Goal: Information Seeking & Learning: Learn about a topic

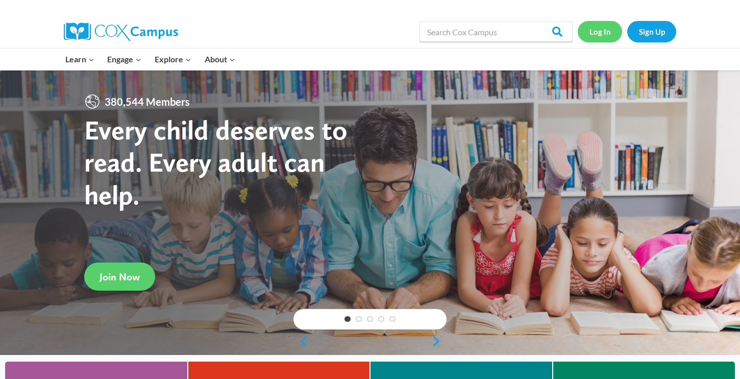
click at [598, 29] on link "Log In" at bounding box center [600, 31] width 44 height 21
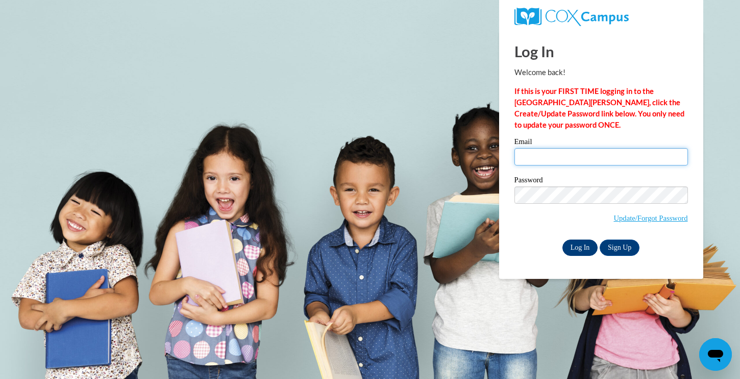
type input "cbrooks@waukesha.k12.wi.us"
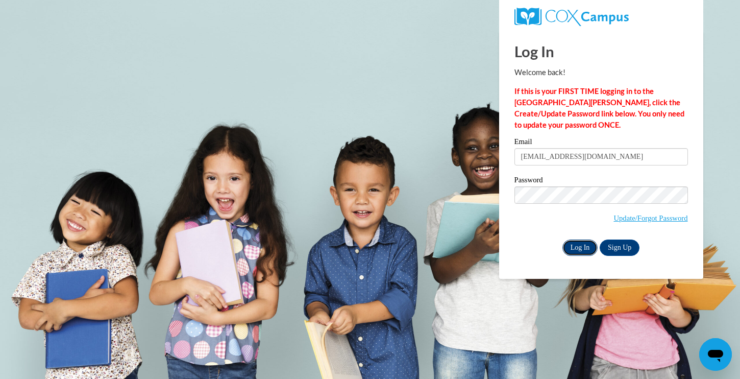
click at [583, 248] on input "Log In" at bounding box center [580, 247] width 36 height 16
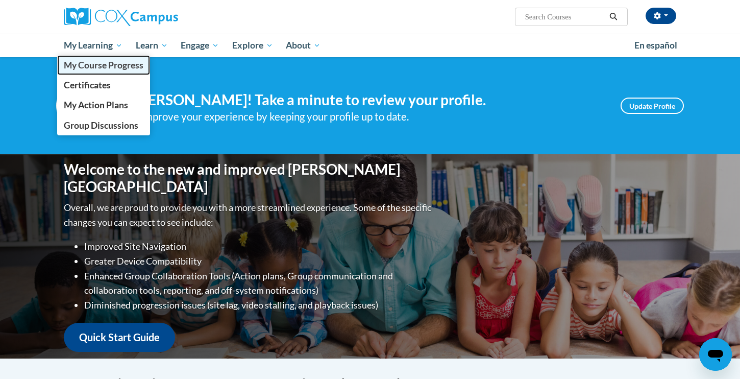
click at [90, 69] on span "My Course Progress" at bounding box center [104, 65] width 80 height 11
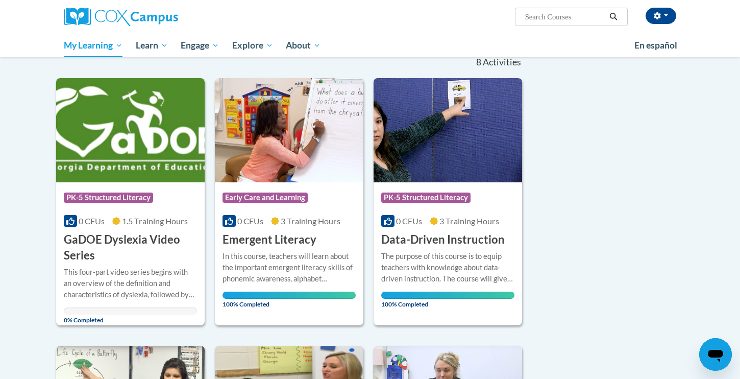
scroll to position [128, 0]
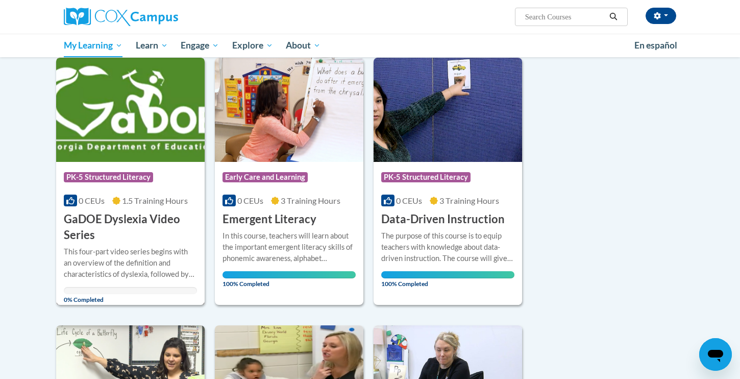
click at [101, 219] on h3 "GaDOE Dyslexia Video Series" at bounding box center [130, 227] width 133 height 32
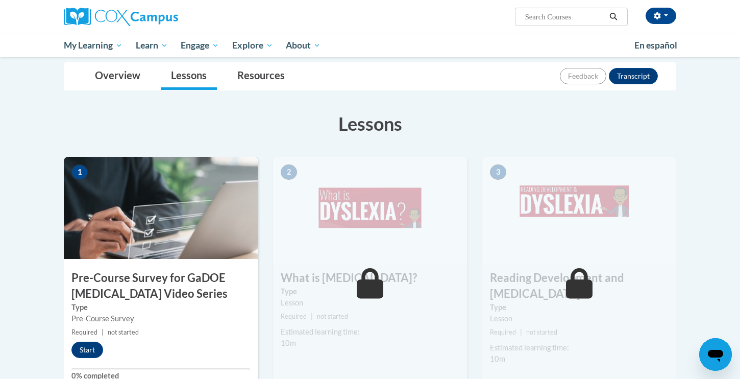
scroll to position [149, 0]
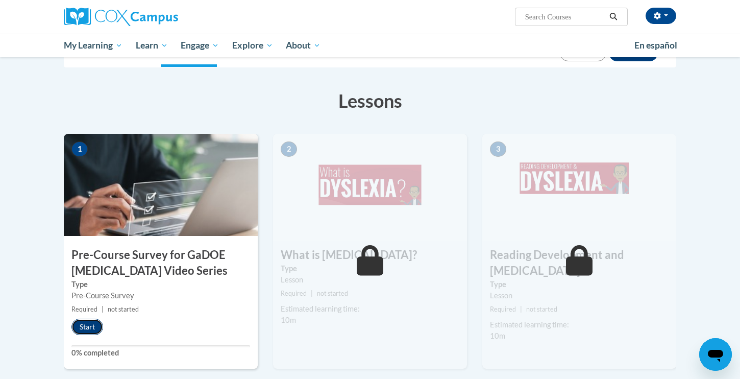
click at [87, 326] on button "Start" at bounding box center [87, 326] width 32 height 16
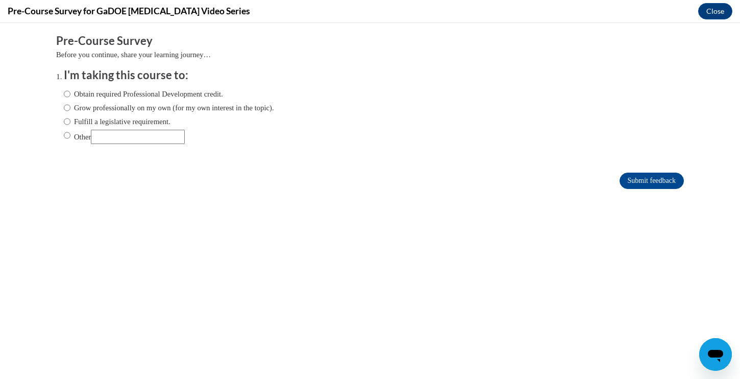
scroll to position [0, 0]
click at [66, 95] on input "Obtain required Professional Development credit." at bounding box center [67, 93] width 7 height 11
radio input "true"
click at [647, 182] on input "Submit feedback" at bounding box center [652, 181] width 64 height 16
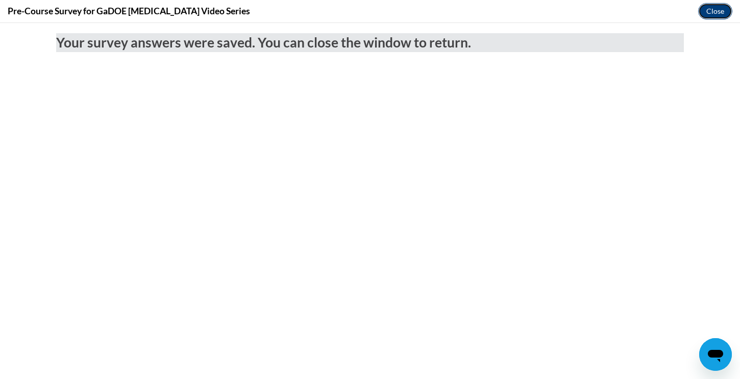
click at [712, 11] on button "Close" at bounding box center [715, 11] width 34 height 16
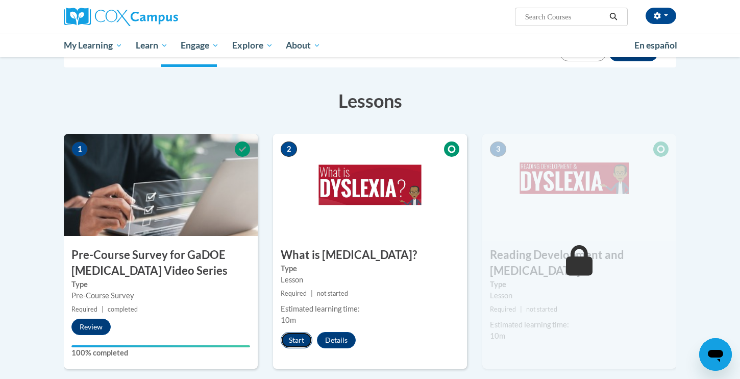
click at [291, 340] on button "Start" at bounding box center [297, 340] width 32 height 16
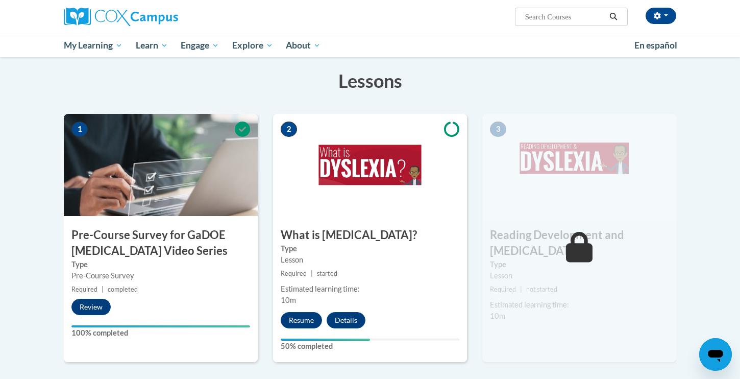
scroll to position [176, 0]
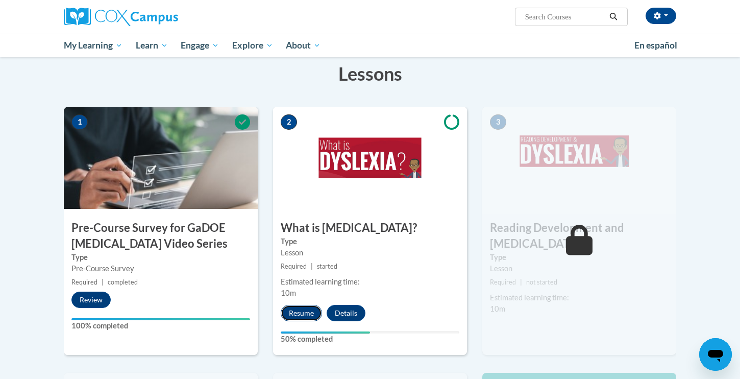
click at [305, 314] on button "Resume" at bounding box center [301, 313] width 41 height 16
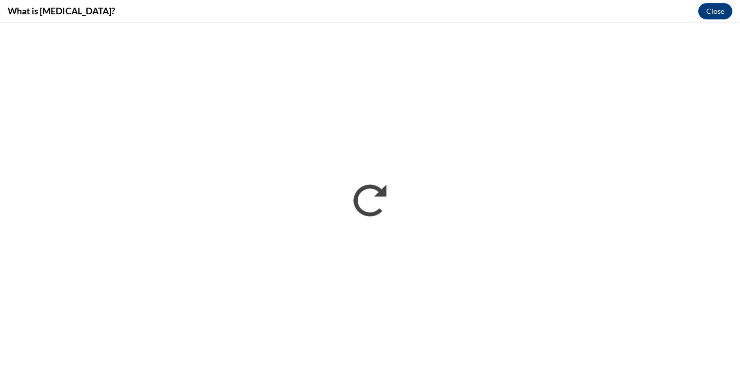
scroll to position [0, 0]
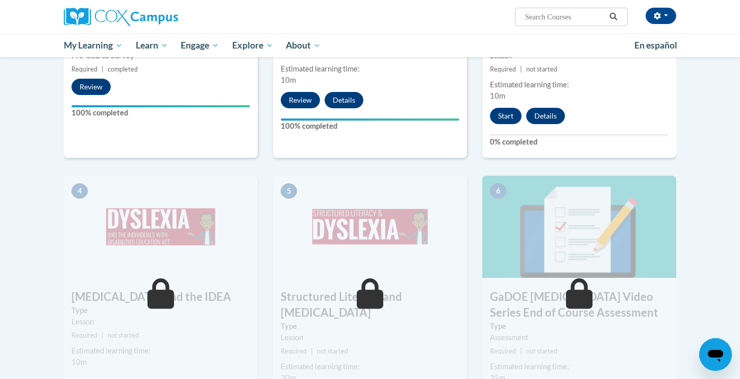
scroll to position [388, 0]
click at [503, 108] on button "Start" at bounding box center [506, 116] width 32 height 16
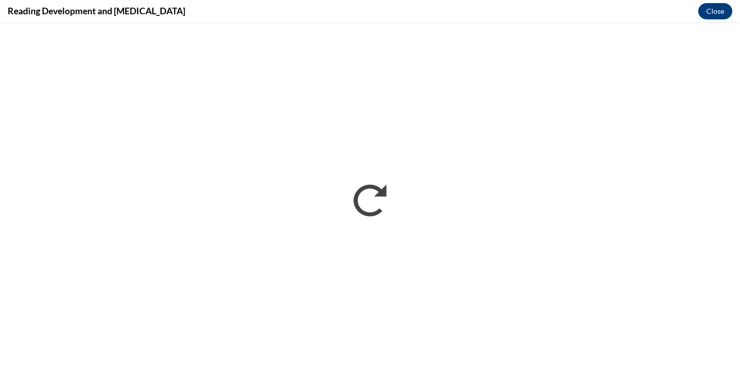
scroll to position [0, 0]
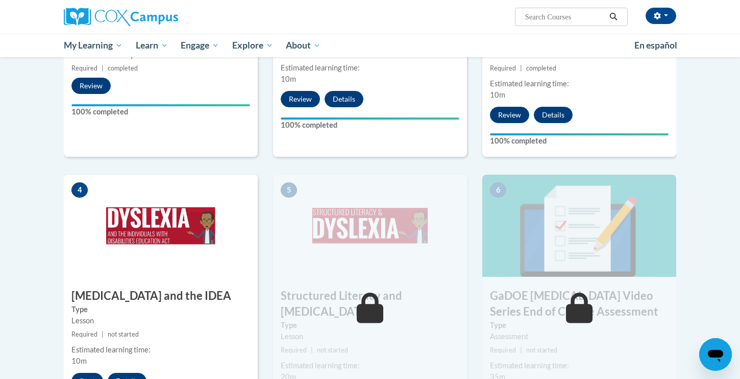
scroll to position [391, 0]
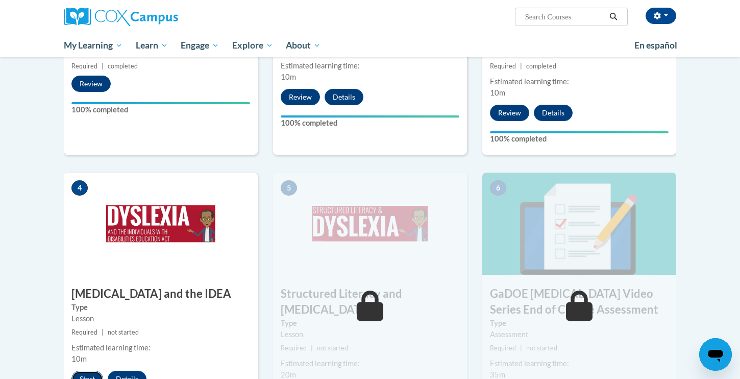
click at [88, 371] on button "Start" at bounding box center [87, 379] width 32 height 16
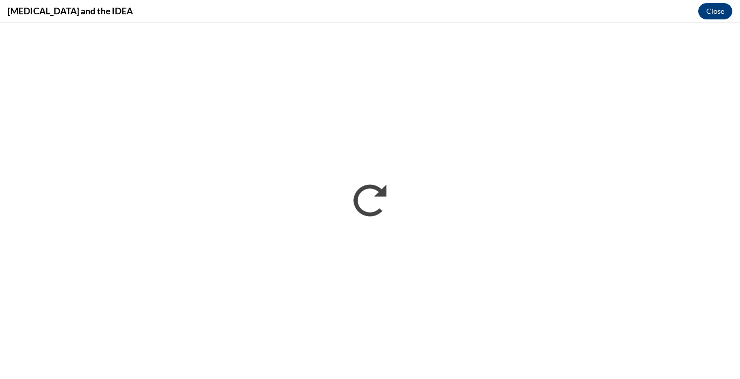
scroll to position [0, 0]
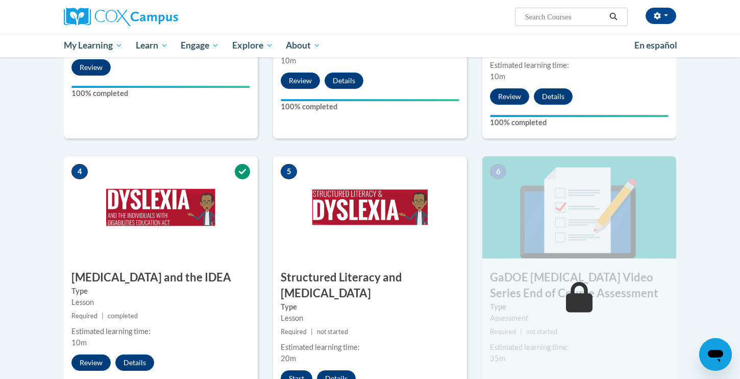
scroll to position [406, 0]
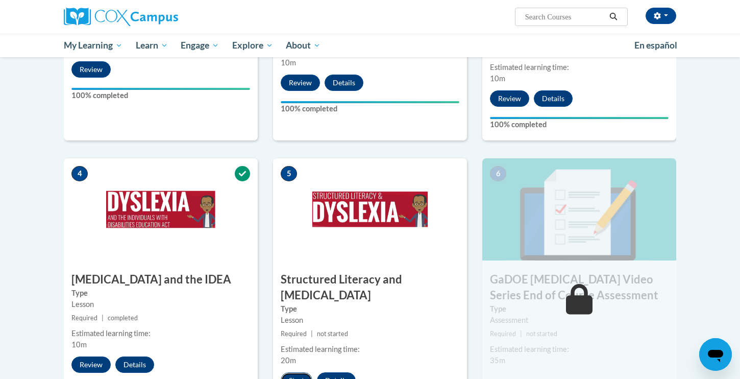
click at [298, 372] on button "Start" at bounding box center [297, 380] width 32 height 16
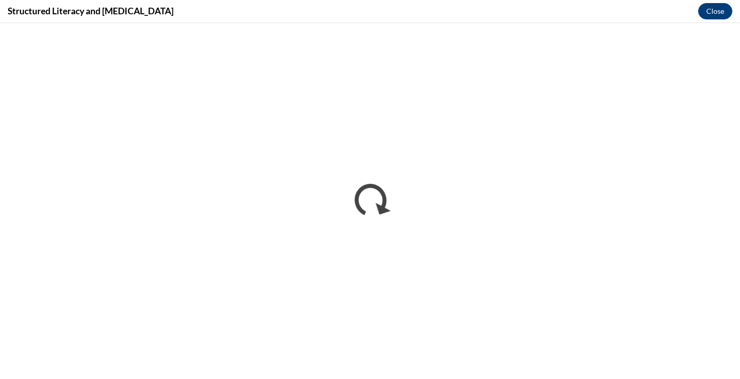
scroll to position [0, 0]
click at [710, 11] on button "Close" at bounding box center [715, 11] width 34 height 16
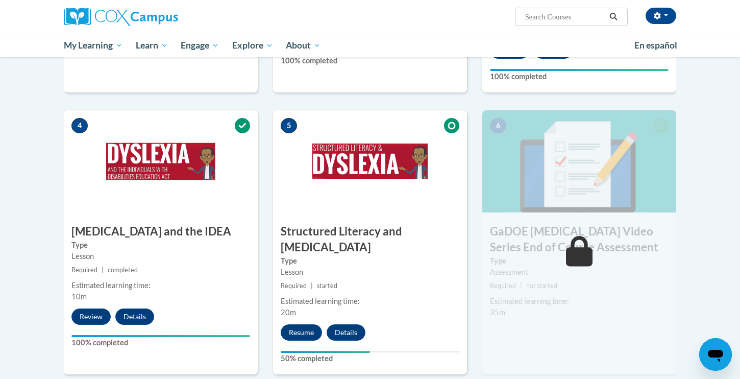
scroll to position [464, 0]
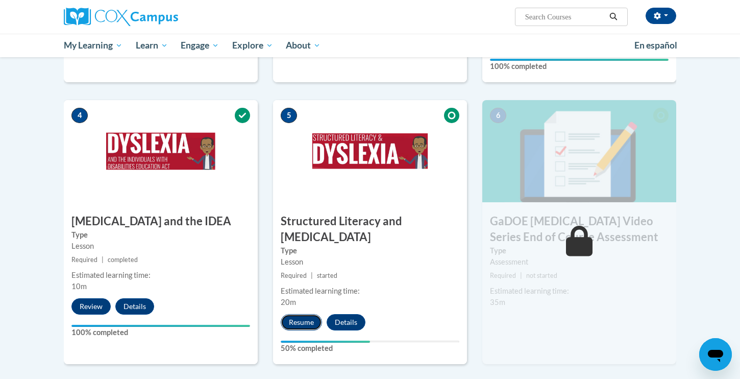
click at [293, 314] on button "Resume" at bounding box center [301, 322] width 41 height 16
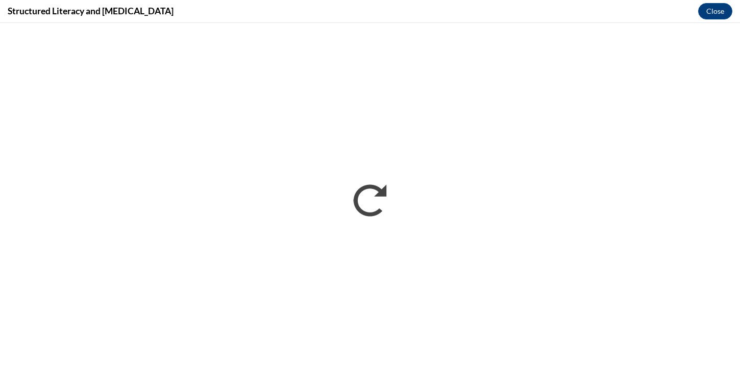
scroll to position [0, 0]
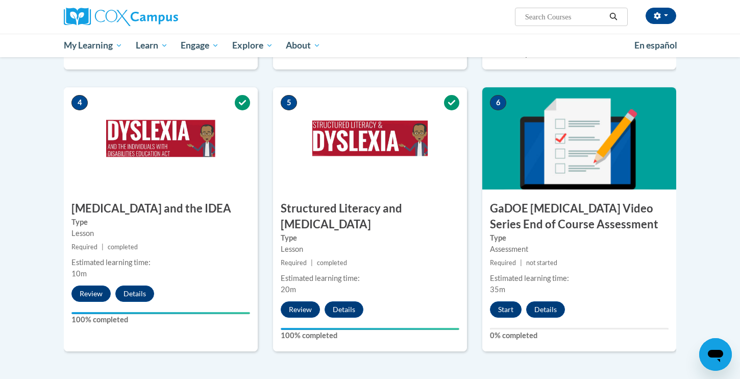
scroll to position [553, 0]
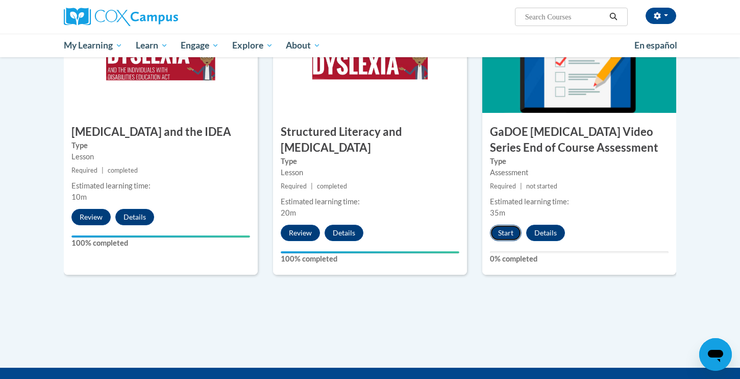
click at [503, 225] on button "Start" at bounding box center [506, 233] width 32 height 16
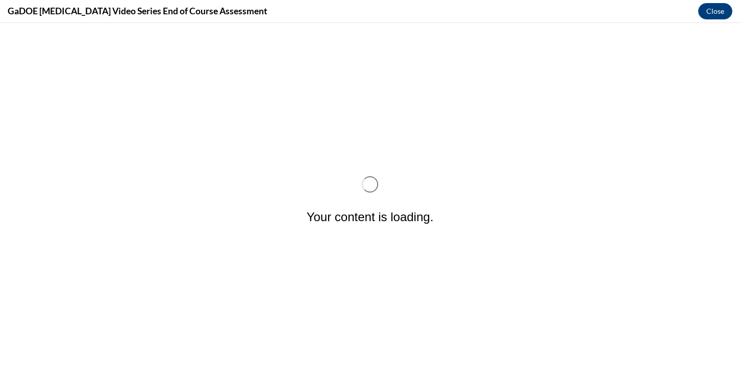
scroll to position [0, 0]
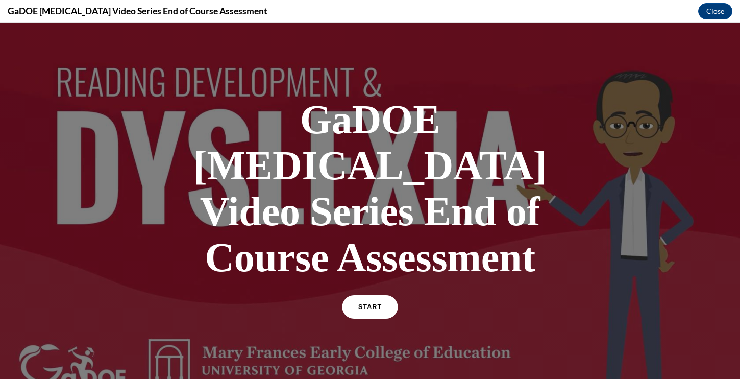
click at [369, 303] on span "START" at bounding box center [369, 307] width 23 height 8
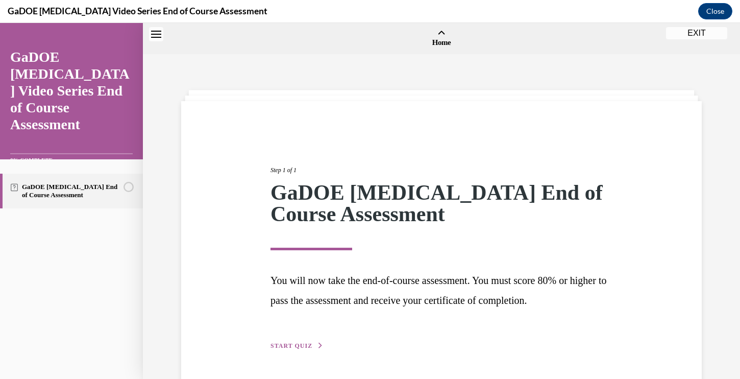
scroll to position [32, 0]
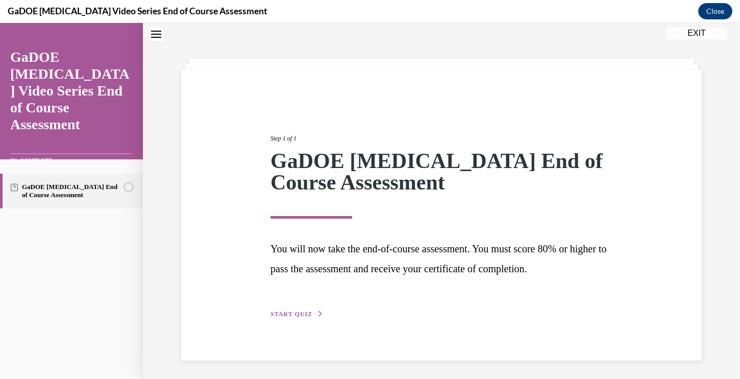
click at [305, 310] on span "START QUIZ" at bounding box center [292, 313] width 42 height 7
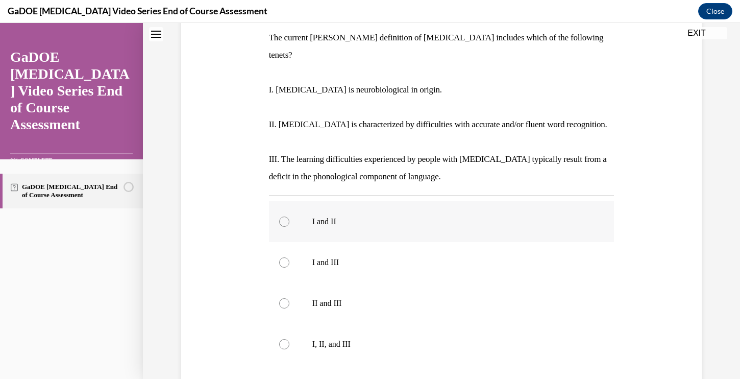
scroll to position [167, 0]
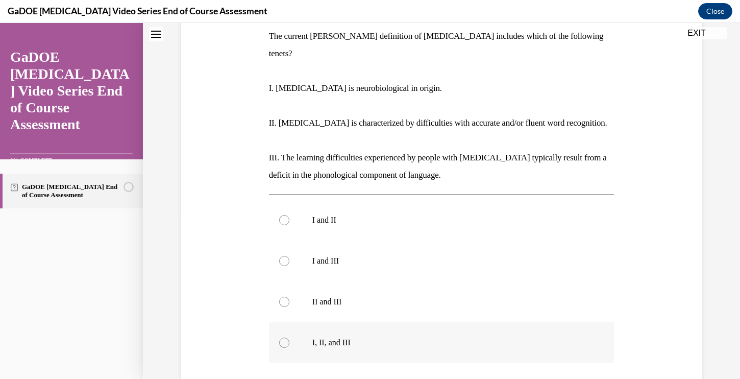
click at [285, 337] on div at bounding box center [284, 342] width 10 height 10
click at [285, 337] on input "I, II, and III" at bounding box center [284, 342] width 10 height 10
radio input "true"
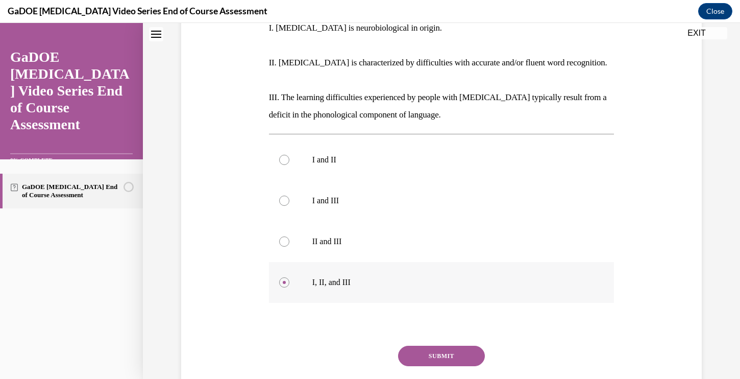
scroll to position [281, 0]
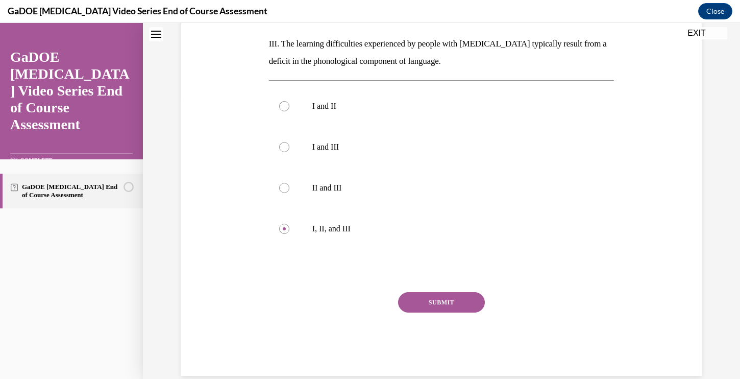
click at [441, 292] on button "SUBMIT" at bounding box center [441, 302] width 87 height 20
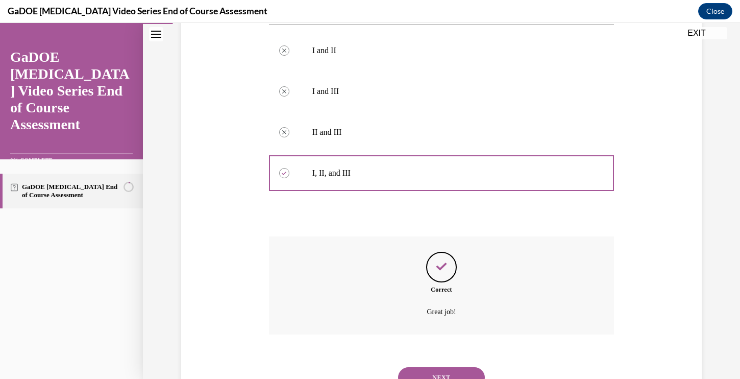
scroll to position [363, 0]
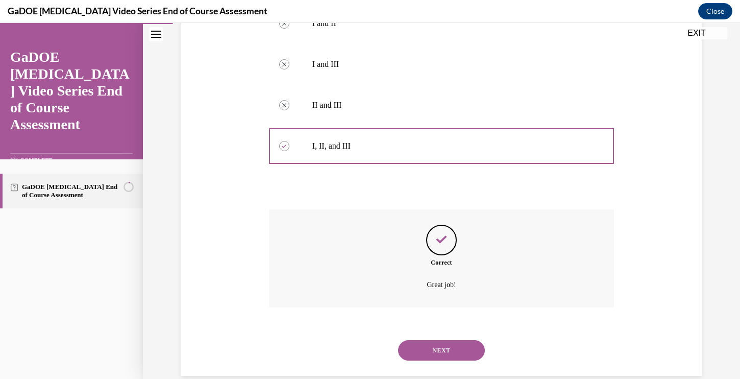
click at [433, 340] on button "NEXT" at bounding box center [441, 350] width 87 height 20
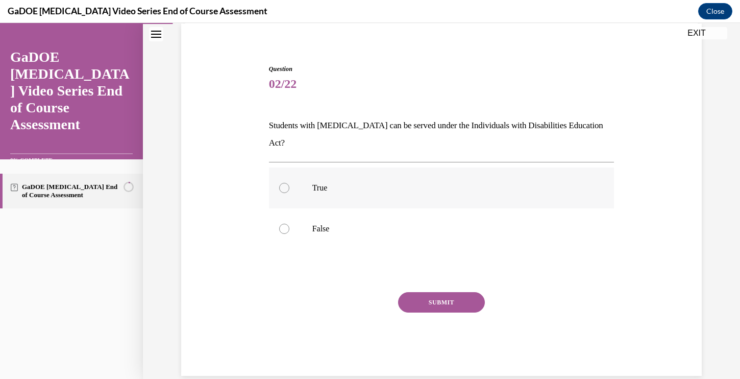
click at [285, 183] on div at bounding box center [284, 188] width 10 height 10
click at [285, 183] on input "True" at bounding box center [284, 188] width 10 height 10
radio input "true"
click at [411, 292] on button "SUBMIT" at bounding box center [441, 302] width 87 height 20
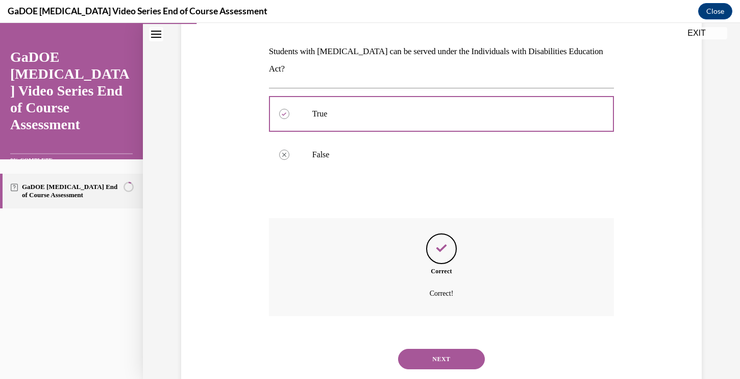
scroll to position [160, 0]
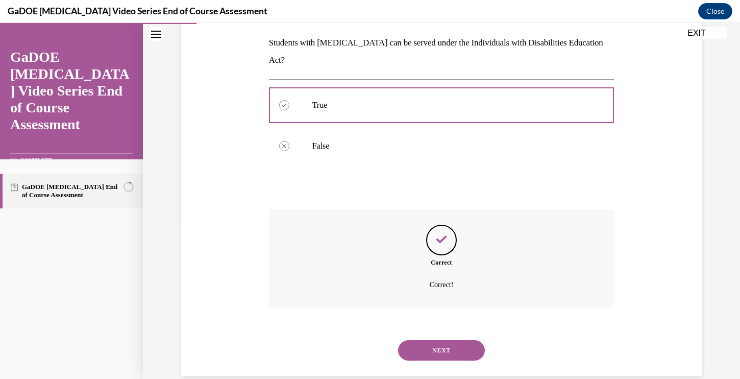
click at [441, 340] on button "NEXT" at bounding box center [441, 350] width 87 height 20
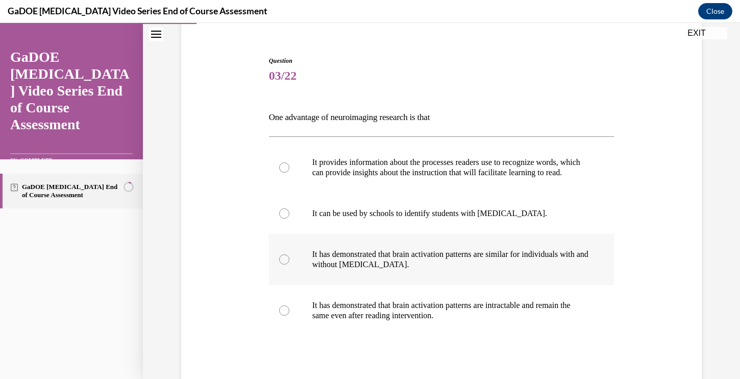
scroll to position [88, 0]
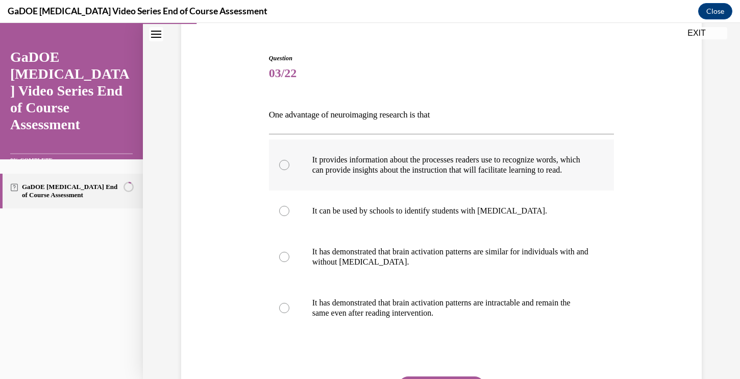
click at [284, 168] on div at bounding box center [284, 165] width 10 height 10
click at [284, 168] on input "It provides information about the processes readers use to recognize words, whi…" at bounding box center [284, 165] width 10 height 10
radio input "true"
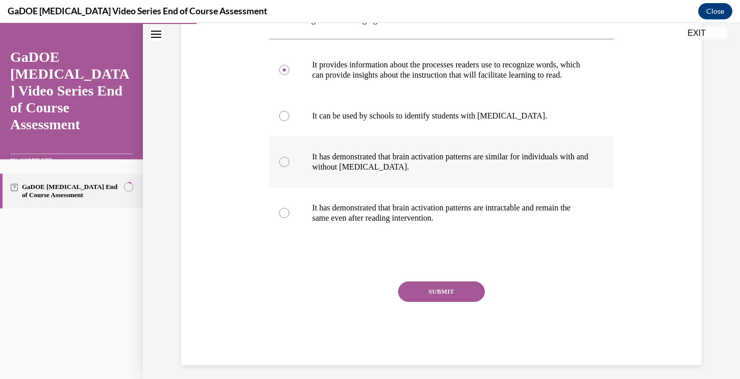
scroll to position [200, 0]
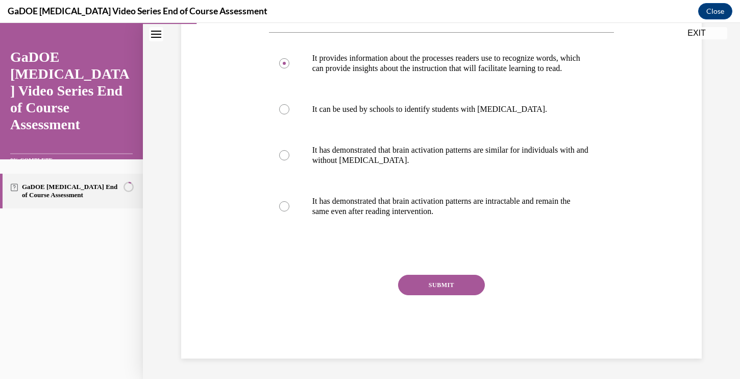
click at [425, 285] on button "SUBMIT" at bounding box center [441, 285] width 87 height 20
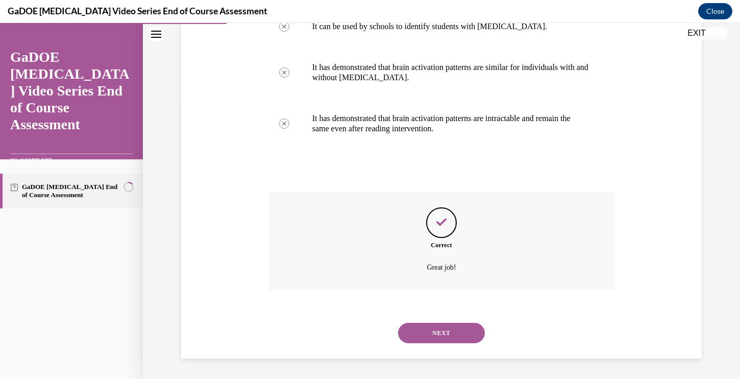
scroll to position [283, 0]
click at [433, 330] on button "NEXT" at bounding box center [441, 333] width 87 height 20
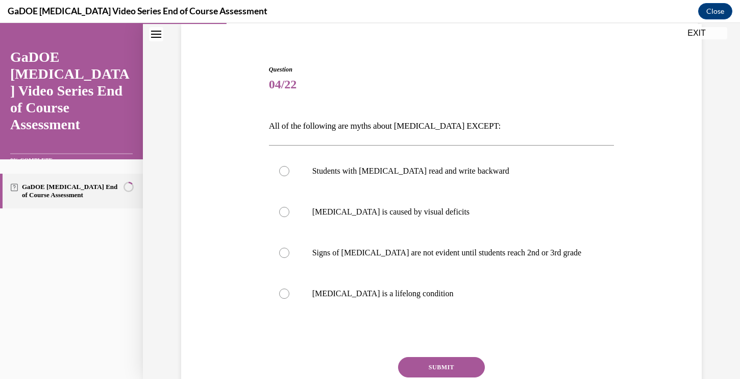
scroll to position [78, 0]
click at [284, 289] on div at bounding box center [284, 293] width 10 height 10
click at [284, 289] on input "Dyslexia is a lifelong condition" at bounding box center [284, 293] width 10 height 10
radio input "true"
click at [433, 367] on button "SUBMIT" at bounding box center [441, 366] width 87 height 20
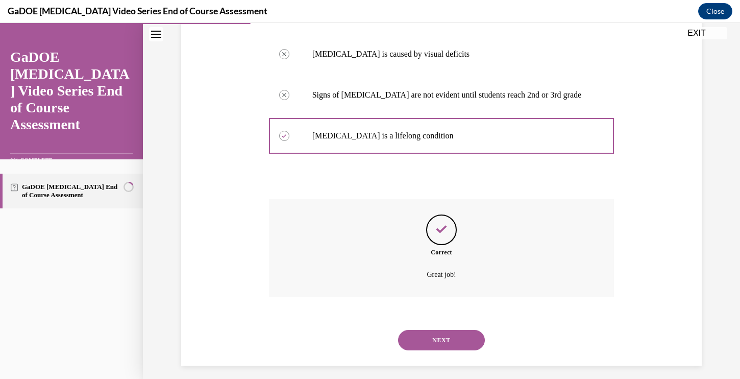
scroll to position [242, 0]
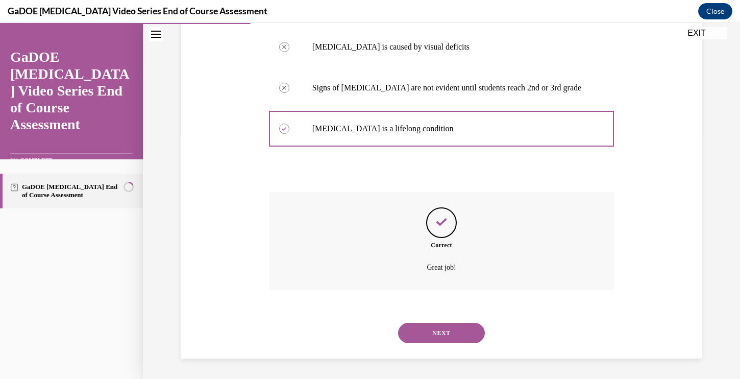
click at [439, 331] on button "NEXT" at bounding box center [441, 333] width 87 height 20
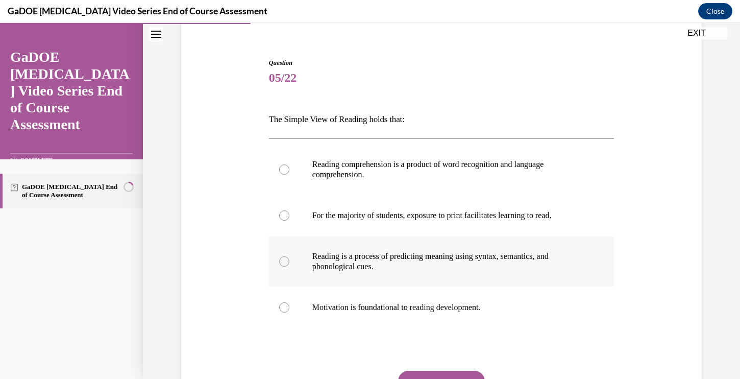
scroll to position [85, 0]
click at [286, 258] on div at bounding box center [284, 260] width 10 height 10
click at [286, 258] on input "Reading is a process of predicting meaning using syntax, semantics, and phonolo…" at bounding box center [284, 260] width 10 height 10
radio input "true"
click at [431, 373] on button "SUBMIT" at bounding box center [441, 380] width 87 height 20
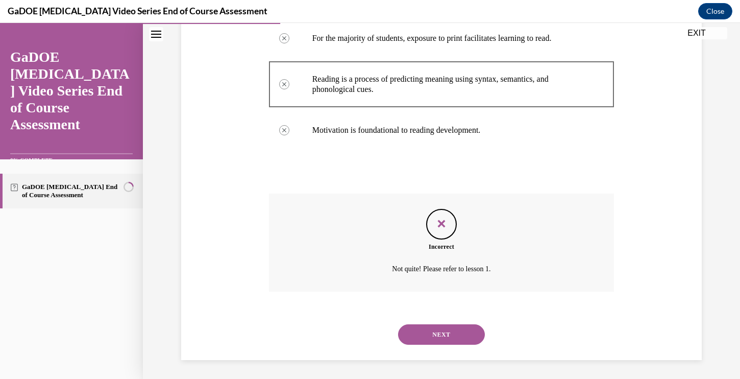
scroll to position [262, 0]
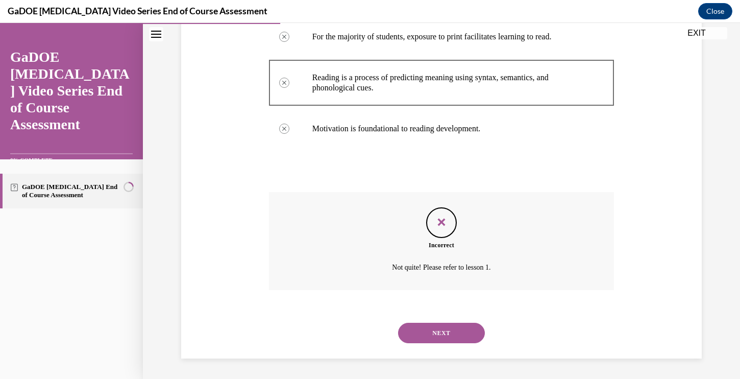
click at [432, 329] on button "NEXT" at bounding box center [441, 333] width 87 height 20
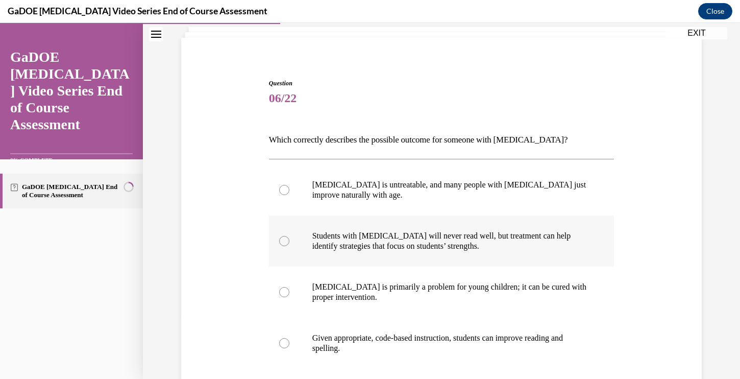
scroll to position [64, 0]
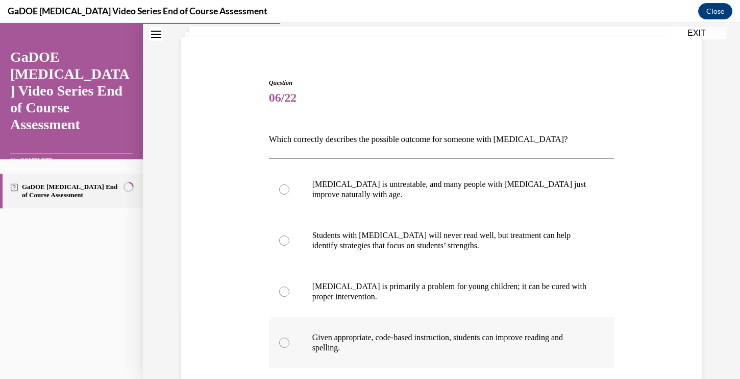
click at [284, 340] on div at bounding box center [284, 342] width 10 height 10
click at [284, 340] on input "Given appropriate, code-based instruction, students can improve reading and spe…" at bounding box center [284, 342] width 10 height 10
radio input "true"
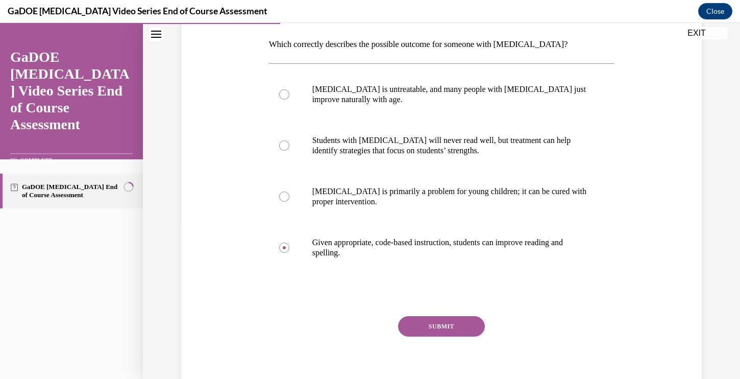
click at [430, 326] on button "SUBMIT" at bounding box center [441, 326] width 87 height 20
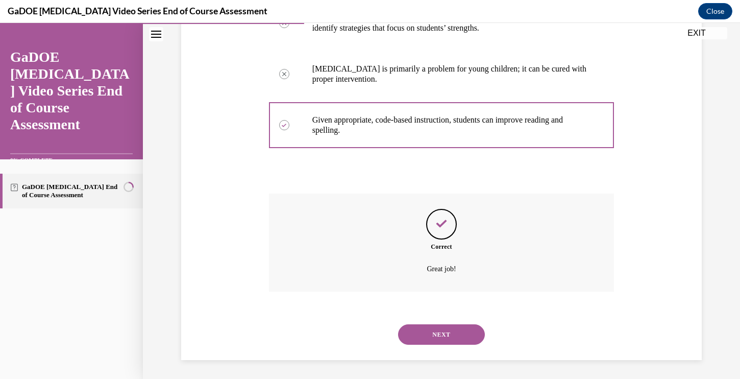
scroll to position [283, 0]
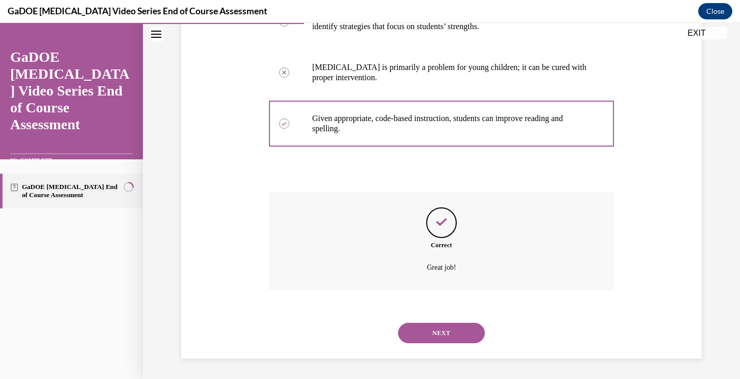
click at [428, 333] on button "NEXT" at bounding box center [441, 333] width 87 height 20
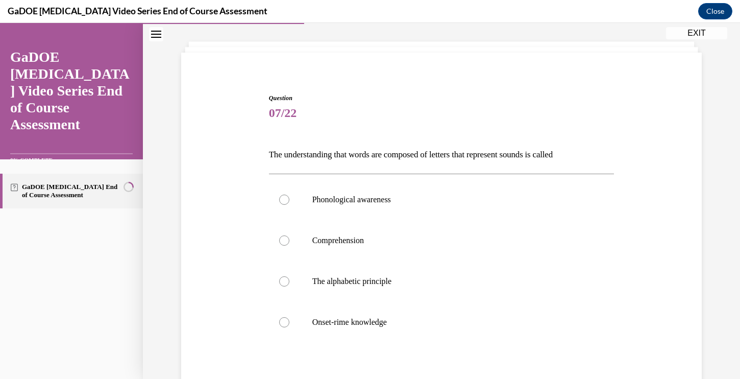
scroll to position [50, 0]
click at [281, 198] on div at bounding box center [284, 198] width 10 height 10
click at [281, 198] on input "Phonological awareness" at bounding box center [284, 198] width 10 height 10
radio input "true"
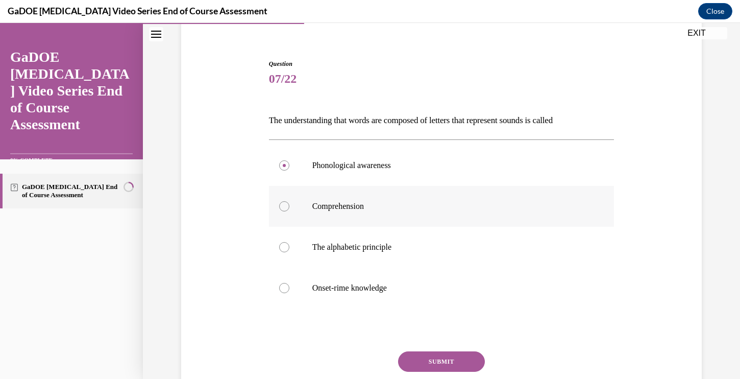
scroll to position [90, 0]
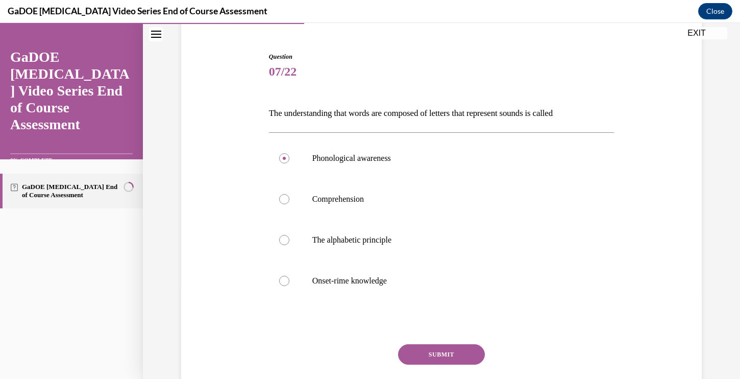
click at [446, 351] on button "SUBMIT" at bounding box center [441, 354] width 87 height 20
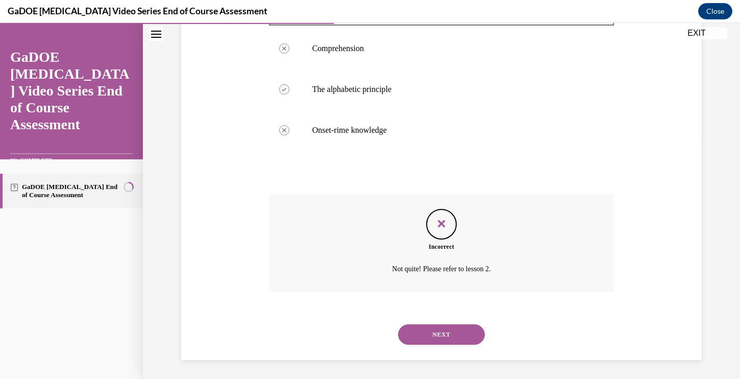
scroll to position [242, 0]
click at [436, 335] on button "NEXT" at bounding box center [441, 333] width 87 height 20
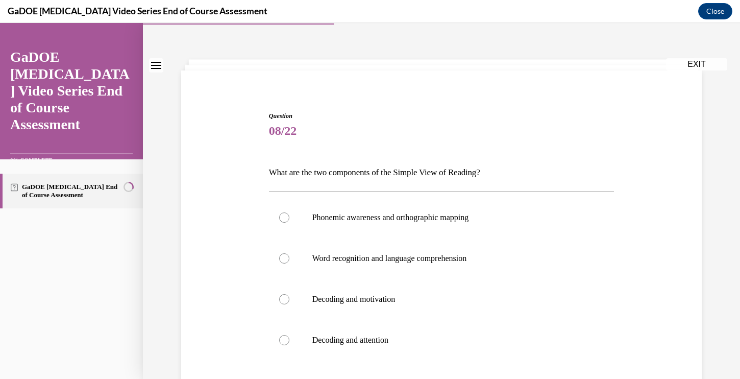
scroll to position [32, 0]
click at [285, 217] on div at bounding box center [284, 216] width 10 height 10
click at [285, 217] on input "Phonemic awareness and orthographic mapping" at bounding box center [284, 216] width 10 height 10
radio input "true"
click at [286, 257] on div at bounding box center [284, 257] width 10 height 10
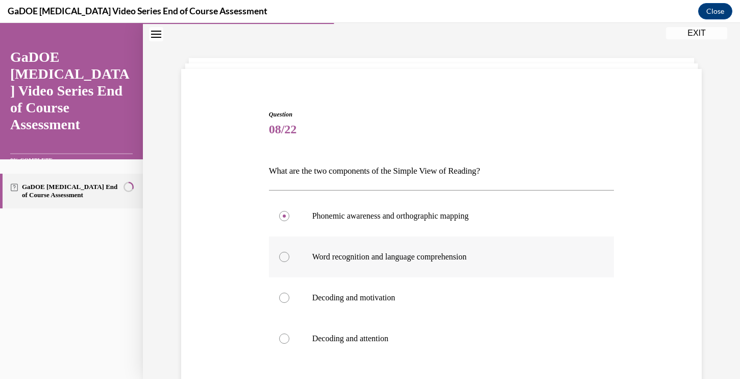
click at [286, 257] on input "Word recognition and language comprehension" at bounding box center [284, 257] width 10 height 10
radio input "true"
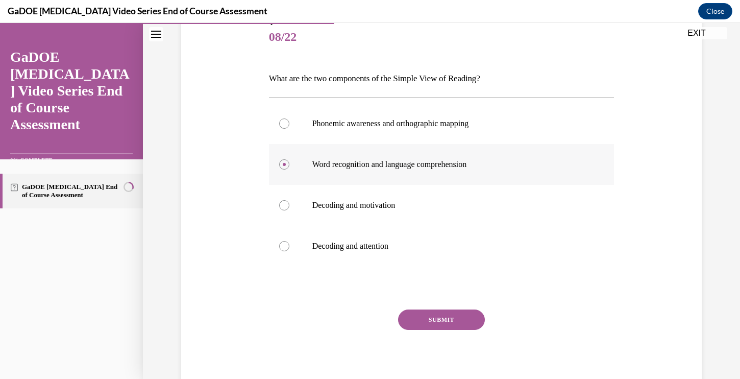
scroll to position [130, 0]
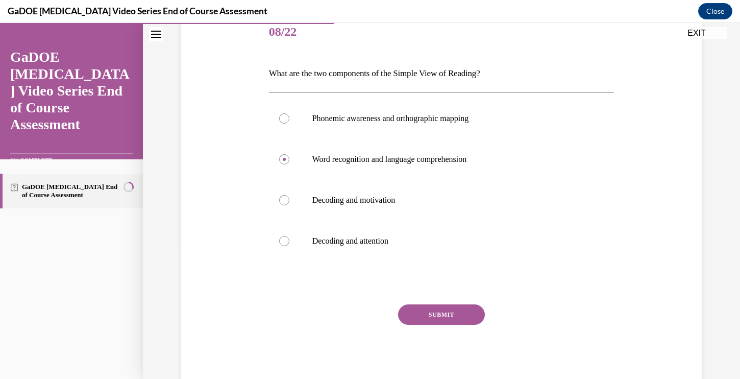
click at [431, 314] on button "SUBMIT" at bounding box center [441, 314] width 87 height 20
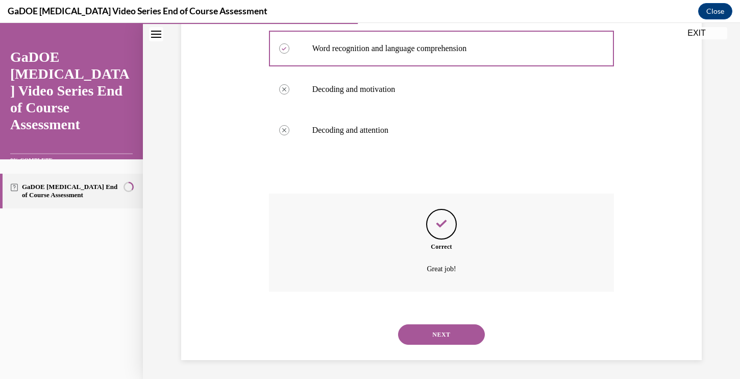
scroll to position [242, 0]
click at [433, 332] on button "NEXT" at bounding box center [441, 333] width 87 height 20
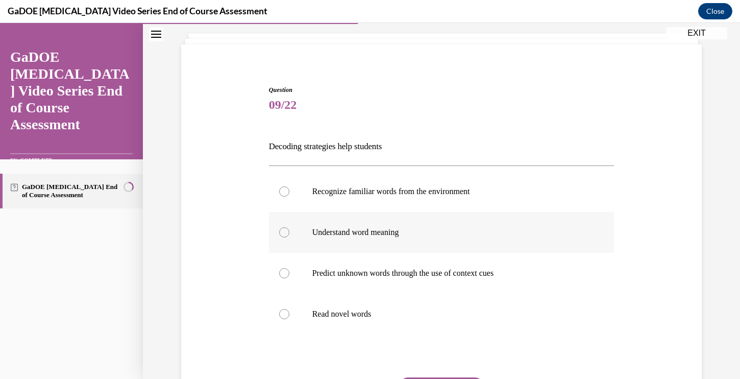
scroll to position [58, 0]
click at [286, 226] on div at bounding box center [284, 231] width 10 height 10
click at [286, 226] on input "Understand word meaning" at bounding box center [284, 231] width 10 height 10
radio input "true"
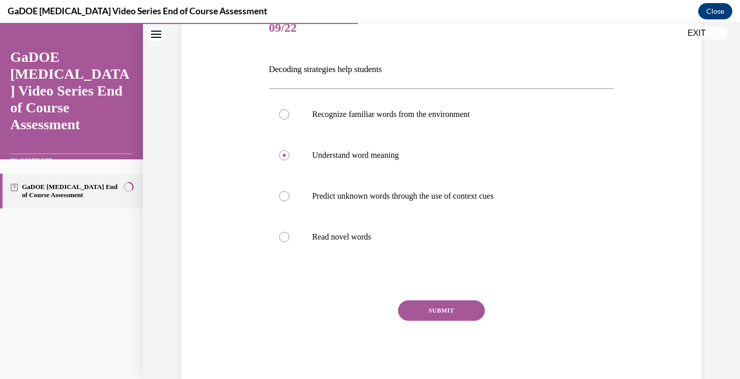
click at [435, 306] on button "SUBMIT" at bounding box center [441, 310] width 87 height 20
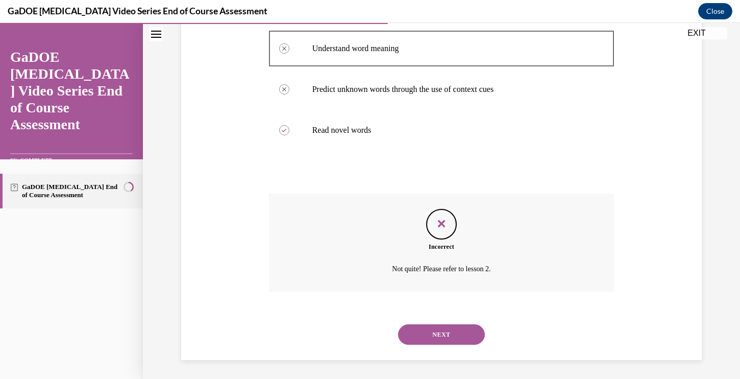
scroll to position [242, 0]
click at [432, 331] on button "NEXT" at bounding box center [441, 333] width 87 height 20
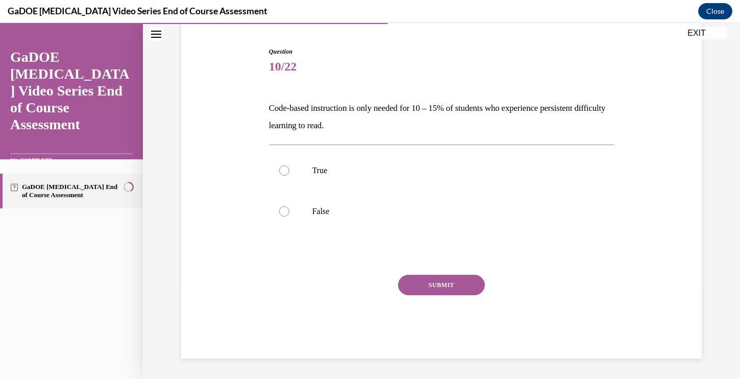
scroll to position [95, 0]
click at [283, 170] on div at bounding box center [284, 170] width 10 height 10
click at [283, 170] on input "True" at bounding box center [284, 170] width 10 height 10
radio input "true"
click at [438, 279] on button "SUBMIT" at bounding box center [441, 285] width 87 height 20
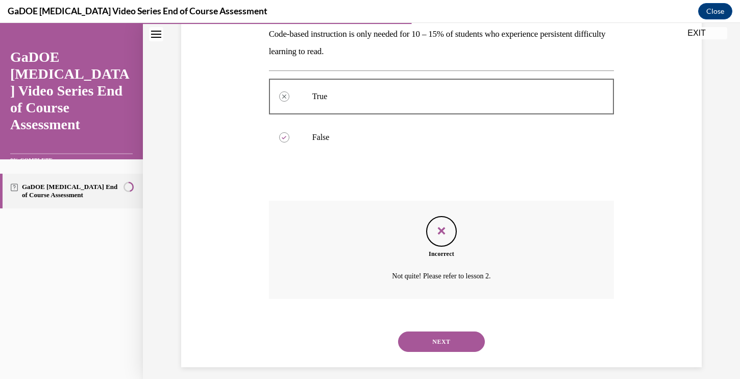
scroll to position [178, 0]
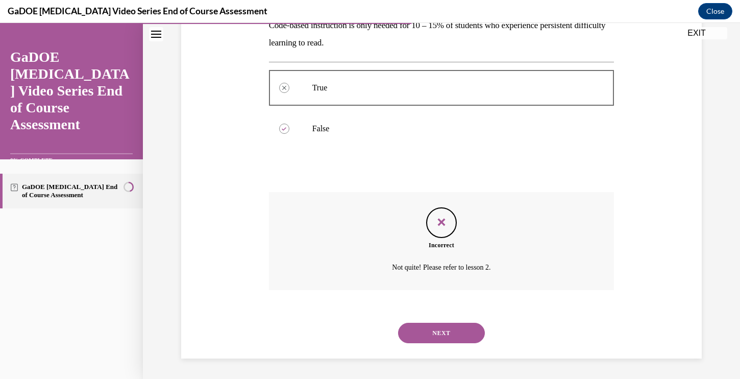
click at [432, 335] on button "NEXT" at bounding box center [441, 333] width 87 height 20
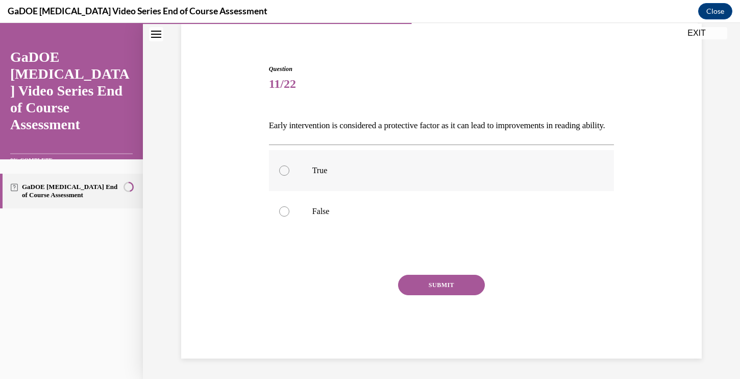
click at [284, 172] on div at bounding box center [284, 170] width 10 height 10
click at [284, 172] on input "True" at bounding box center [284, 170] width 10 height 10
radio input "true"
click at [430, 284] on button "SUBMIT" at bounding box center [441, 285] width 87 height 20
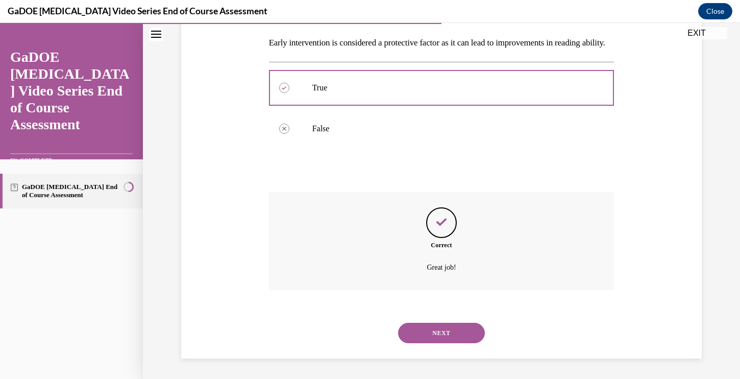
scroll to position [178, 0]
click at [426, 327] on button "NEXT" at bounding box center [441, 333] width 87 height 20
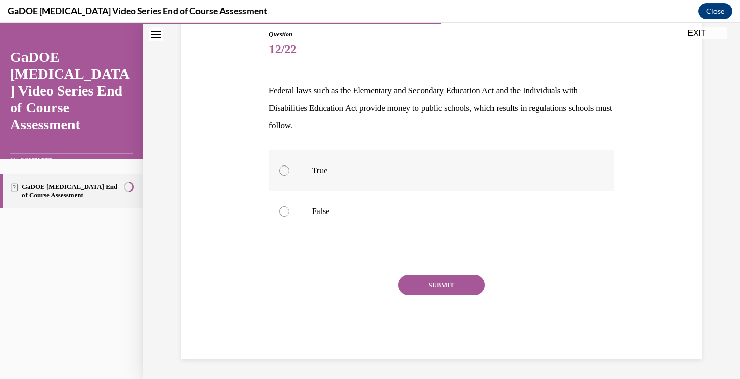
click at [284, 171] on div at bounding box center [284, 170] width 10 height 10
click at [284, 171] on input "True" at bounding box center [284, 170] width 10 height 10
radio input "true"
click at [419, 283] on button "SUBMIT" at bounding box center [441, 285] width 87 height 20
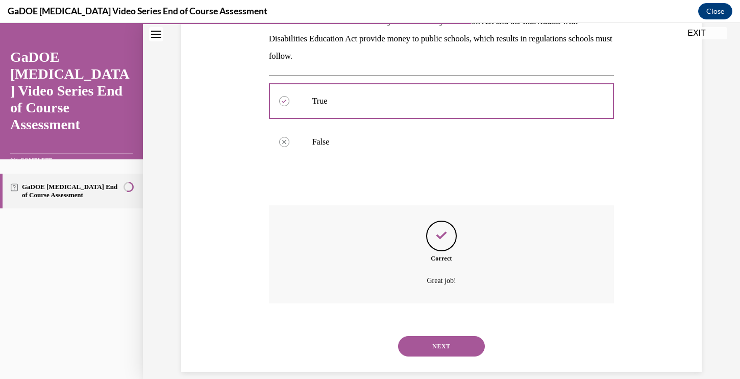
scroll to position [195, 0]
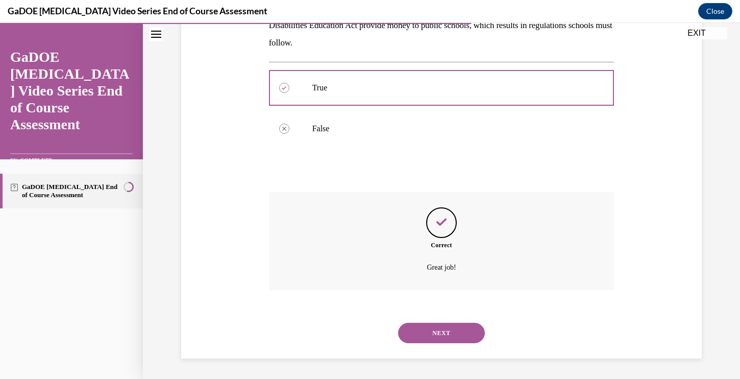
click at [434, 332] on button "NEXT" at bounding box center [441, 333] width 87 height 20
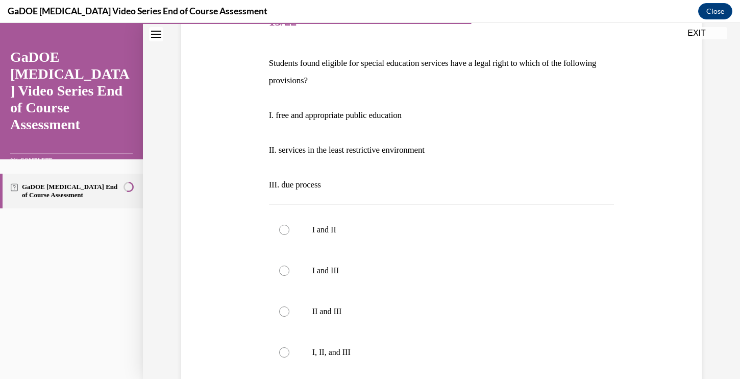
scroll to position [151, 0]
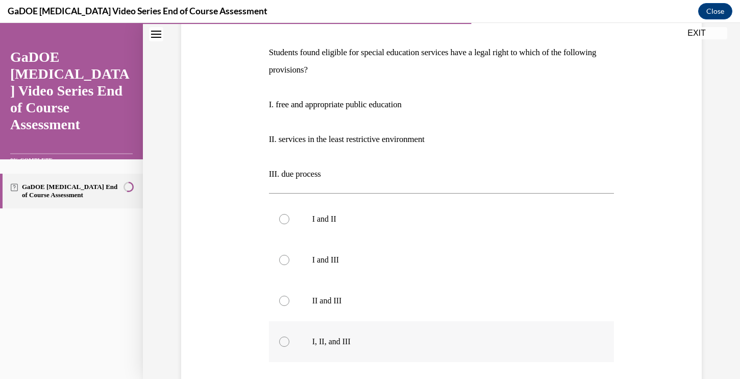
click at [282, 339] on div at bounding box center [284, 341] width 10 height 10
click at [282, 339] on input "I, II, and III" at bounding box center [284, 341] width 10 height 10
radio input "true"
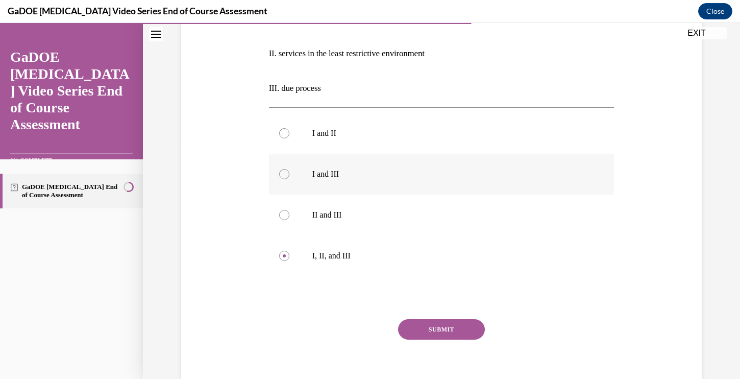
scroll to position [278, 0]
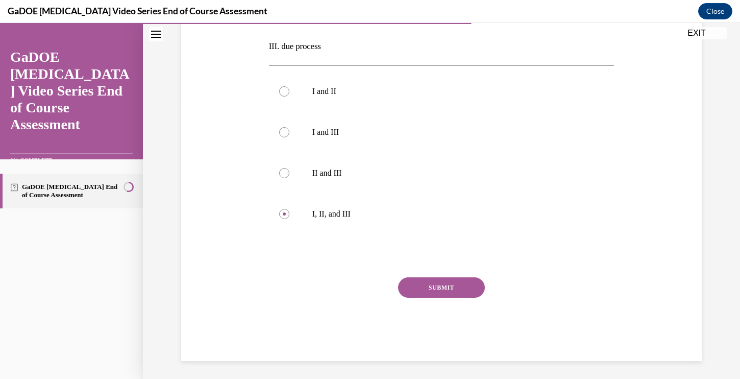
click at [421, 282] on button "SUBMIT" at bounding box center [441, 287] width 87 height 20
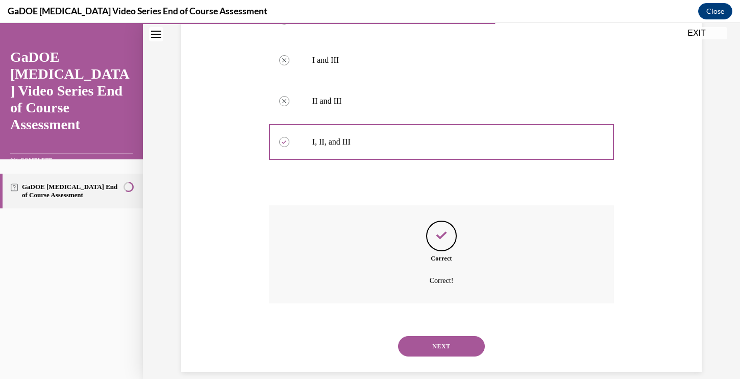
scroll to position [363, 0]
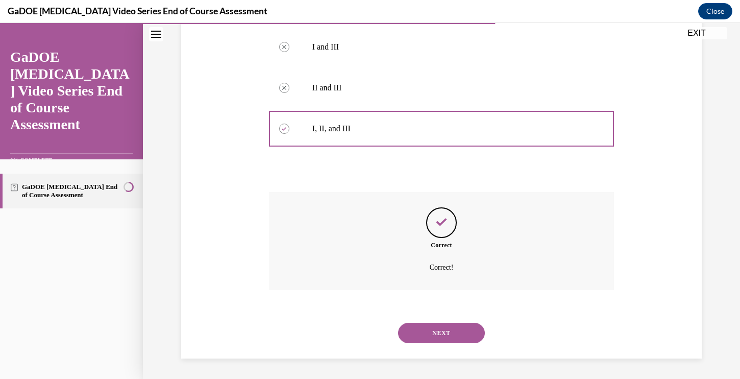
click at [438, 333] on button "NEXT" at bounding box center [441, 333] width 87 height 20
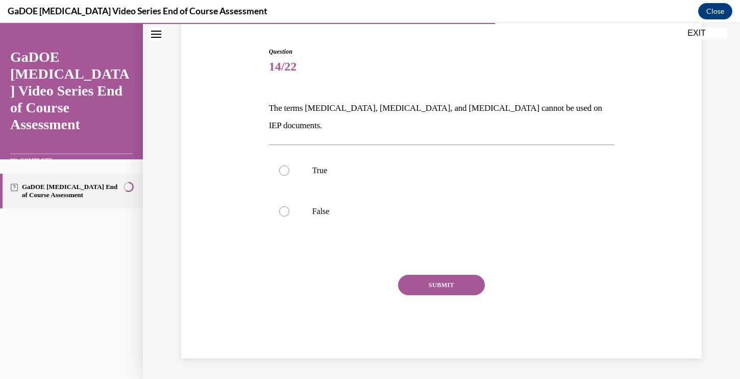
scroll to position [78, 0]
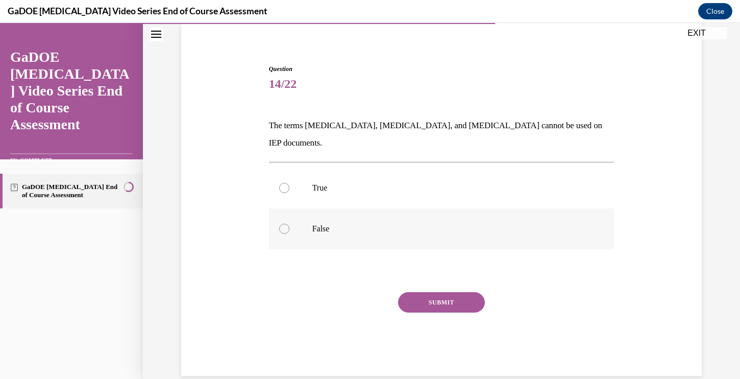
click at [284, 224] on div at bounding box center [284, 229] width 10 height 10
click at [284, 224] on input "False" at bounding box center [284, 229] width 10 height 10
radio input "true"
click at [419, 292] on button "SUBMIT" at bounding box center [441, 302] width 87 height 20
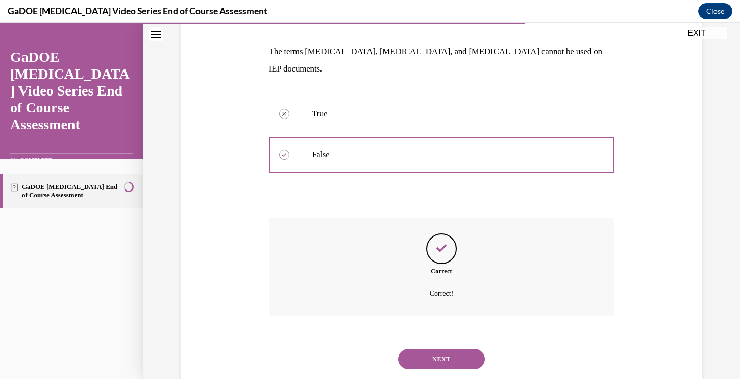
scroll to position [160, 0]
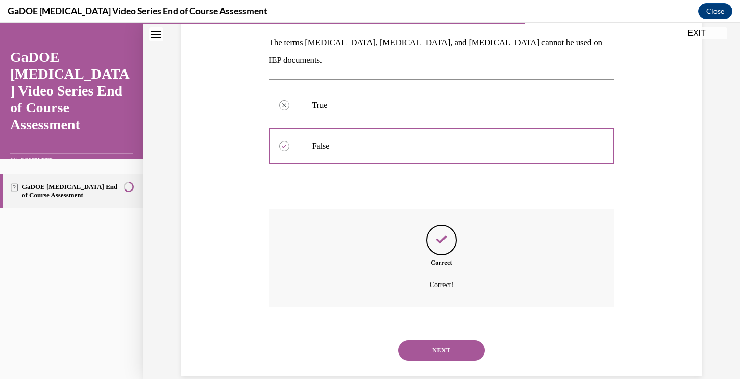
click at [429, 340] on button "NEXT" at bounding box center [441, 350] width 87 height 20
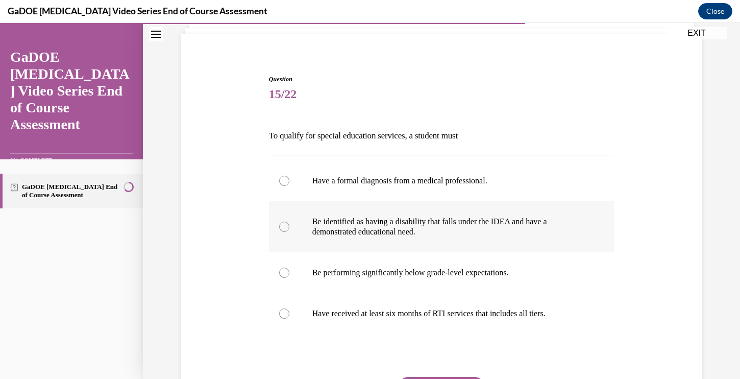
scroll to position [68, 0]
click at [284, 312] on div at bounding box center [284, 313] width 10 height 10
click at [284, 312] on input "Have received at least six months of RTI services that includes all tiers." at bounding box center [284, 313] width 10 height 10
radio input "true"
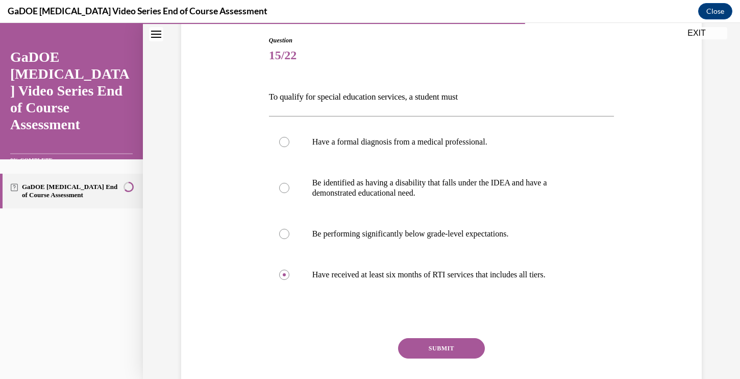
click at [439, 349] on button "SUBMIT" at bounding box center [441, 348] width 87 height 20
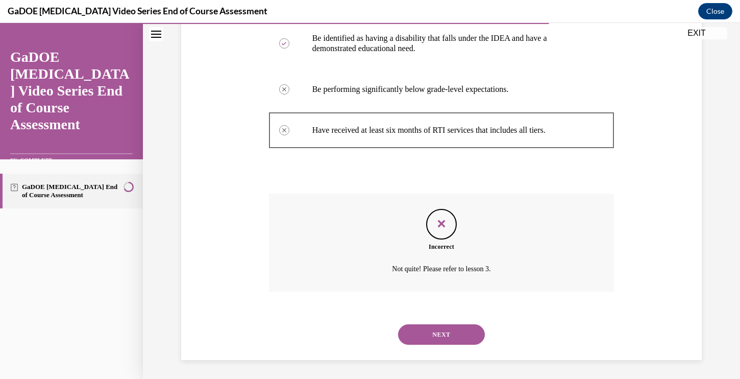
scroll to position [252, 0]
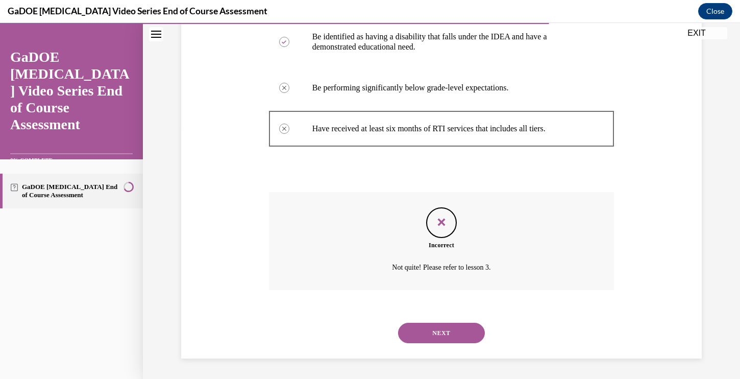
click at [442, 219] on icon "Feedback" at bounding box center [441, 221] width 15 height 15
click at [440, 333] on button "NEXT" at bounding box center [441, 333] width 87 height 20
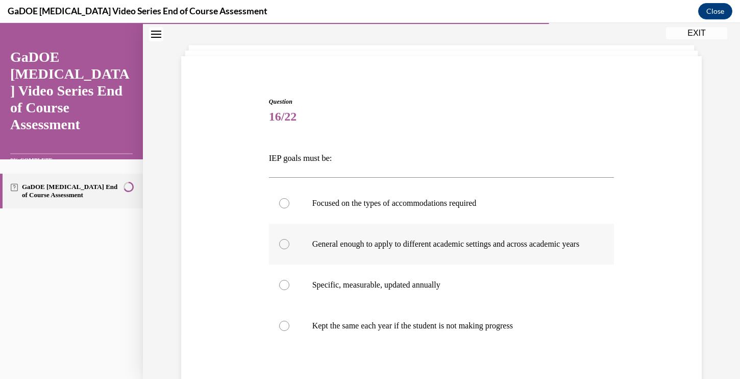
scroll to position [49, 0]
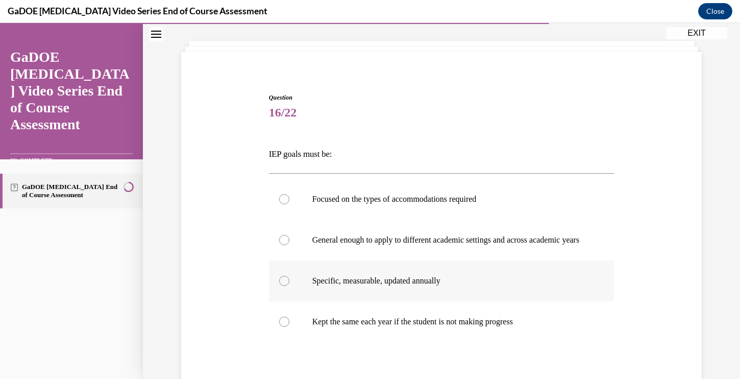
click at [284, 286] on div at bounding box center [284, 281] width 10 height 10
click at [284, 286] on input "Specific, measurable, updated annually" at bounding box center [284, 281] width 10 height 10
radio input "true"
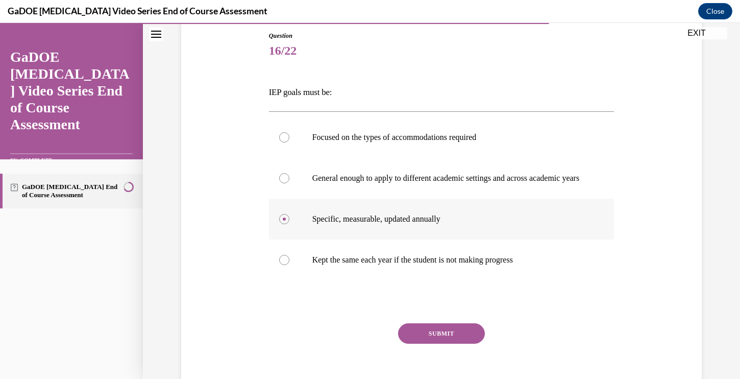
scroll to position [139, 0]
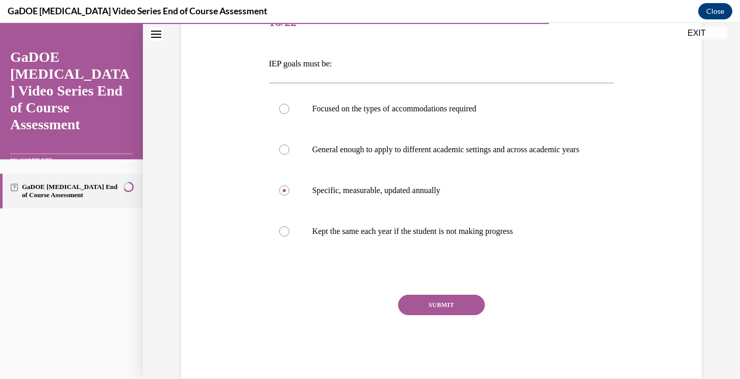
click at [443, 315] on button "SUBMIT" at bounding box center [441, 305] width 87 height 20
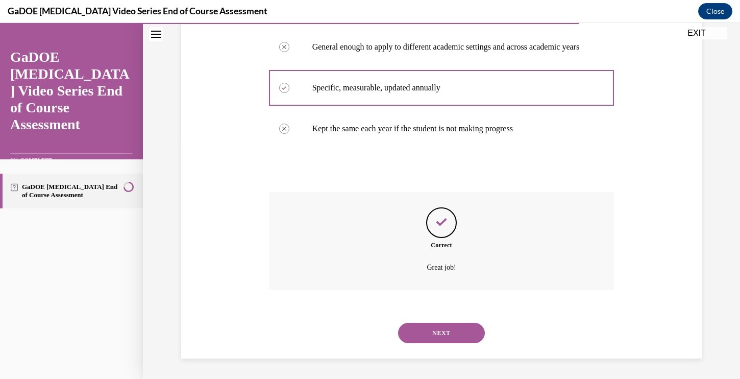
scroll to position [252, 0]
click at [436, 332] on button "NEXT" at bounding box center [441, 333] width 87 height 20
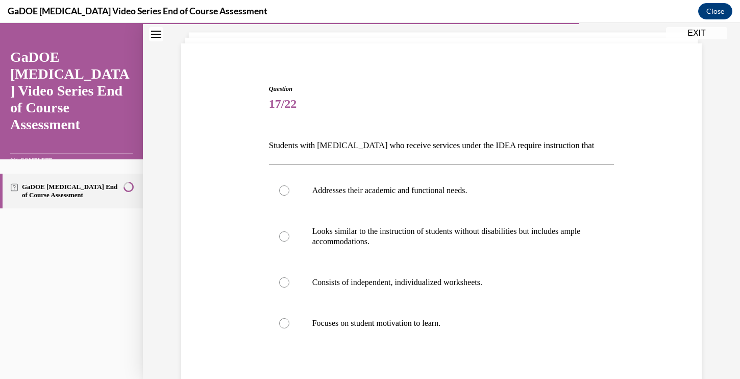
scroll to position [58, 0]
click at [285, 189] on div at bounding box center [284, 190] width 10 height 10
click at [285, 189] on input "Addresses their academic and functional needs." at bounding box center [284, 190] width 10 height 10
radio input "true"
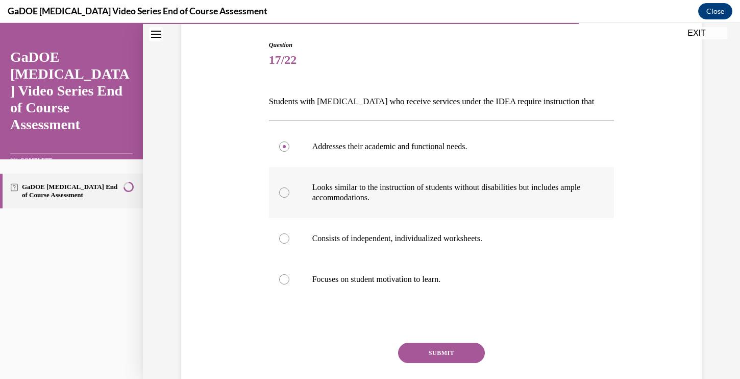
scroll to position [107, 0]
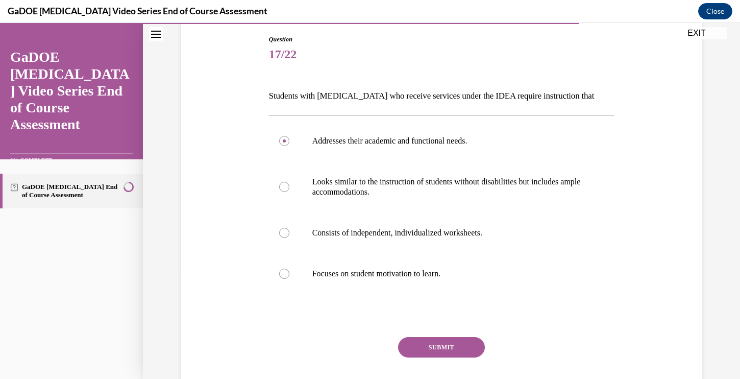
click at [438, 347] on button "SUBMIT" at bounding box center [441, 347] width 87 height 20
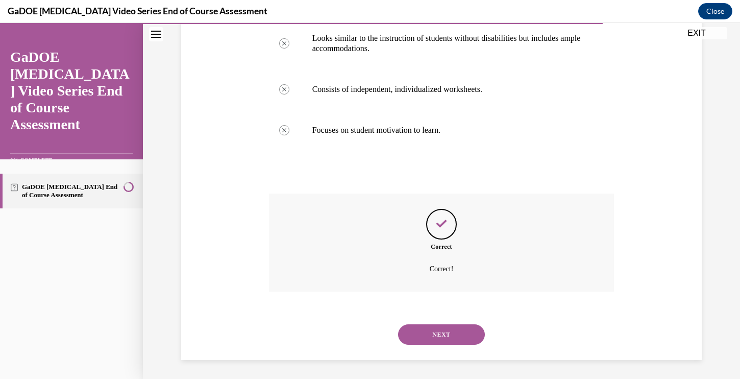
scroll to position [252, 0]
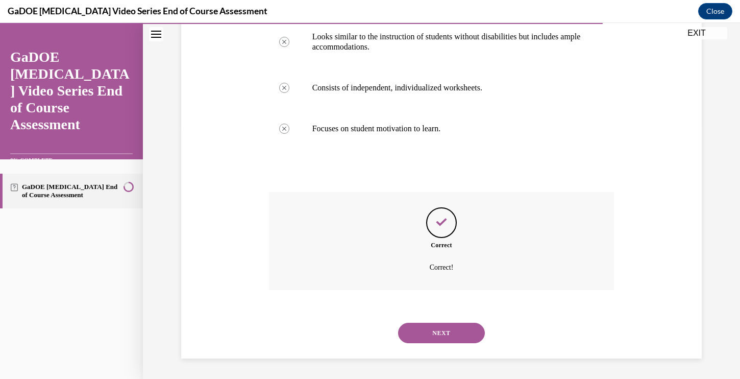
click at [436, 335] on button "NEXT" at bounding box center [441, 333] width 87 height 20
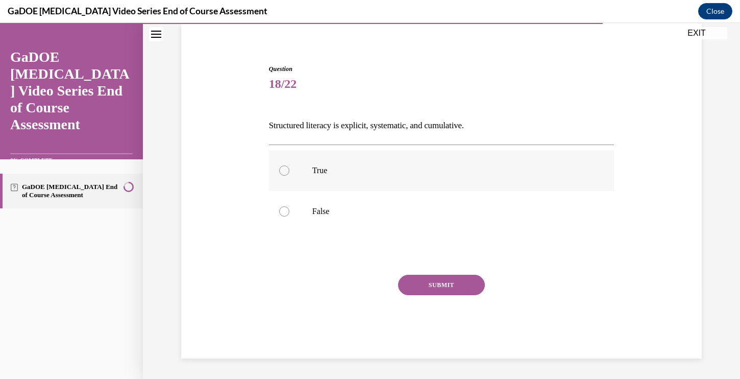
click at [283, 166] on div at bounding box center [284, 170] width 10 height 10
click at [283, 166] on input "True" at bounding box center [284, 170] width 10 height 10
radio input "true"
click at [448, 283] on button "SUBMIT" at bounding box center [441, 285] width 87 height 20
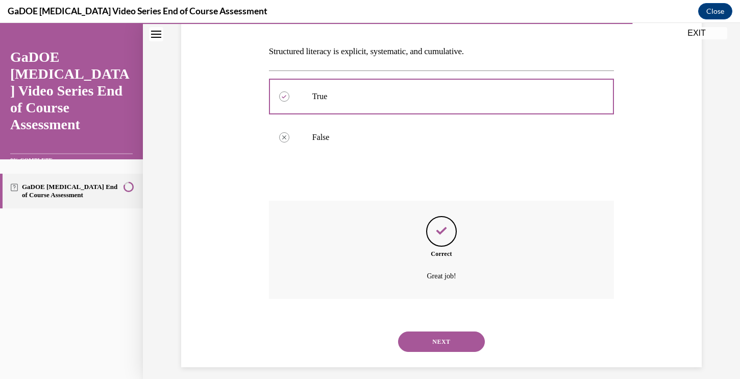
scroll to position [160, 0]
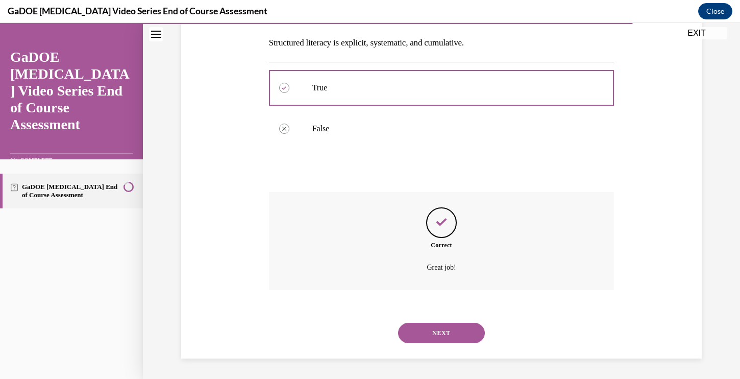
click at [431, 336] on button "NEXT" at bounding box center [441, 333] width 87 height 20
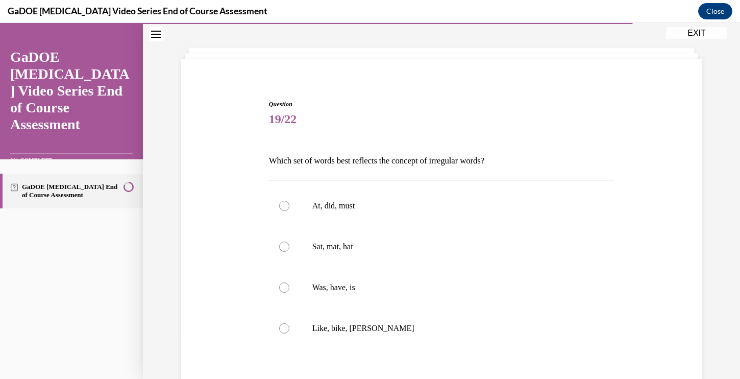
scroll to position [43, 0]
click at [286, 283] on div at bounding box center [284, 286] width 10 height 10
click at [286, 283] on input "Was, have, is" at bounding box center [284, 286] width 10 height 10
radio input "true"
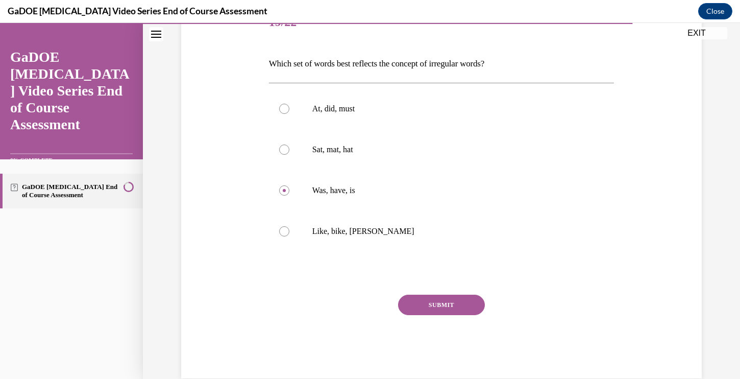
click at [445, 301] on button "SUBMIT" at bounding box center [441, 305] width 87 height 20
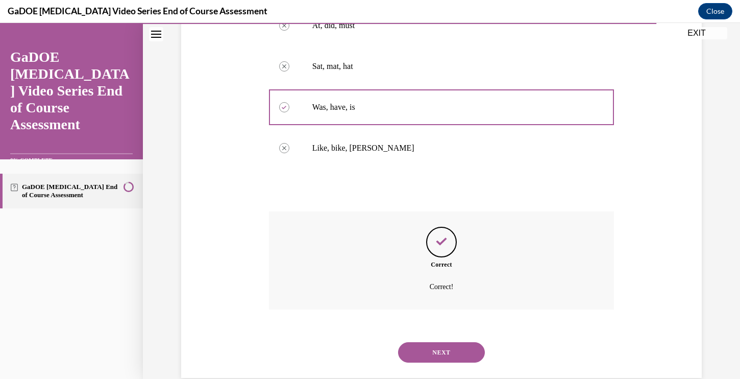
scroll to position [242, 0]
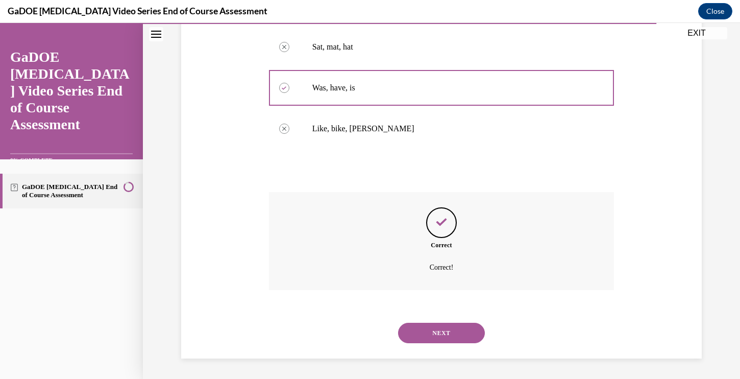
click at [433, 331] on button "NEXT" at bounding box center [441, 333] width 87 height 20
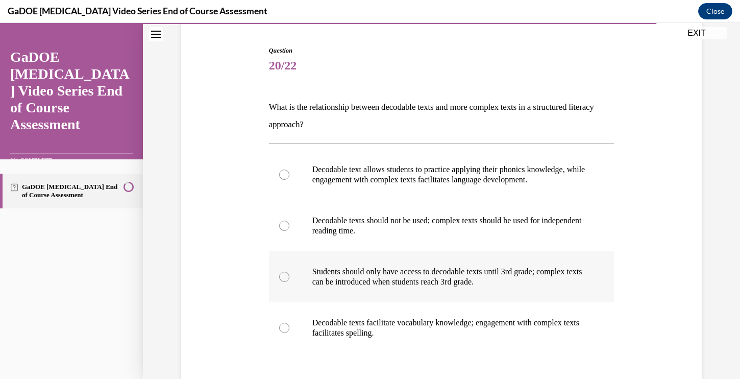
scroll to position [97, 0]
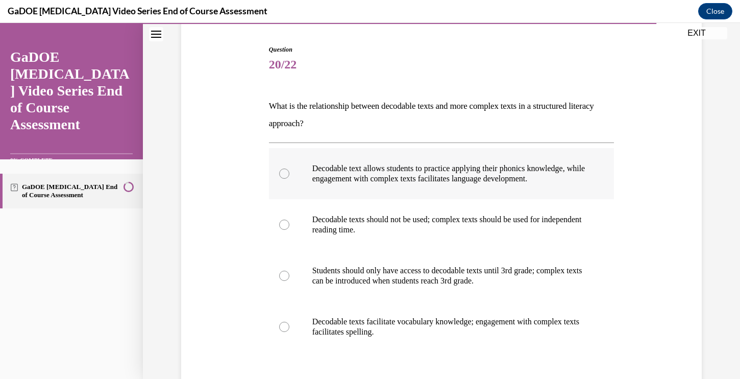
click at [286, 173] on div at bounding box center [284, 173] width 10 height 10
click at [286, 173] on input "Decodable text allows students to practice applying their phonics knowledge, wh…" at bounding box center [284, 173] width 10 height 10
radio input "true"
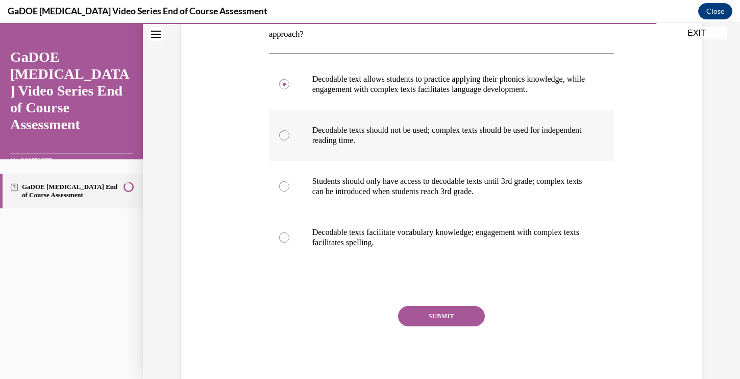
scroll to position [200, 0]
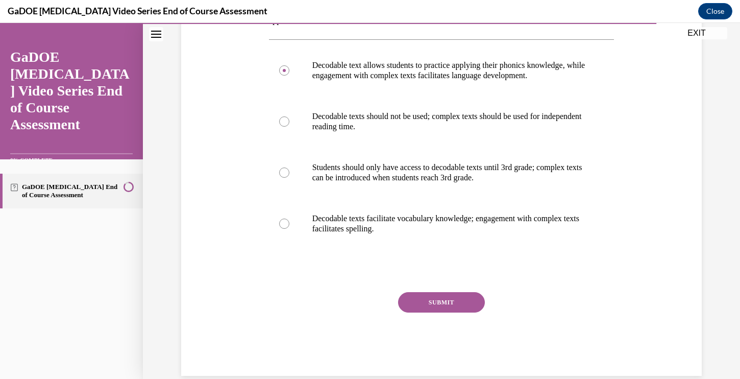
click at [424, 306] on button "SUBMIT" at bounding box center [441, 302] width 87 height 20
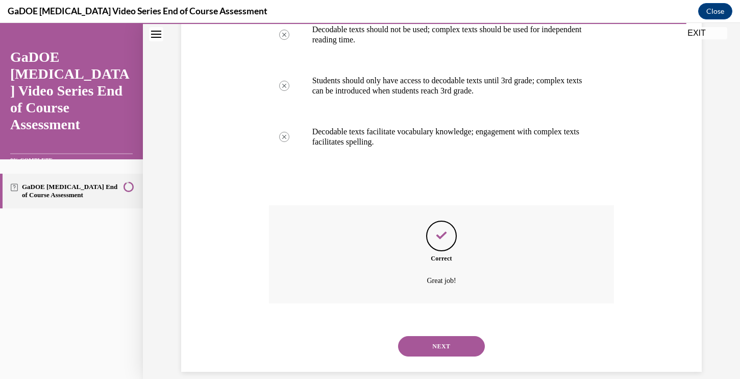
scroll to position [300, 0]
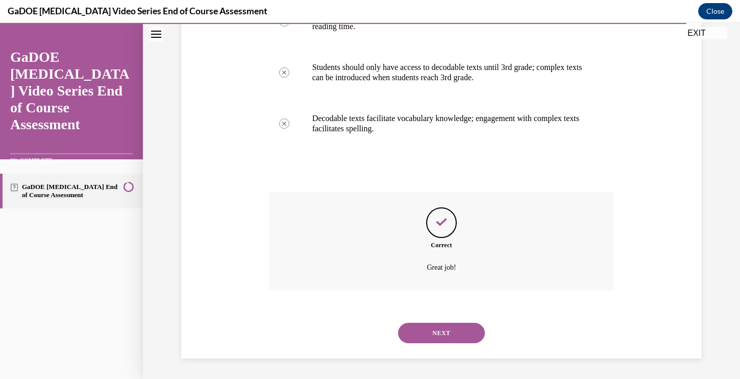
click at [433, 330] on button "NEXT" at bounding box center [441, 333] width 87 height 20
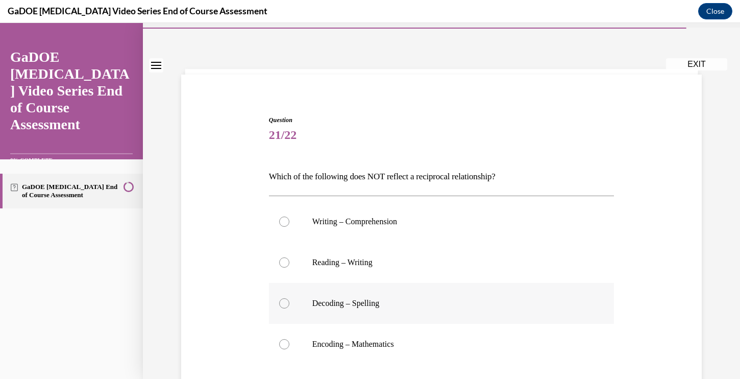
scroll to position [27, 0]
click at [284, 344] on div at bounding box center [284, 343] width 10 height 10
click at [284, 344] on input "Encoding – Mathematics" at bounding box center [284, 343] width 10 height 10
radio input "true"
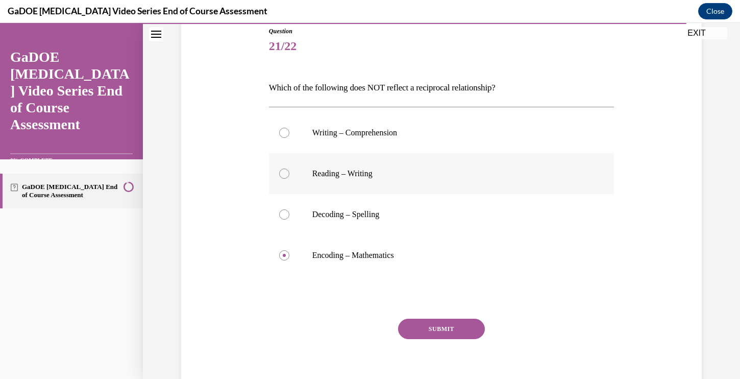
scroll to position [159, 0]
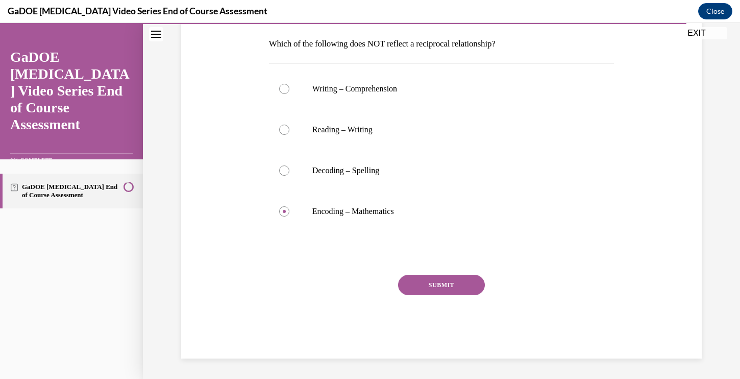
click at [427, 283] on button "SUBMIT" at bounding box center [441, 285] width 87 height 20
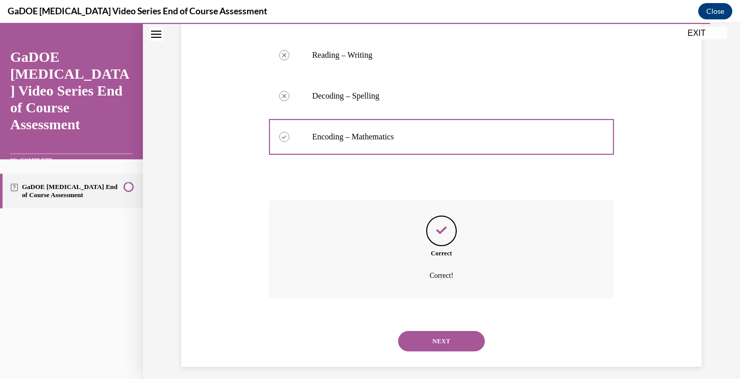
scroll to position [242, 0]
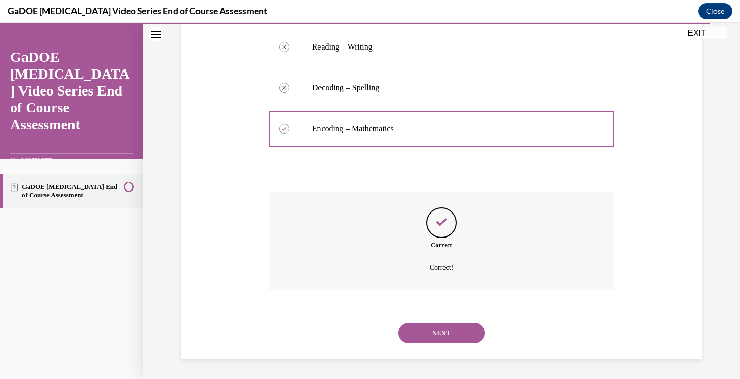
click at [428, 334] on button "NEXT" at bounding box center [441, 333] width 87 height 20
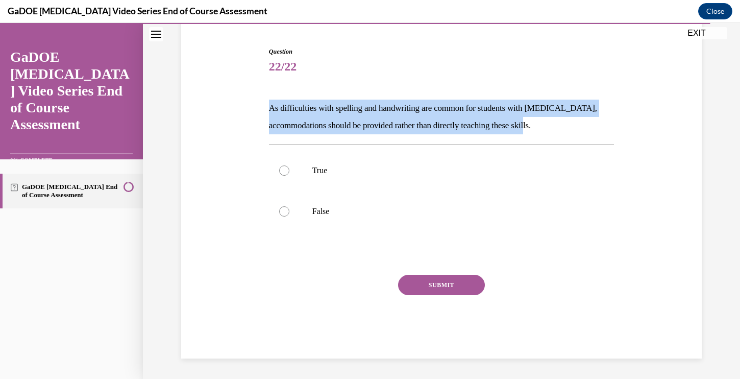
drag, startPoint x: 271, startPoint y: 108, endPoint x: 561, endPoint y: 123, distance: 290.8
click at [561, 123] on p "As difficulties with spelling and handwriting are common for students with dysl…" at bounding box center [442, 117] width 346 height 35
copy p "As difficulties with spelling and handwriting are common for students with dysl…"
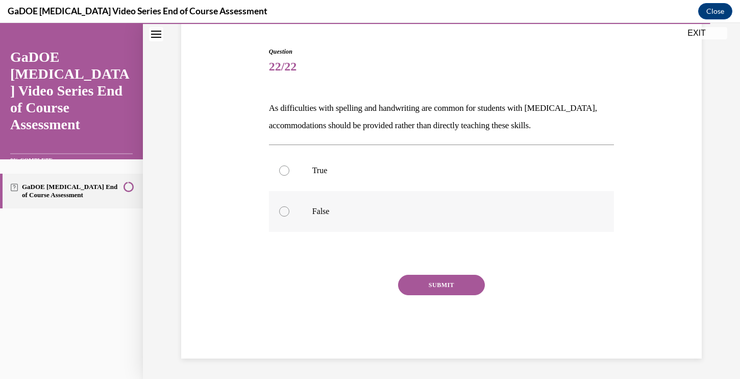
click at [288, 205] on label "False" at bounding box center [442, 211] width 346 height 41
click at [288, 206] on input "False" at bounding box center [284, 211] width 10 height 10
radio input "true"
click at [429, 280] on button "SUBMIT" at bounding box center [441, 285] width 87 height 20
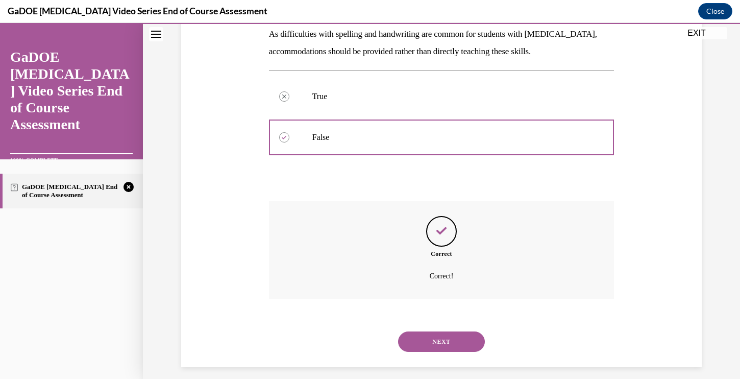
scroll to position [178, 0]
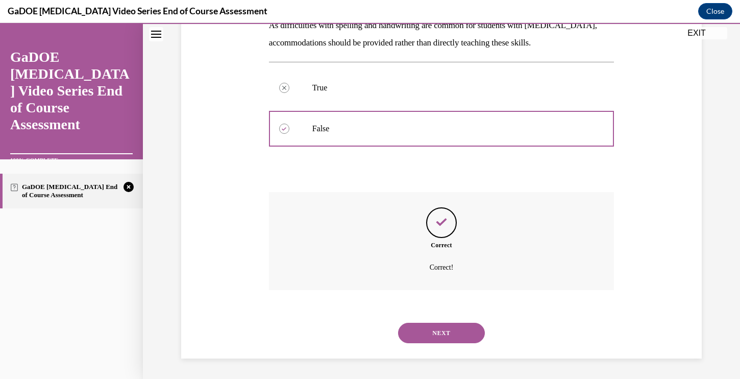
click at [427, 332] on button "NEXT" at bounding box center [441, 333] width 87 height 20
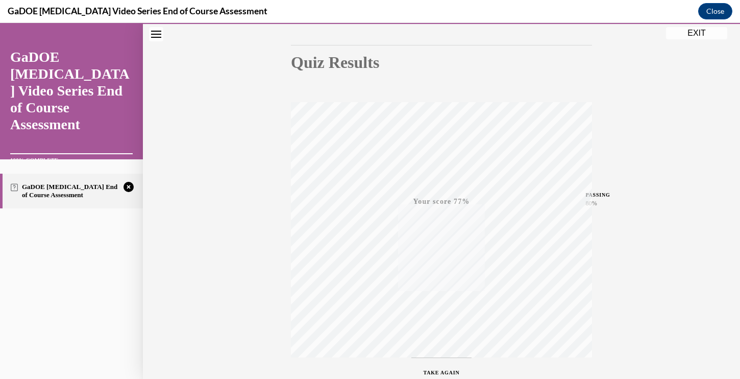
scroll to position [167, 0]
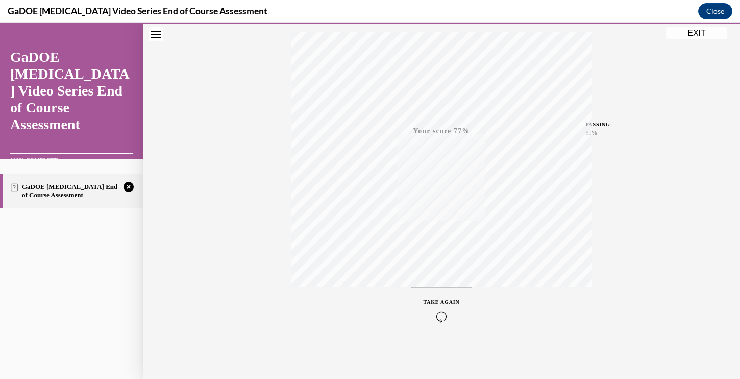
click at [440, 317] on icon "button" at bounding box center [442, 316] width 36 height 11
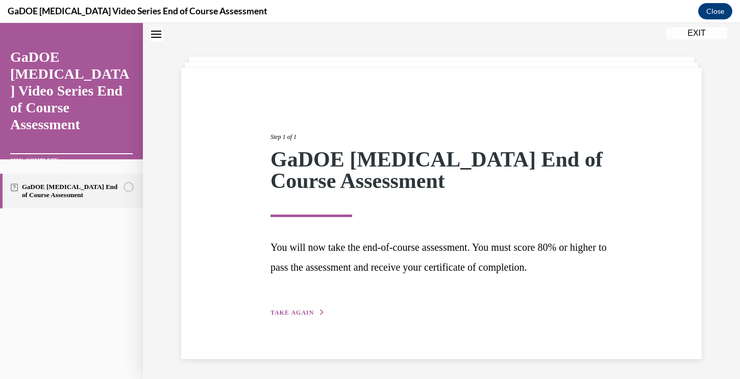
click at [294, 312] on span "TAKE AGAIN" at bounding box center [292, 312] width 43 height 7
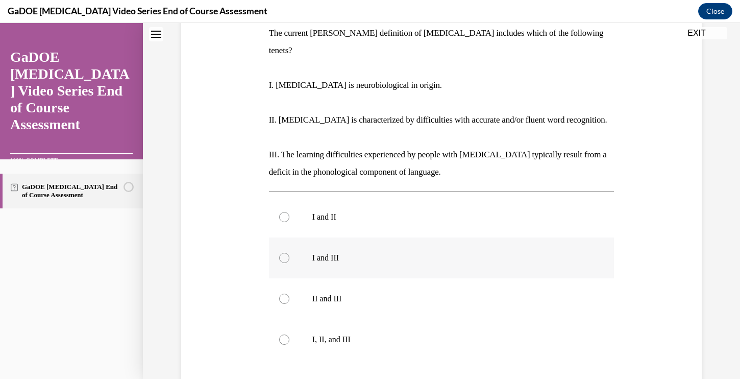
scroll to position [170, 0]
click at [284, 334] on div at bounding box center [284, 339] width 10 height 10
click at [284, 334] on input "I, II, and III" at bounding box center [284, 339] width 10 height 10
radio input "true"
click at [287, 334] on div at bounding box center [284, 339] width 10 height 10
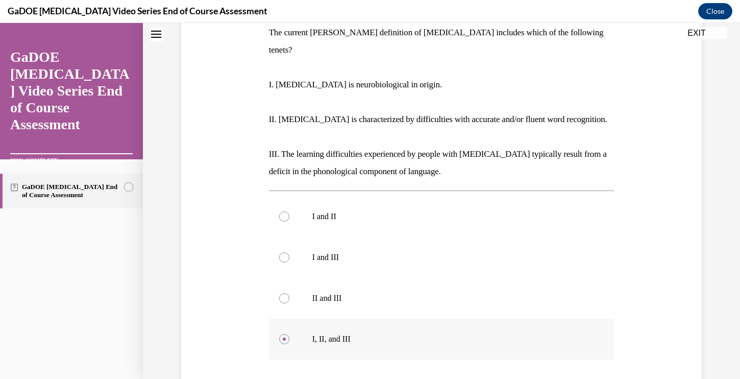
click at [287, 334] on input "I, II, and III" at bounding box center [284, 339] width 10 height 10
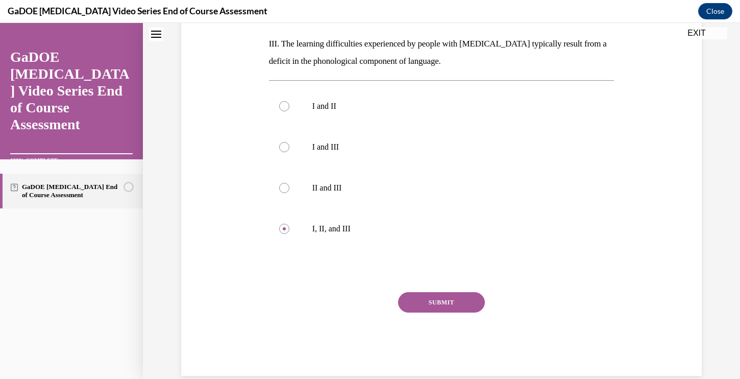
click at [425, 292] on button "SUBMIT" at bounding box center [441, 302] width 87 height 20
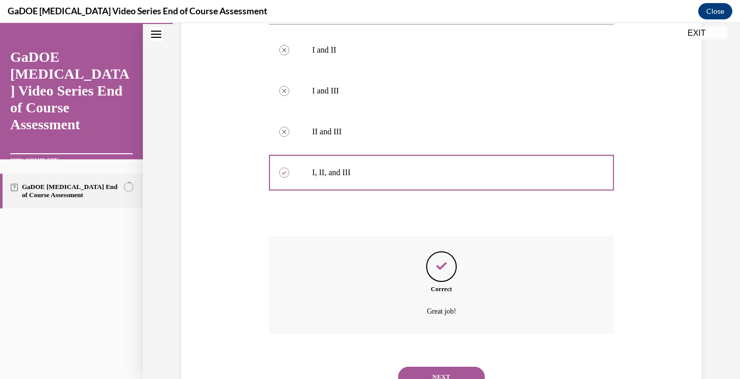
scroll to position [363, 0]
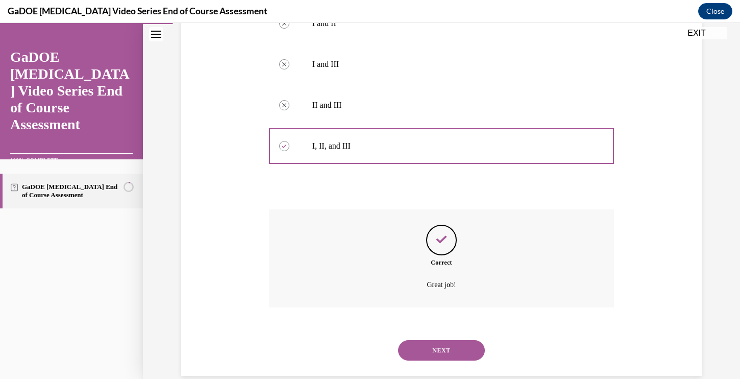
click at [426, 340] on button "NEXT" at bounding box center [441, 350] width 87 height 20
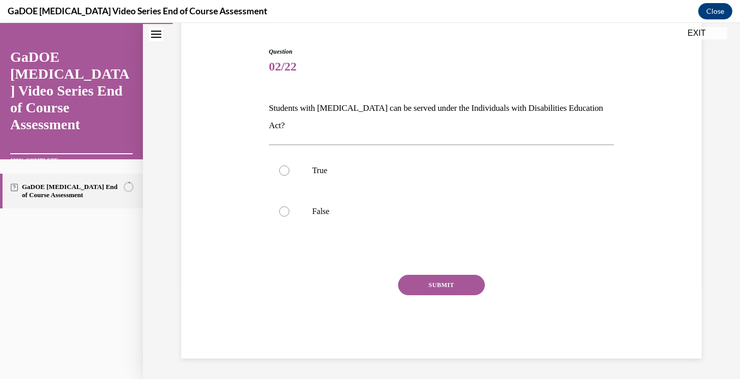
scroll to position [78, 0]
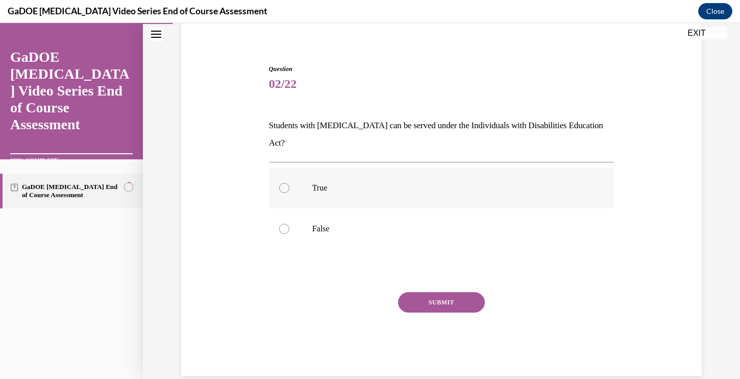
click at [284, 183] on div at bounding box center [284, 188] width 10 height 10
click at [284, 183] on input "True" at bounding box center [284, 188] width 10 height 10
radio input "true"
click at [433, 292] on button "SUBMIT" at bounding box center [441, 302] width 87 height 20
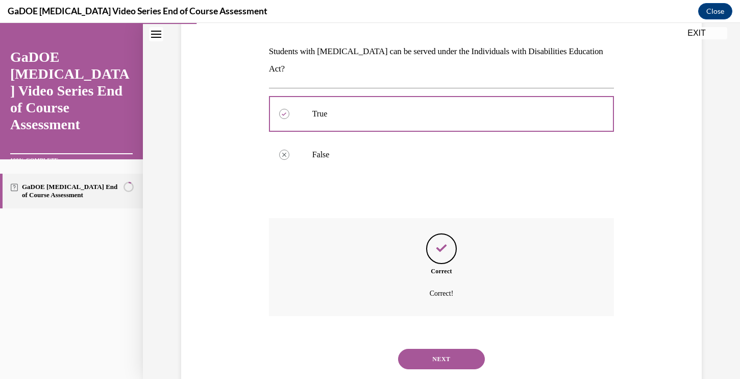
scroll to position [160, 0]
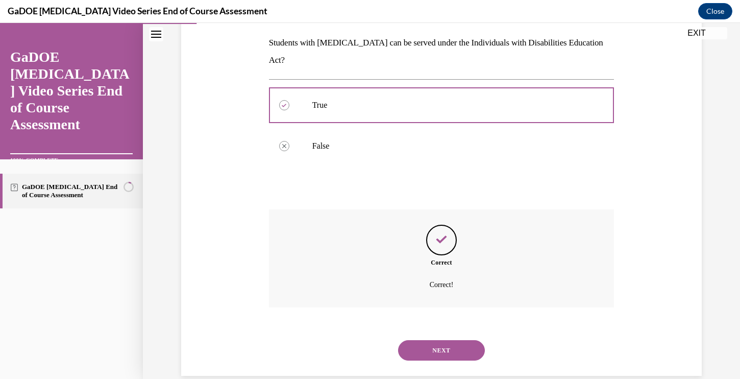
click at [433, 340] on button "NEXT" at bounding box center [441, 350] width 87 height 20
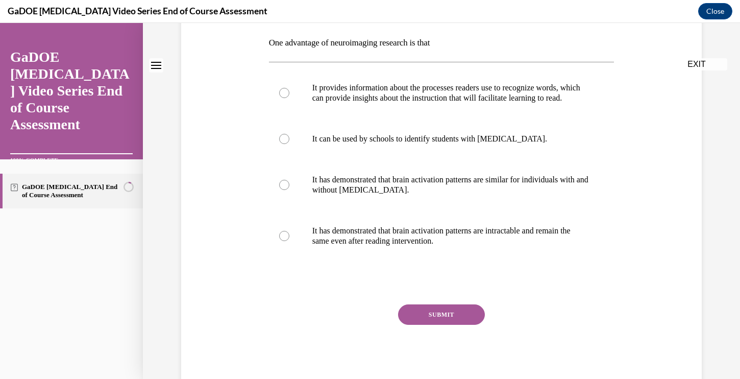
scroll to position [0, 0]
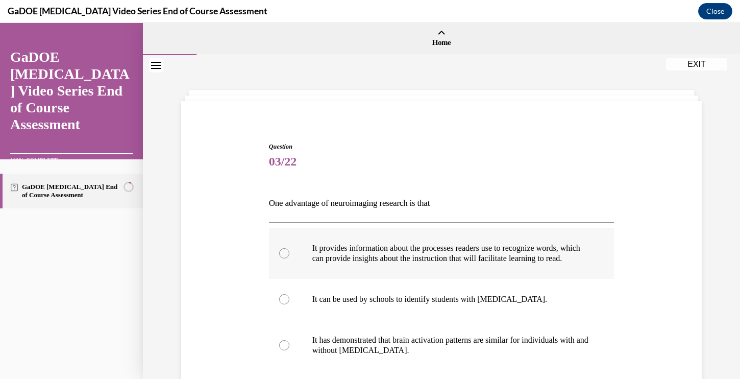
click at [285, 258] on div at bounding box center [284, 253] width 10 height 10
click at [285, 258] on input "It provides information about the processes readers use to recognize words, whi…" at bounding box center [284, 253] width 10 height 10
radio input "true"
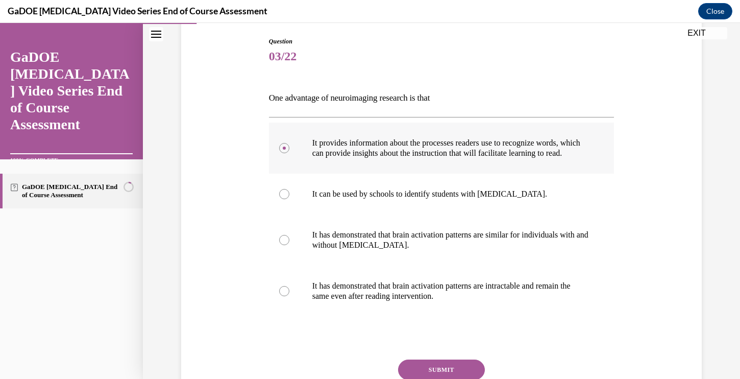
scroll to position [167, 0]
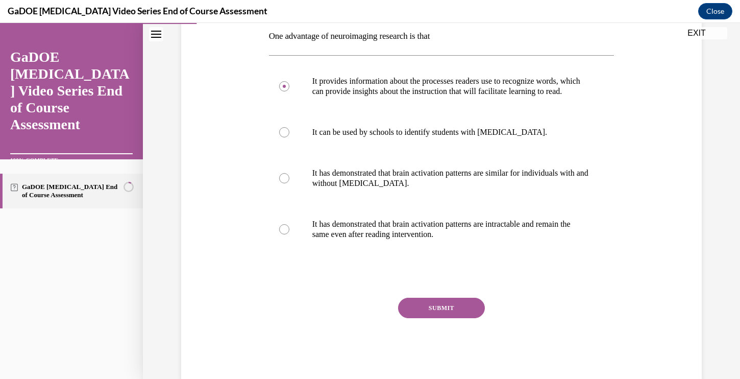
click at [426, 316] on button "SUBMIT" at bounding box center [441, 308] width 87 height 20
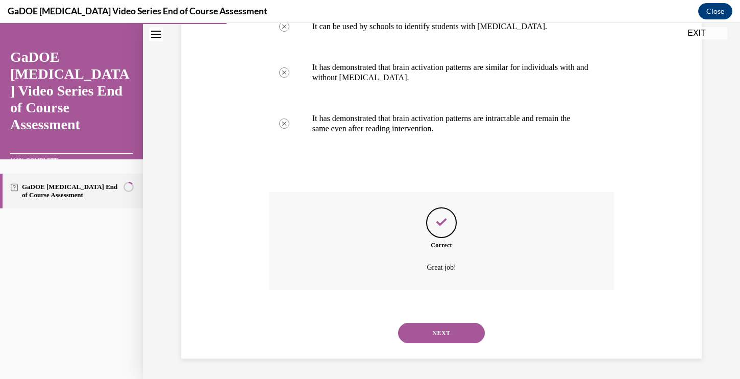
scroll to position [276, 0]
click at [435, 342] on button "NEXT" at bounding box center [441, 333] width 87 height 20
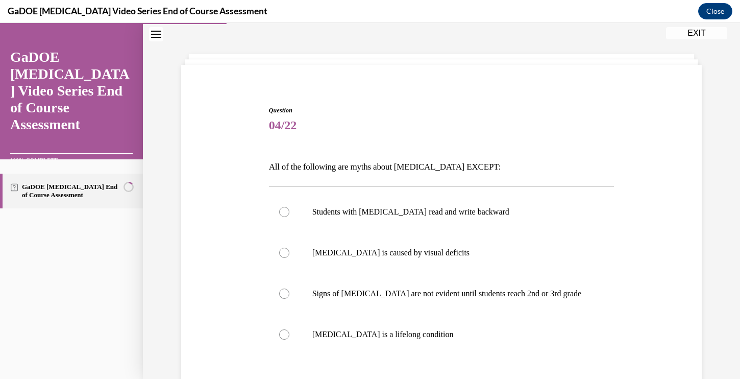
scroll to position [32, 0]
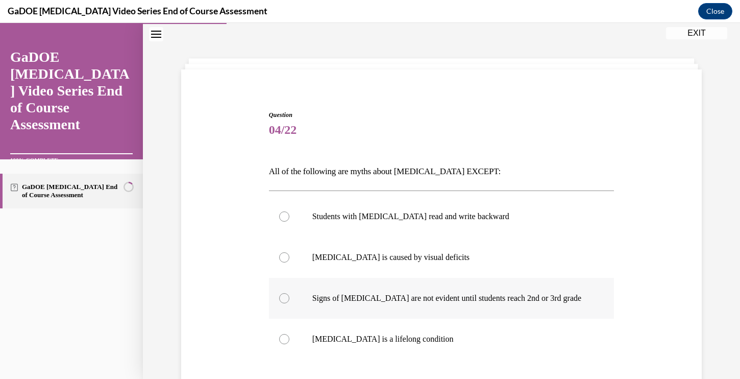
click at [285, 296] on div at bounding box center [284, 298] width 10 height 10
click at [285, 296] on input "Signs of dyslexia are not evident until students reach 2nd or 3rd grade" at bounding box center [284, 298] width 10 height 10
radio input "true"
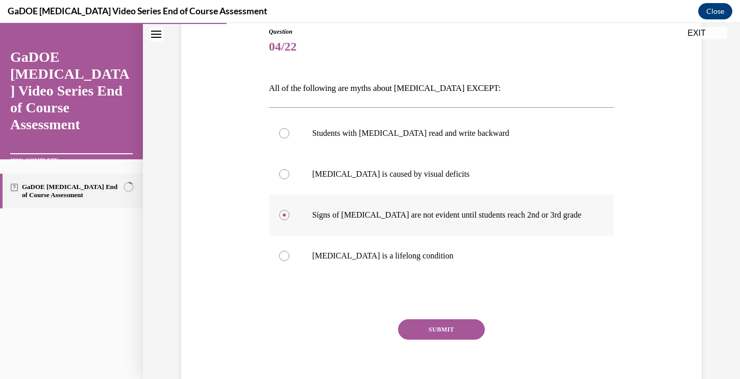
scroll to position [148, 0]
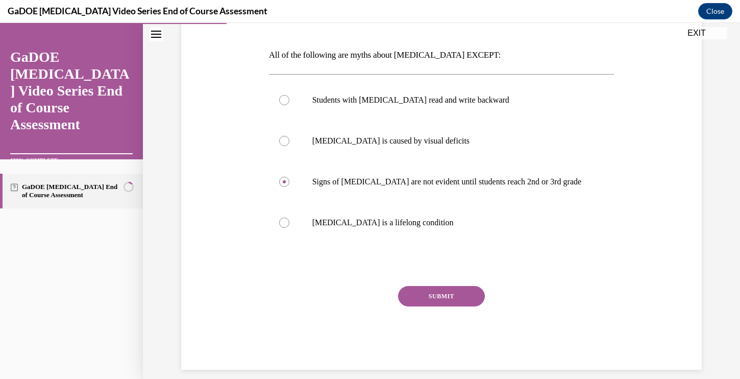
click at [434, 296] on button "SUBMIT" at bounding box center [441, 296] width 87 height 20
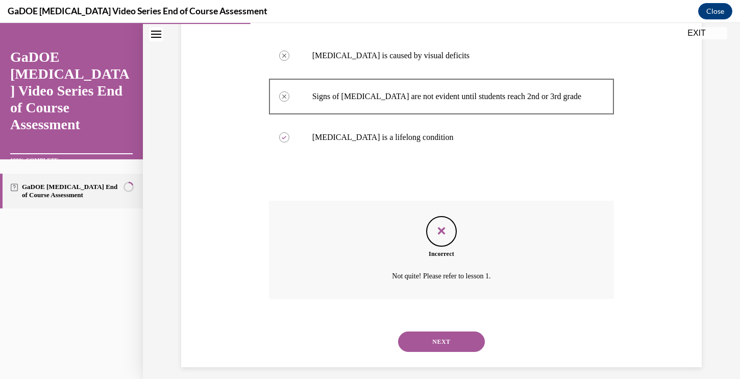
scroll to position [242, 0]
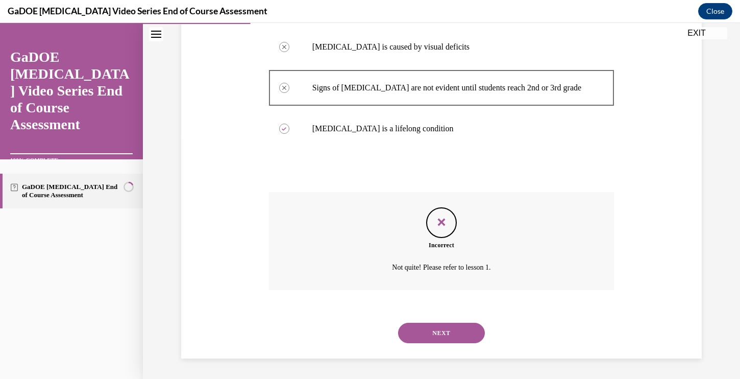
click at [437, 332] on button "NEXT" at bounding box center [441, 333] width 87 height 20
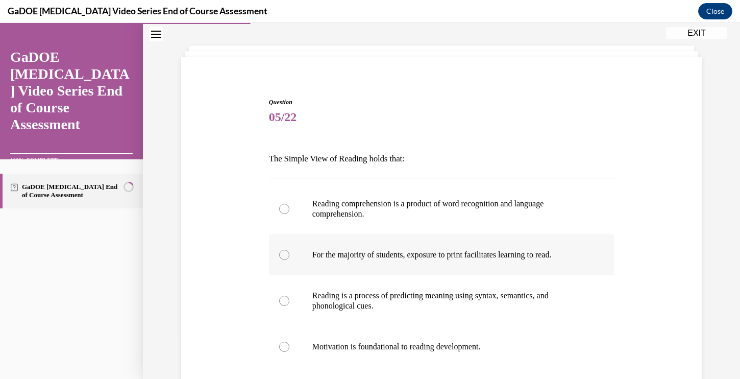
scroll to position [45, 0]
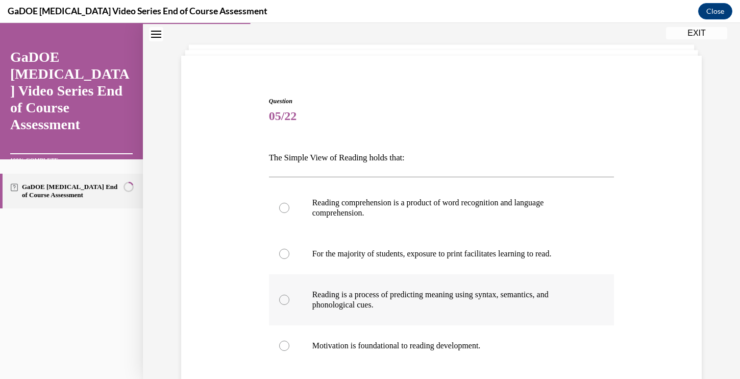
click at [289, 298] on label "Reading is a process of predicting meaning using syntax, semantics, and phonolo…" at bounding box center [442, 299] width 346 height 51
click at [289, 298] on input "Reading is a process of predicting meaning using syntax, semantics, and phonolo…" at bounding box center [284, 300] width 10 height 10
radio input "true"
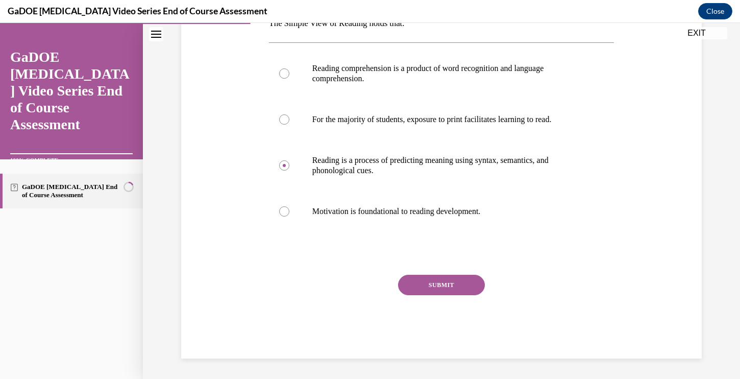
click at [421, 288] on button "SUBMIT" at bounding box center [441, 285] width 87 height 20
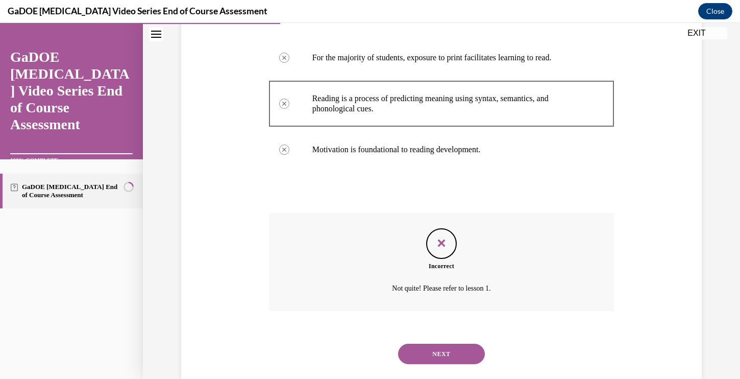
scroll to position [239, 0]
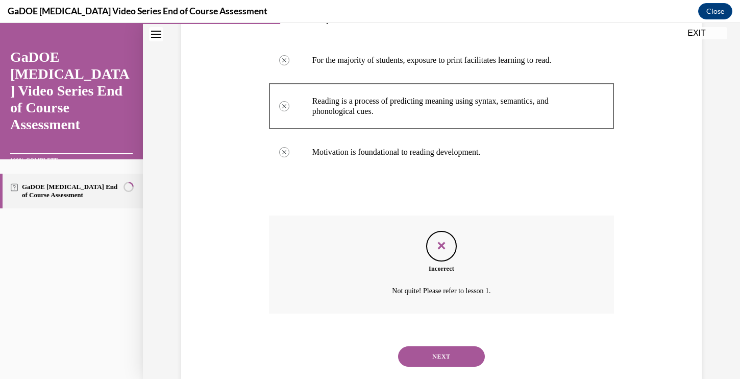
click at [444, 350] on button "NEXT" at bounding box center [441, 356] width 87 height 20
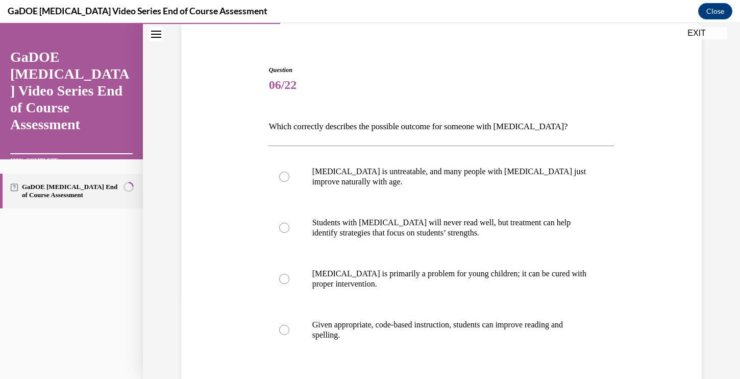
scroll to position [77, 0]
click at [285, 327] on div at bounding box center [284, 329] width 10 height 10
click at [285, 327] on input "Given appropriate, code-based instruction, students can improve reading and spe…" at bounding box center [284, 329] width 10 height 10
radio input "true"
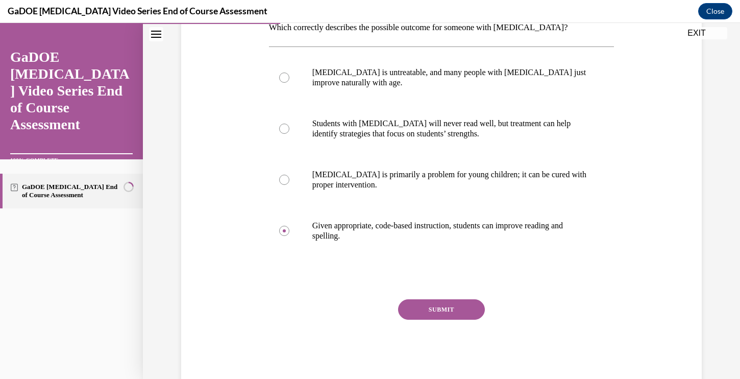
click at [444, 306] on button "SUBMIT" at bounding box center [441, 309] width 87 height 20
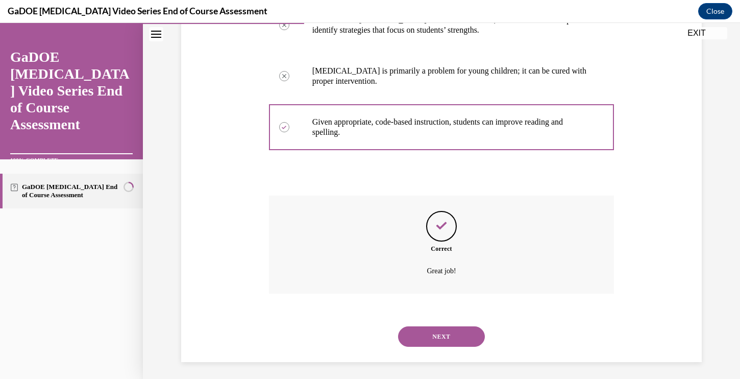
scroll to position [283, 0]
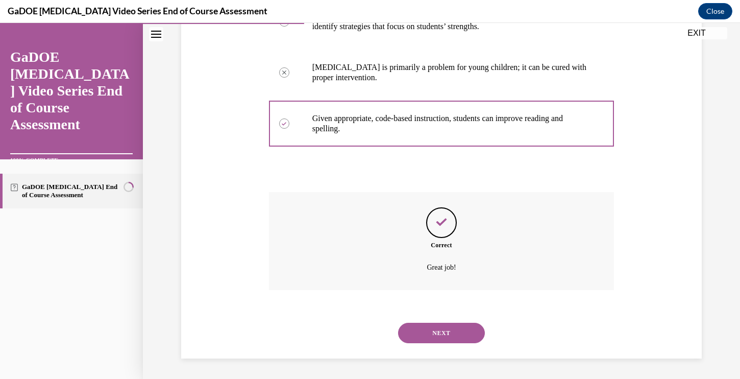
click at [443, 332] on button "NEXT" at bounding box center [441, 333] width 87 height 20
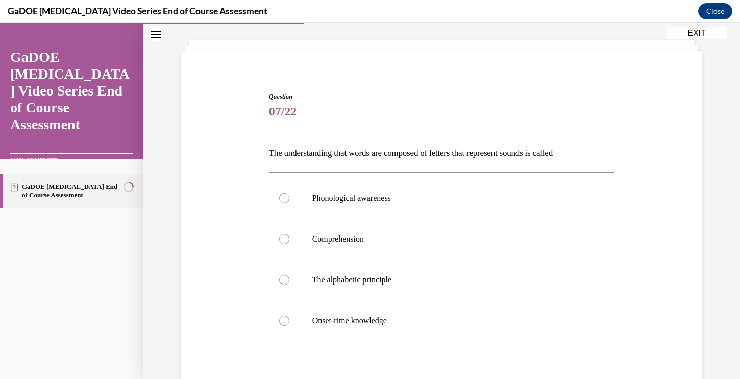
scroll to position [51, 0]
click at [283, 198] on div at bounding box center [284, 197] width 10 height 10
click at [283, 198] on input "Phonological awareness" at bounding box center [284, 197] width 10 height 10
radio input "true"
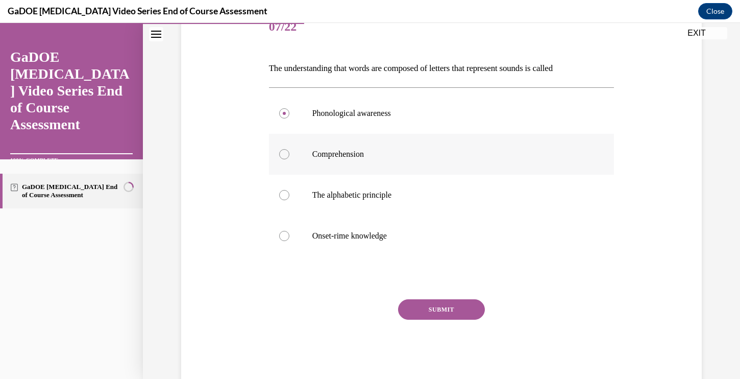
scroll to position [159, 0]
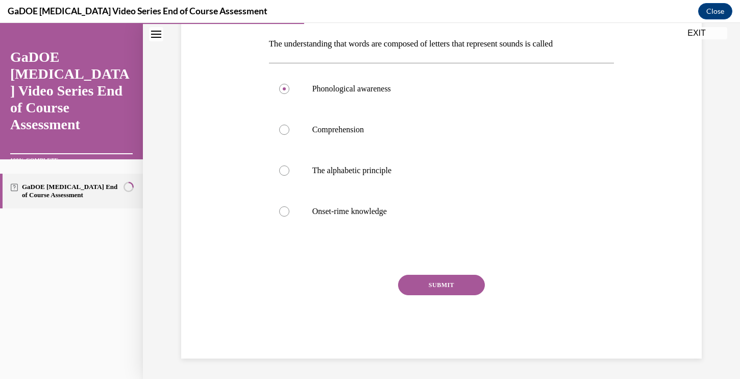
click at [417, 284] on button "SUBMIT" at bounding box center [441, 285] width 87 height 20
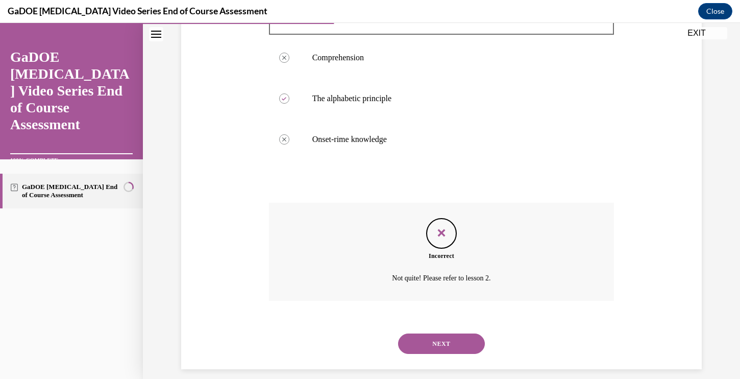
scroll to position [242, 0]
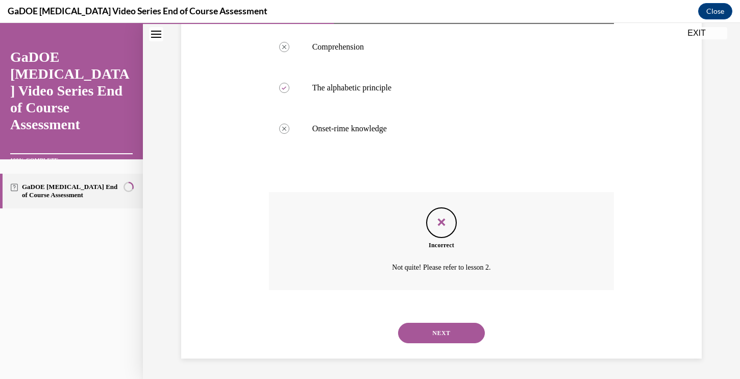
click at [434, 332] on button "NEXT" at bounding box center [441, 333] width 87 height 20
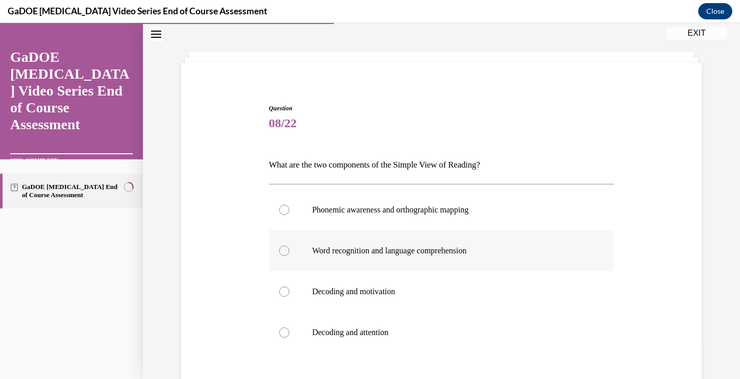
scroll to position [39, 0]
click at [281, 210] on div at bounding box center [284, 209] width 10 height 10
click at [281, 210] on input "Phonemic awareness and orthographic mapping" at bounding box center [284, 209] width 10 height 10
radio input "true"
click at [285, 249] on div at bounding box center [284, 250] width 10 height 10
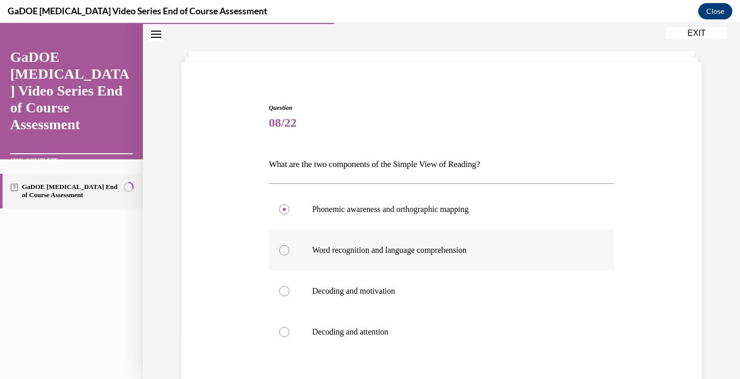
click at [285, 249] on input "Word recognition and language comprehension" at bounding box center [284, 250] width 10 height 10
radio input "true"
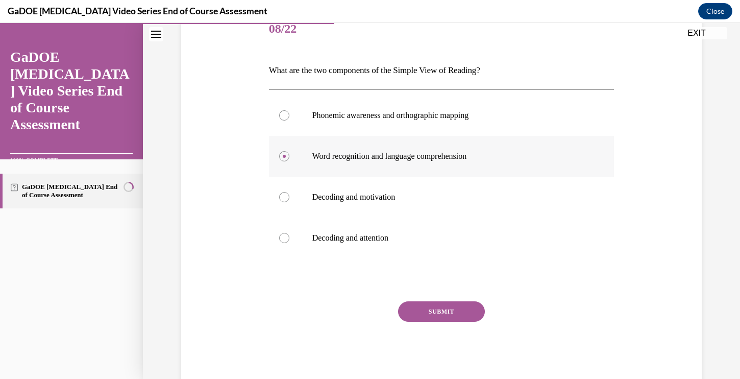
scroll to position [141, 0]
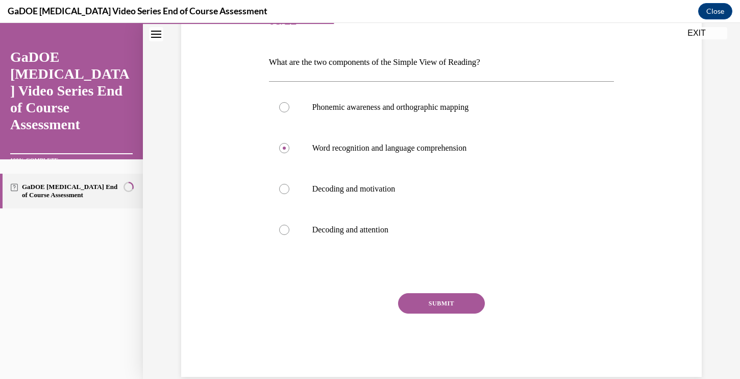
click at [424, 304] on button "SUBMIT" at bounding box center [441, 303] width 87 height 20
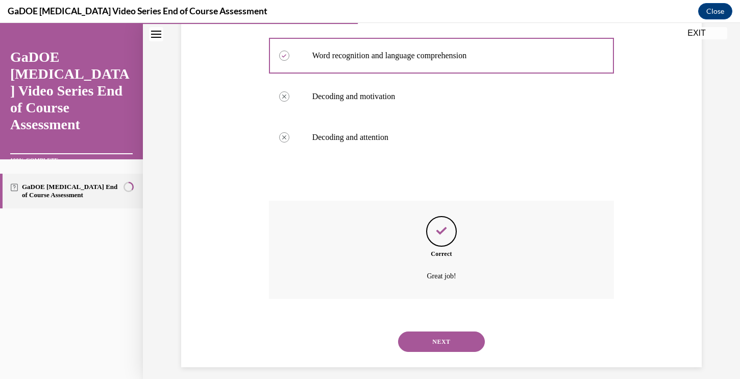
scroll to position [242, 0]
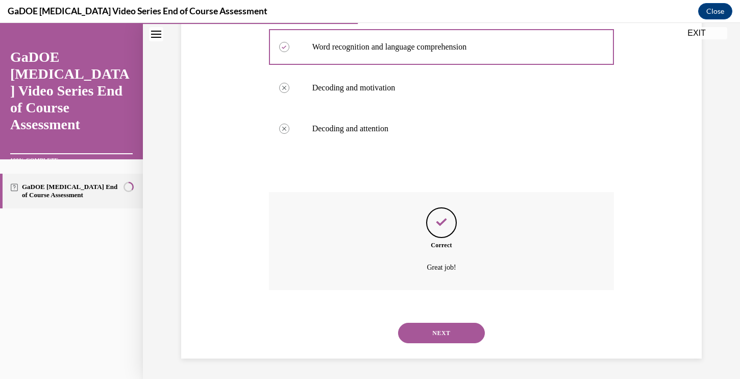
click at [433, 334] on button "NEXT" at bounding box center [441, 333] width 87 height 20
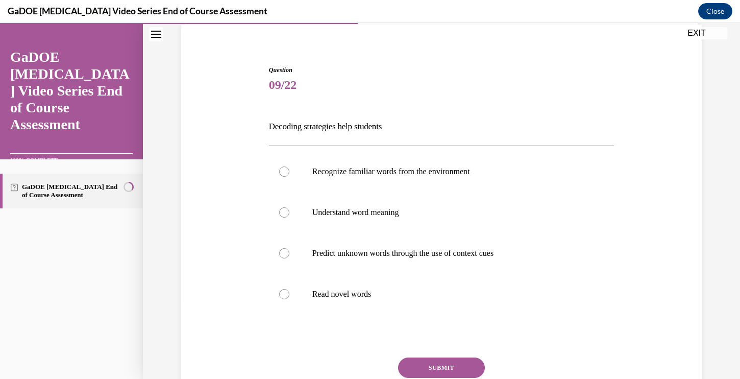
scroll to position [76, 0]
click at [281, 174] on div at bounding box center [284, 172] width 10 height 10
click at [281, 174] on input "Recognize familiar words from the environment" at bounding box center [284, 172] width 10 height 10
radio input "true"
click at [423, 365] on button "SUBMIT" at bounding box center [441, 368] width 87 height 20
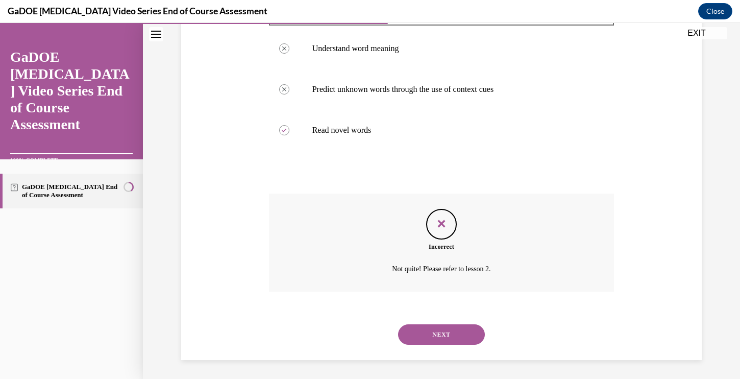
scroll to position [242, 0]
click at [422, 335] on button "NEXT" at bounding box center [441, 333] width 87 height 20
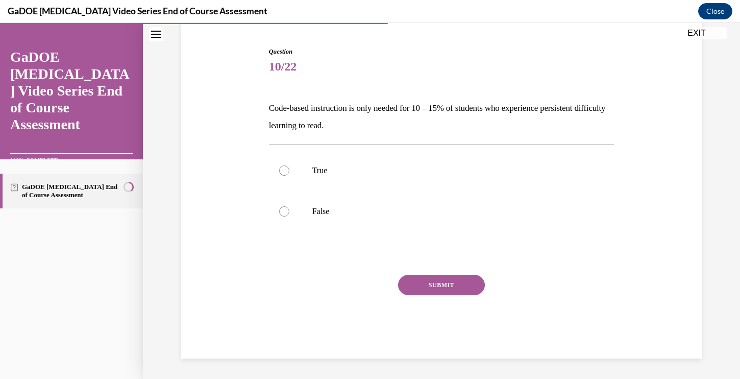
scroll to position [95, 0]
click at [284, 173] on div at bounding box center [284, 170] width 10 height 10
click at [284, 173] on input "True" at bounding box center [284, 170] width 10 height 10
radio input "true"
click at [433, 287] on button "SUBMIT" at bounding box center [441, 285] width 87 height 20
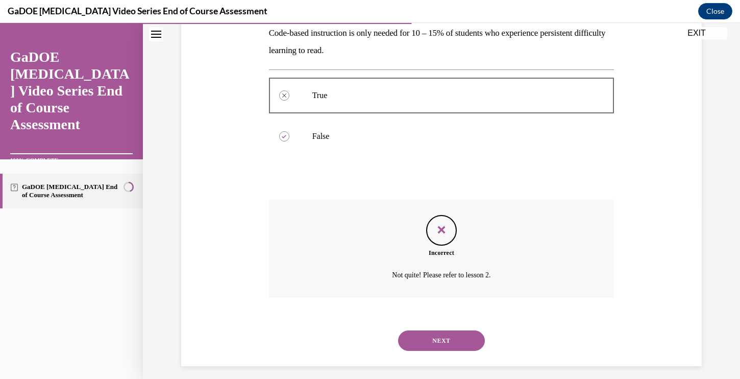
scroll to position [169, 0]
click at [691, 34] on button "EXIT" at bounding box center [696, 33] width 61 height 12
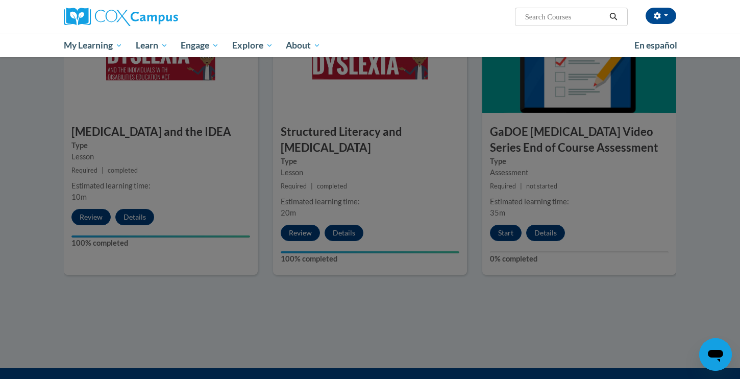
click at [501, 218] on div at bounding box center [370, 189] width 740 height 379
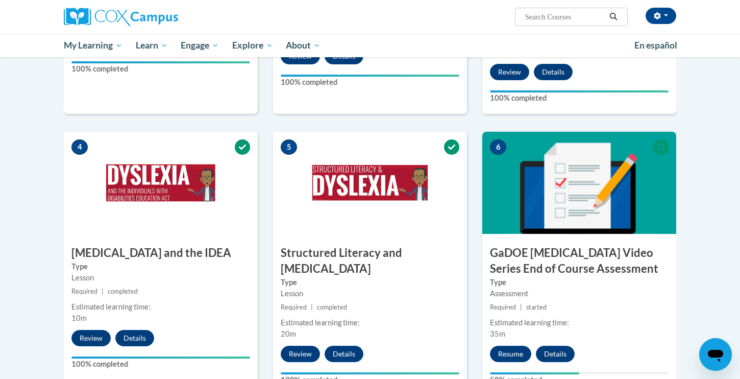
scroll to position [462, 0]
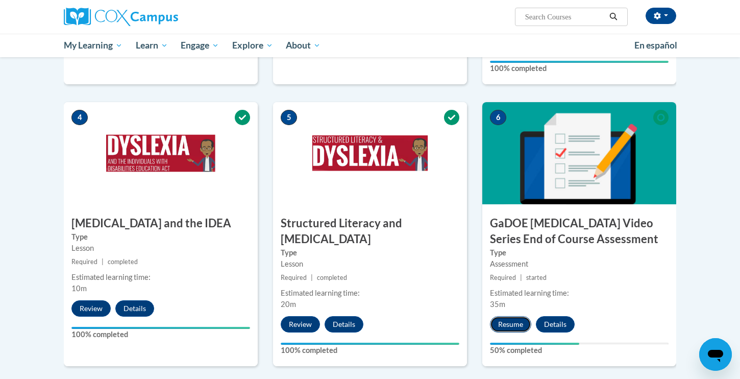
click at [511, 316] on button "Resume" at bounding box center [510, 324] width 41 height 16
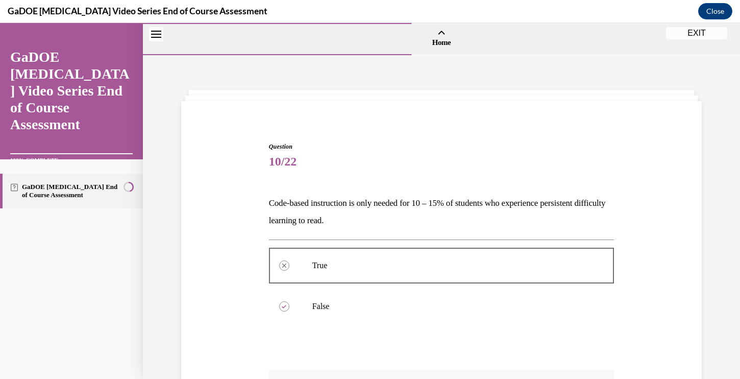
scroll to position [178, 0]
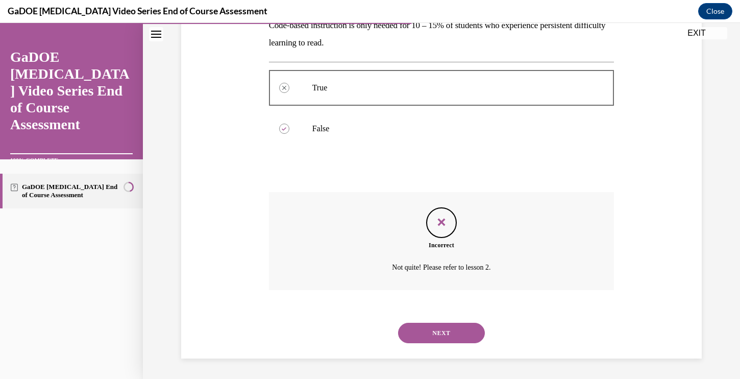
click at [429, 335] on button "NEXT" at bounding box center [441, 333] width 87 height 20
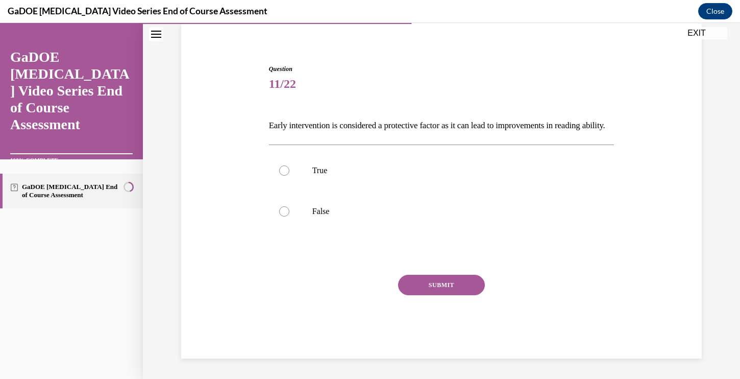
scroll to position [95, 0]
click at [281, 163] on label "True" at bounding box center [442, 170] width 346 height 41
click at [281, 165] on input "True" at bounding box center [284, 170] width 10 height 10
radio input "true"
click at [428, 287] on button "SUBMIT" at bounding box center [441, 285] width 87 height 20
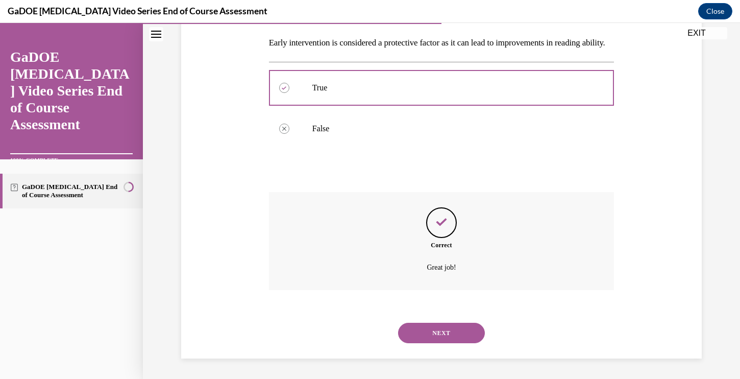
scroll to position [178, 0]
click at [425, 324] on button "NEXT" at bounding box center [441, 333] width 87 height 20
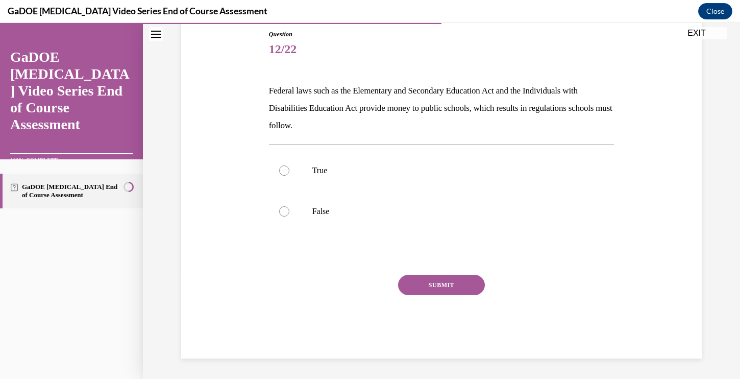
scroll to position [112, 0]
click at [283, 173] on div at bounding box center [284, 170] width 10 height 10
click at [283, 173] on input "True" at bounding box center [284, 170] width 10 height 10
radio input "true"
click at [435, 287] on button "SUBMIT" at bounding box center [441, 285] width 87 height 20
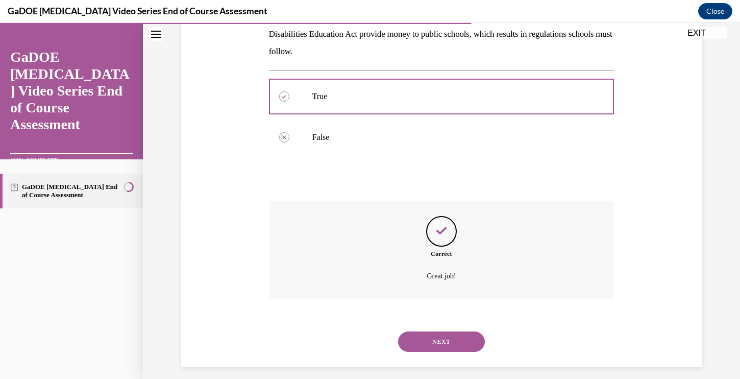
scroll to position [195, 0]
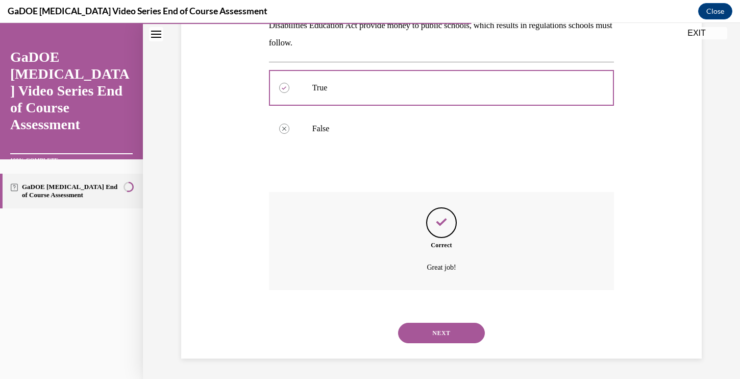
click at [429, 333] on button "NEXT" at bounding box center [441, 333] width 87 height 20
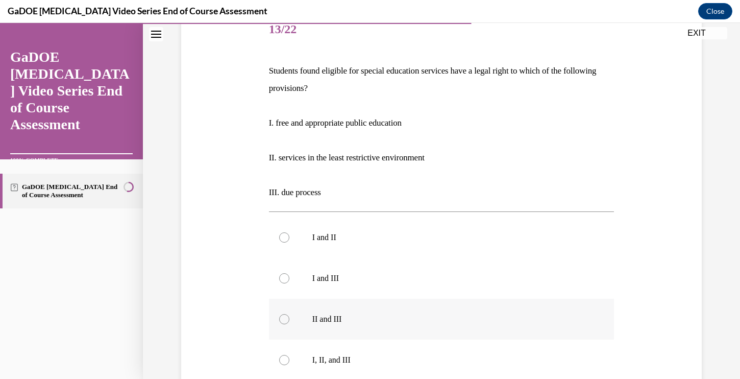
scroll to position [143, 0]
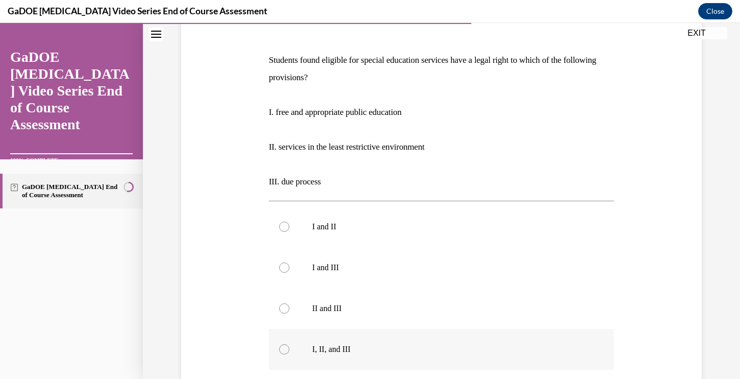
click at [283, 348] on div at bounding box center [284, 349] width 10 height 10
click at [283, 348] on input "I, II, and III" at bounding box center [284, 349] width 10 height 10
radio input "true"
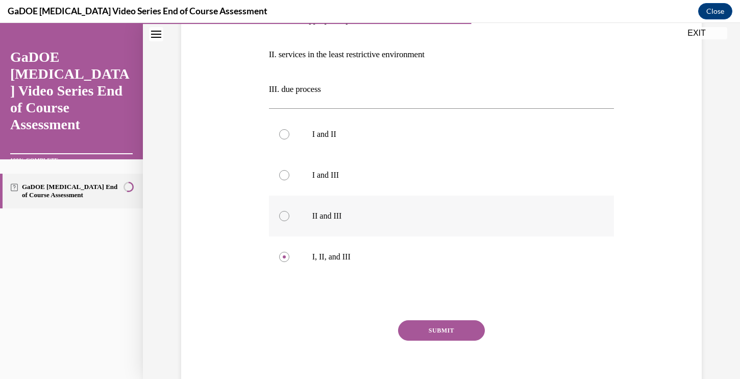
scroll to position [281, 0]
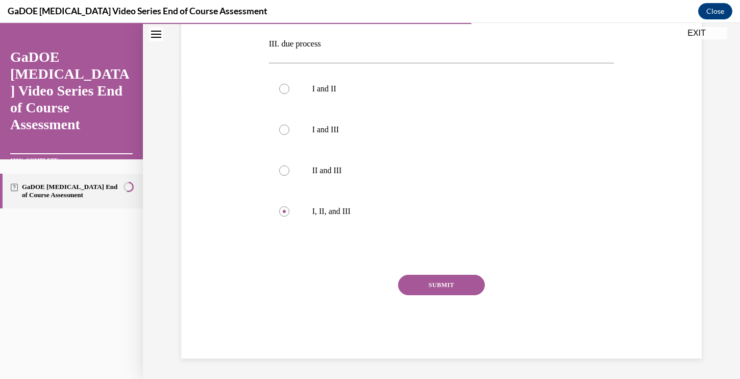
click at [432, 286] on button "SUBMIT" at bounding box center [441, 285] width 87 height 20
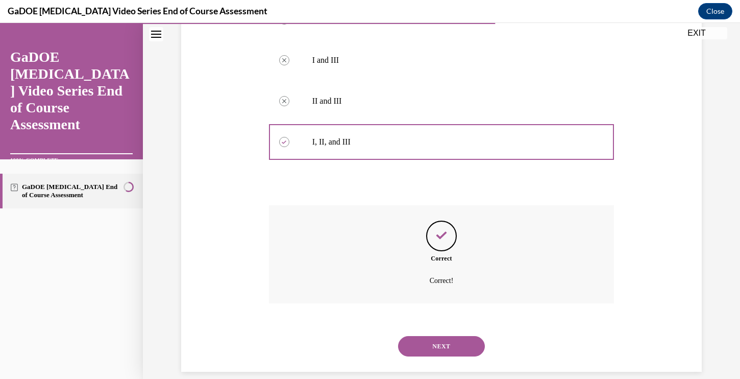
scroll to position [363, 0]
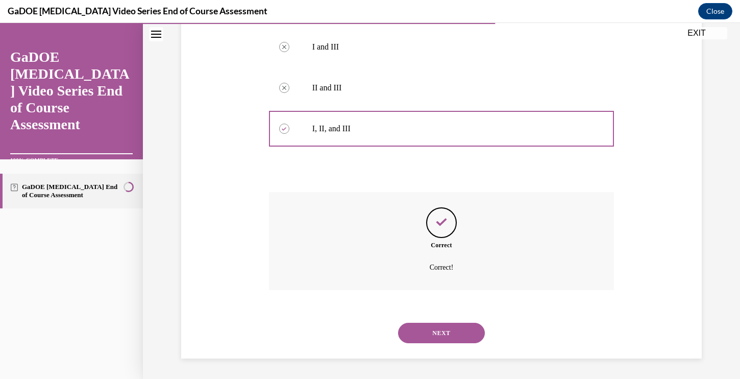
click at [423, 334] on button "NEXT" at bounding box center [441, 333] width 87 height 20
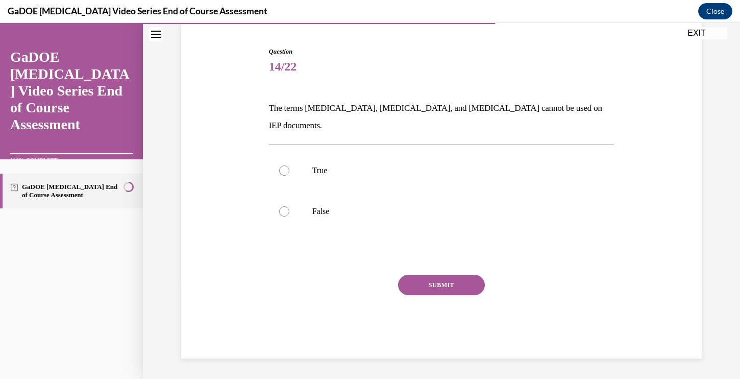
scroll to position [78, 0]
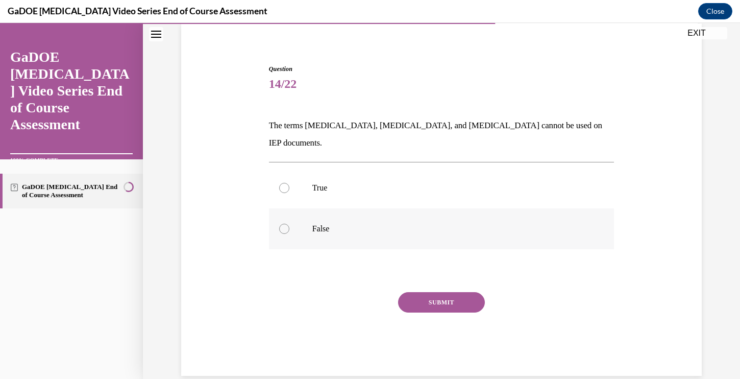
click at [281, 224] on div at bounding box center [284, 229] width 10 height 10
click at [281, 224] on input "False" at bounding box center [284, 229] width 10 height 10
radio input "true"
click at [415, 292] on button "SUBMIT" at bounding box center [441, 302] width 87 height 20
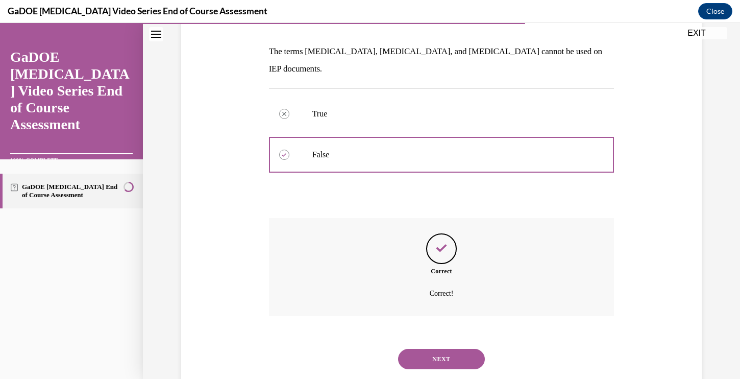
scroll to position [160, 0]
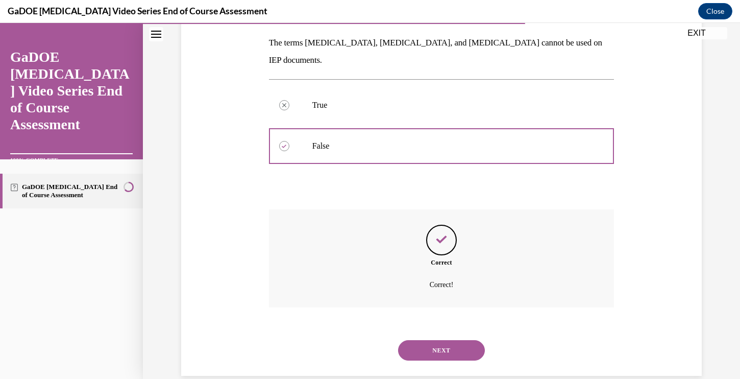
click at [422, 340] on button "NEXT" at bounding box center [441, 350] width 87 height 20
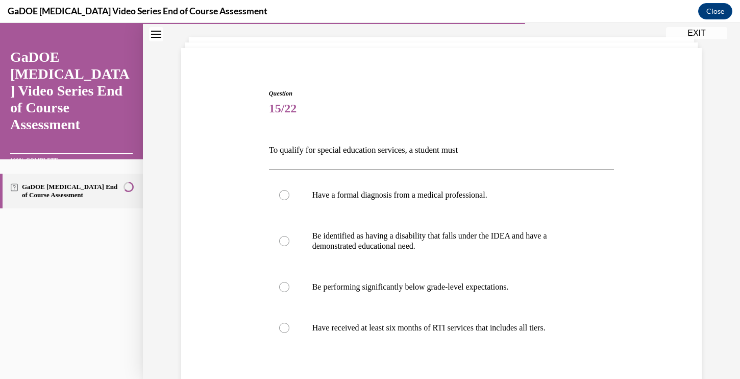
scroll to position [54, 0]
click at [286, 325] on div at bounding box center [284, 327] width 10 height 10
click at [286, 325] on input "Have received at least six months of RTI services that includes all tiers." at bounding box center [284, 327] width 10 height 10
radio input "true"
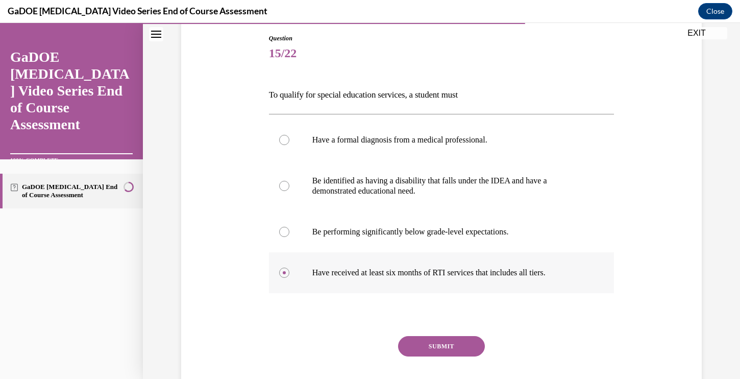
scroll to position [148, 0]
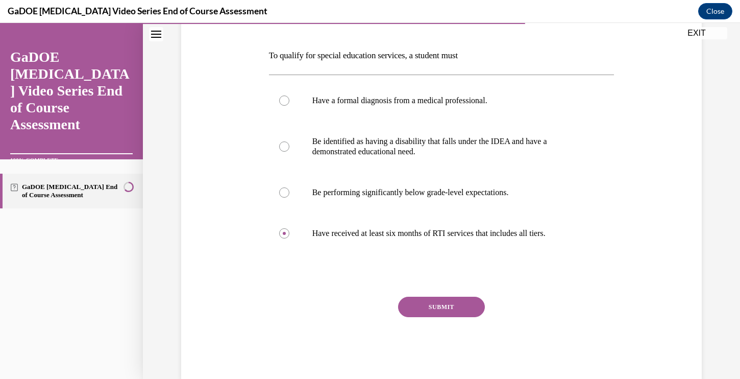
click at [429, 307] on button "SUBMIT" at bounding box center [441, 307] width 87 height 20
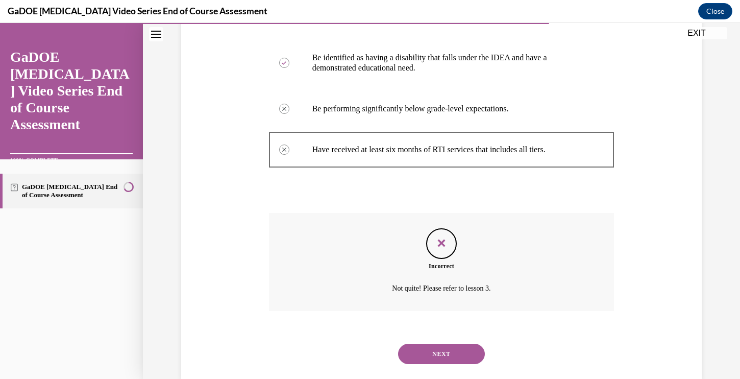
scroll to position [232, 0]
click at [421, 353] on button "NEXT" at bounding box center [441, 352] width 87 height 20
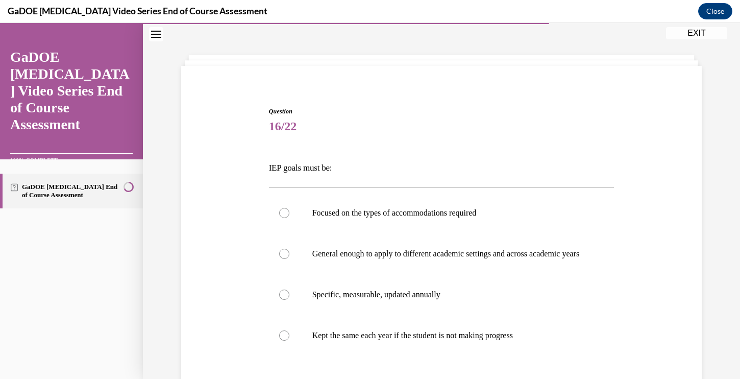
scroll to position [36, 0]
click at [283, 299] on div at bounding box center [284, 293] width 10 height 10
click at [283, 299] on input "Specific, measurable, updated annually" at bounding box center [284, 293] width 10 height 10
radio input "true"
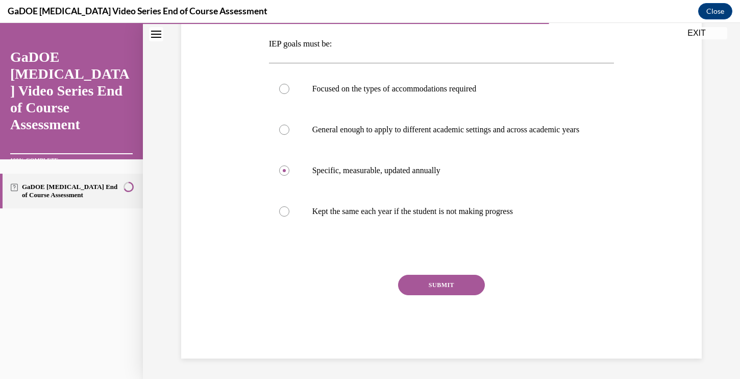
click at [421, 286] on button "SUBMIT" at bounding box center [441, 285] width 87 height 20
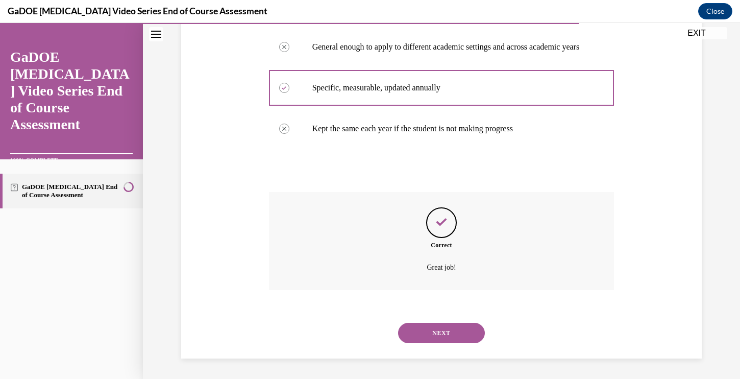
scroll to position [252, 0]
click at [430, 333] on button "NEXT" at bounding box center [441, 333] width 87 height 20
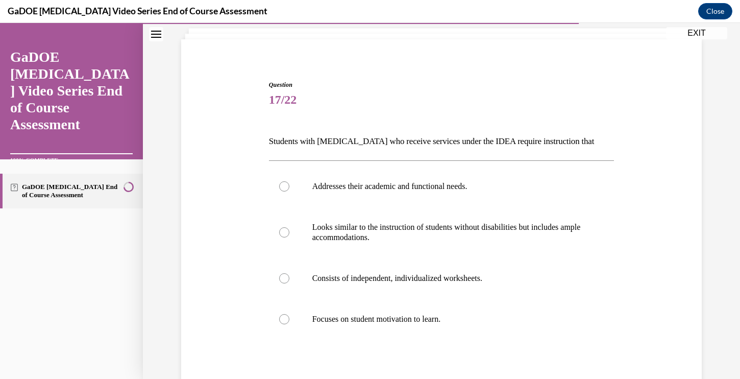
scroll to position [65, 0]
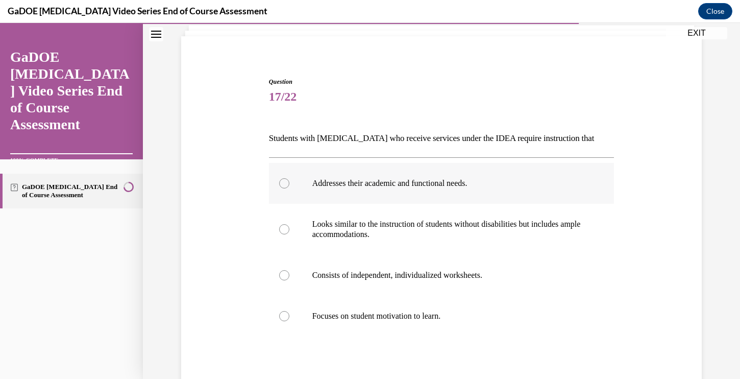
click at [282, 184] on div at bounding box center [284, 183] width 10 height 10
click at [282, 184] on input "Addresses their academic and functional needs." at bounding box center [284, 183] width 10 height 10
radio input "true"
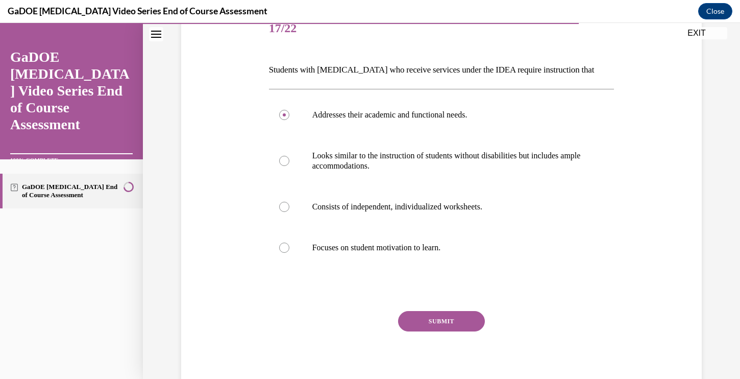
click at [418, 321] on button "SUBMIT" at bounding box center [441, 321] width 87 height 20
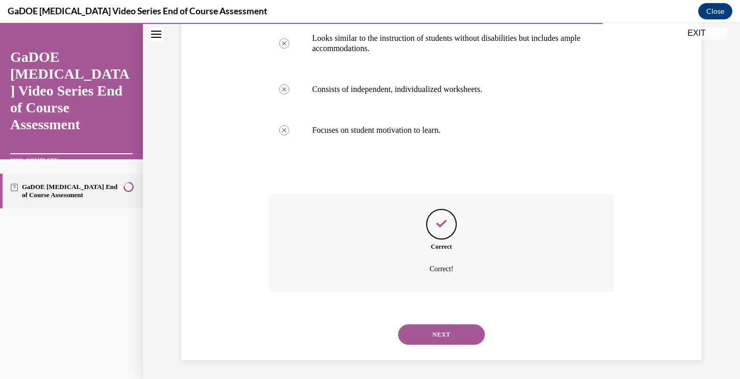
scroll to position [252, 0]
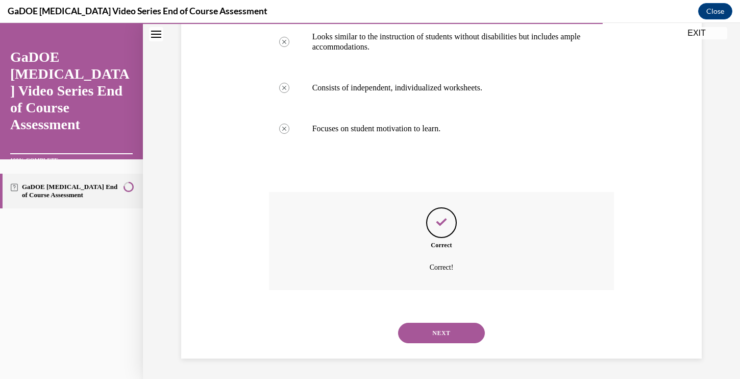
click at [418, 334] on button "NEXT" at bounding box center [441, 333] width 87 height 20
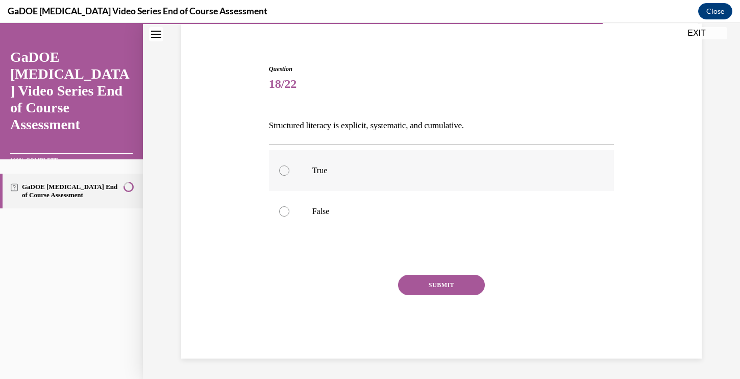
click at [282, 169] on div at bounding box center [284, 170] width 10 height 10
click at [282, 169] on input "True" at bounding box center [284, 170] width 10 height 10
radio input "true"
click at [421, 284] on button "SUBMIT" at bounding box center [441, 285] width 87 height 20
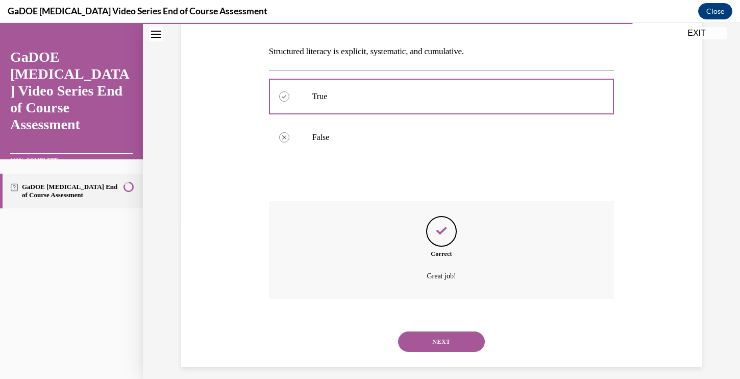
scroll to position [160, 0]
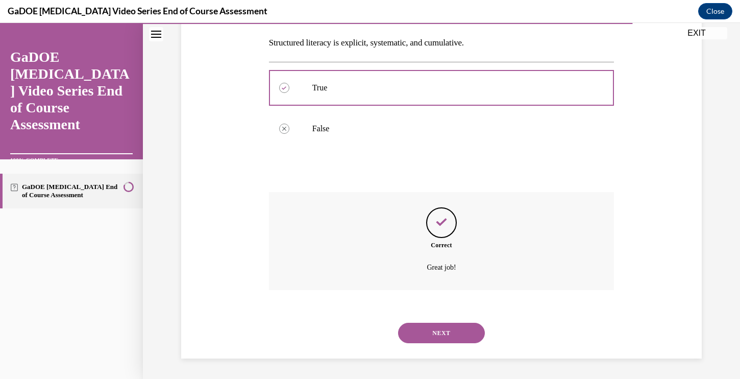
click at [428, 331] on button "NEXT" at bounding box center [441, 333] width 87 height 20
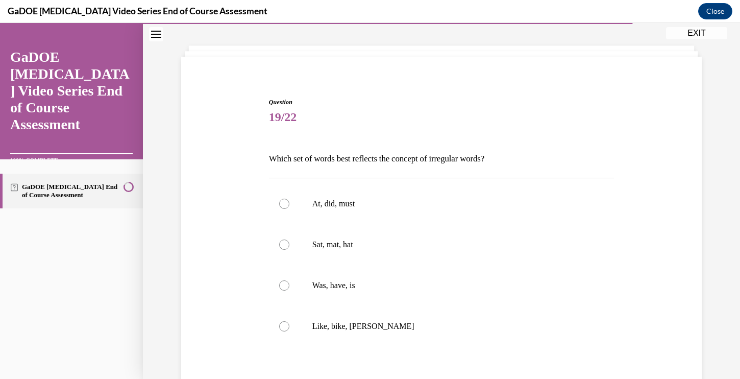
scroll to position [51, 0]
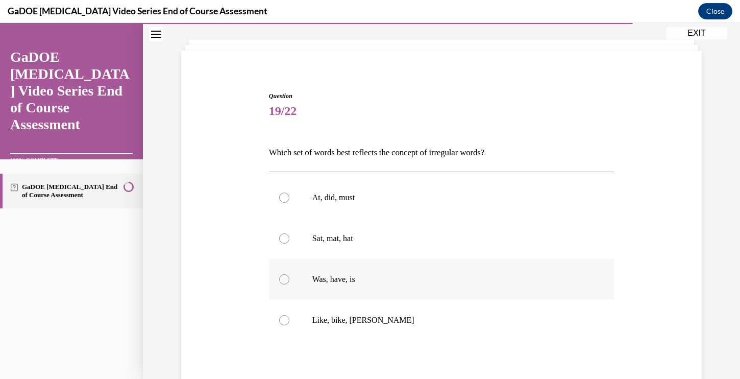
click at [283, 279] on div at bounding box center [284, 279] width 10 height 10
click at [283, 279] on input "Was, have, is" at bounding box center [284, 279] width 10 height 10
radio input "true"
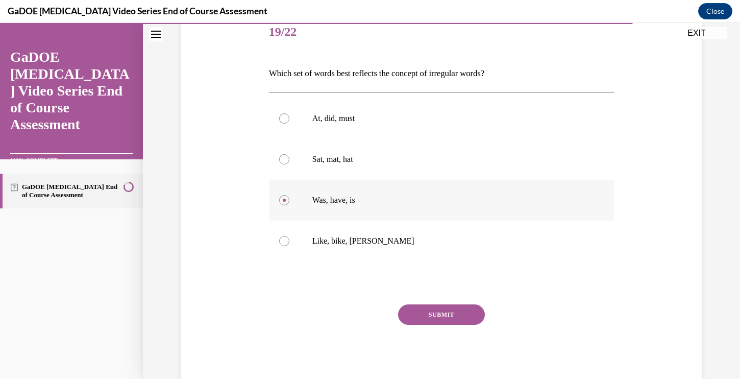
scroll to position [159, 0]
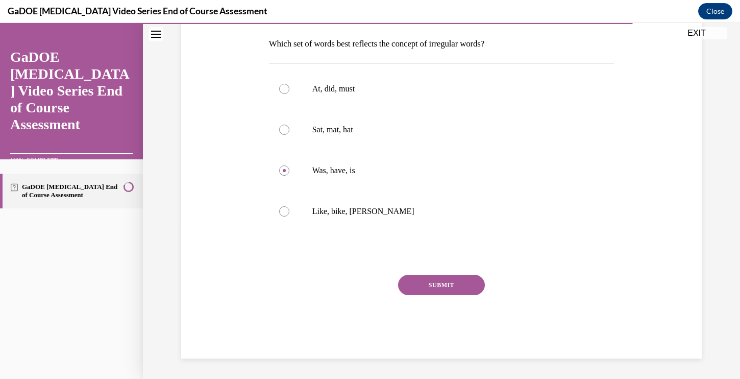
click at [439, 282] on button "SUBMIT" at bounding box center [441, 285] width 87 height 20
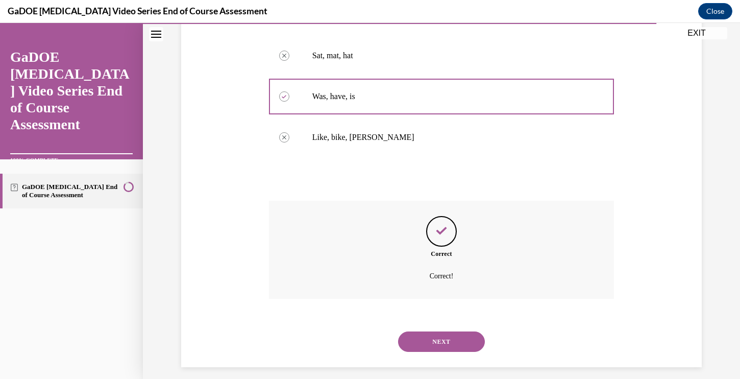
scroll to position [242, 0]
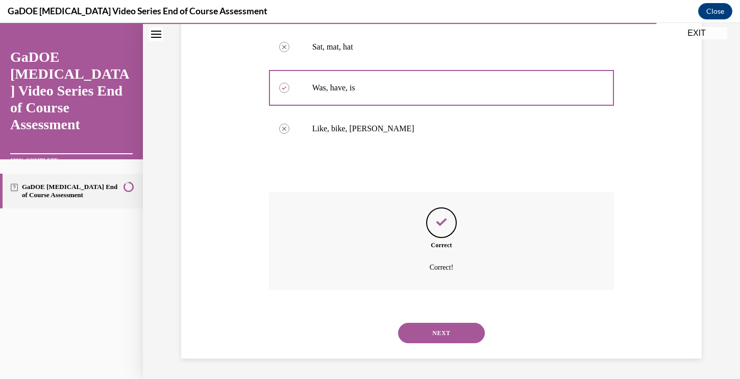
click at [422, 334] on button "NEXT" at bounding box center [441, 333] width 87 height 20
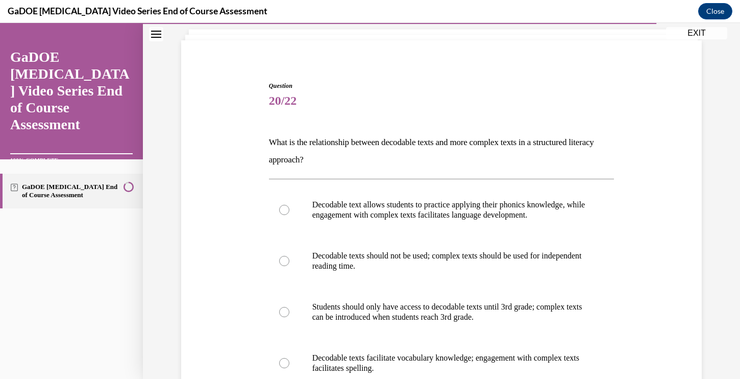
scroll to position [62, 0]
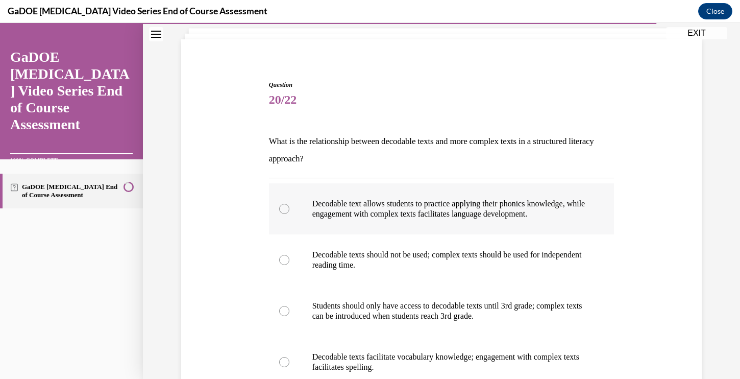
click at [282, 210] on div at bounding box center [284, 209] width 10 height 10
click at [282, 210] on input "Decodable text allows students to practice applying their phonics knowledge, wh…" at bounding box center [284, 209] width 10 height 10
radio input "true"
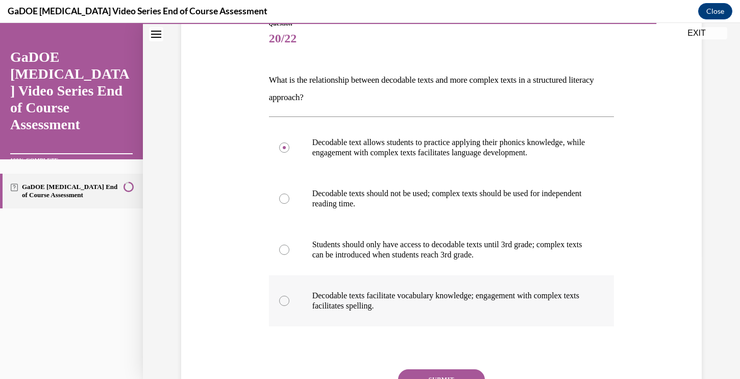
scroll to position [128, 0]
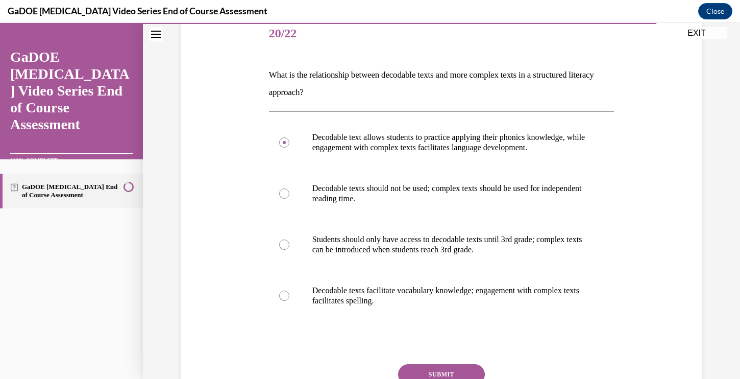
click at [431, 369] on button "SUBMIT" at bounding box center [441, 374] width 87 height 20
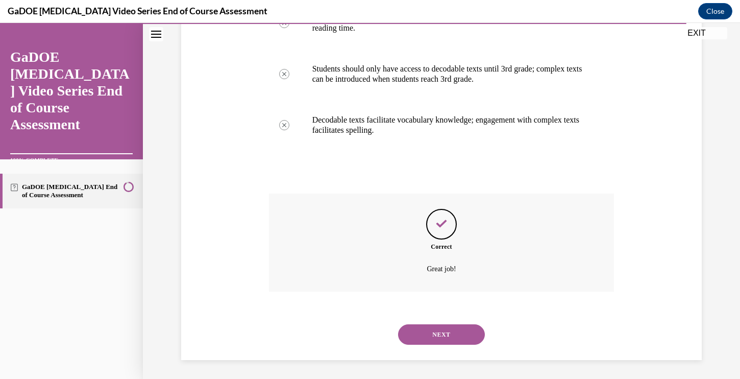
scroll to position [300, 0]
click at [435, 328] on button "NEXT" at bounding box center [441, 333] width 87 height 20
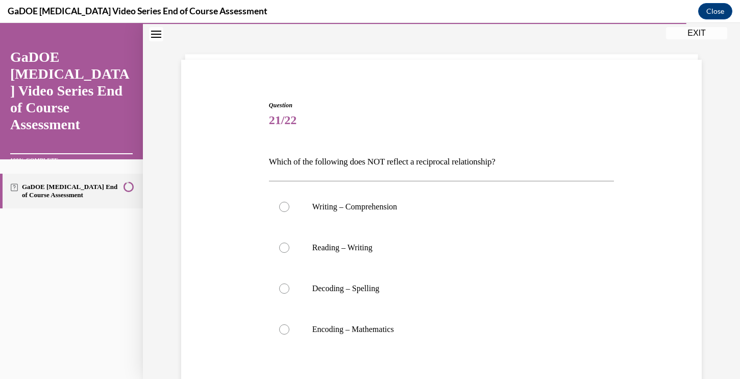
scroll to position [45, 0]
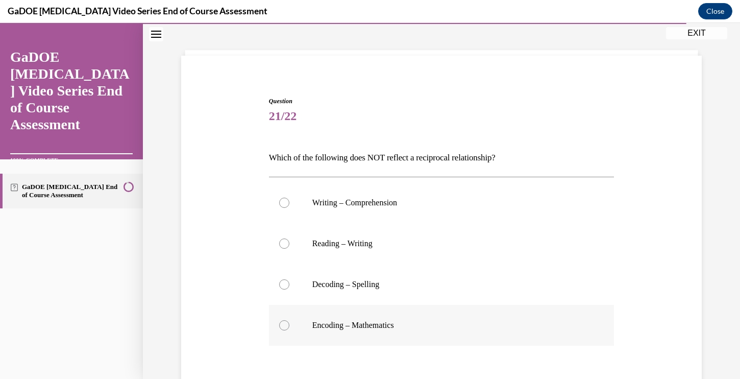
click at [284, 325] on div at bounding box center [284, 325] width 10 height 10
click at [284, 325] on input "Encoding – Mathematics" at bounding box center [284, 325] width 10 height 10
radio input "true"
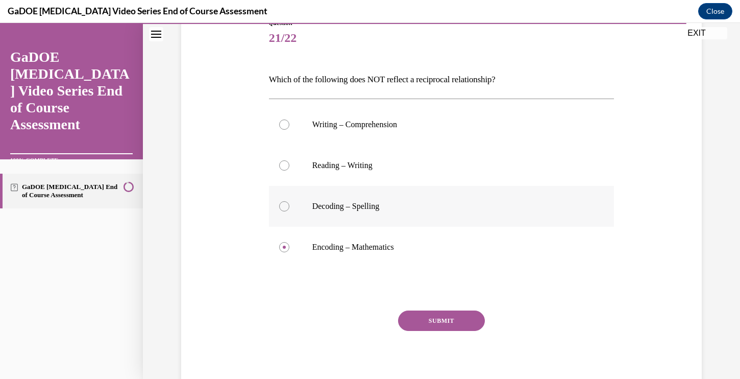
scroll to position [159, 0]
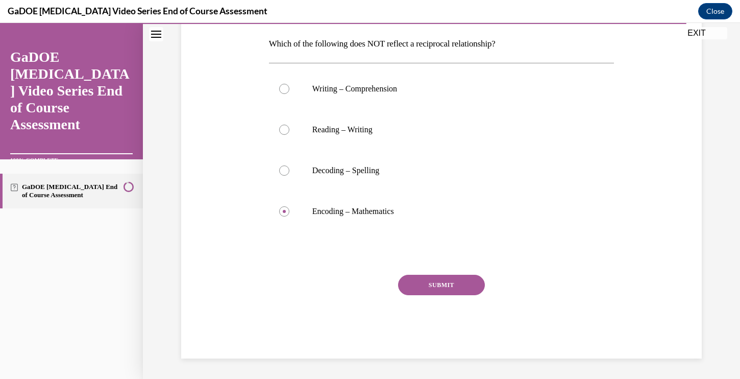
click at [438, 283] on button "SUBMIT" at bounding box center [441, 285] width 87 height 20
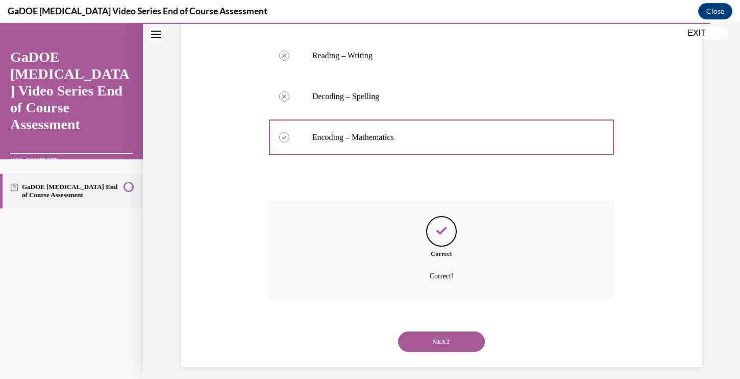
scroll to position [242, 0]
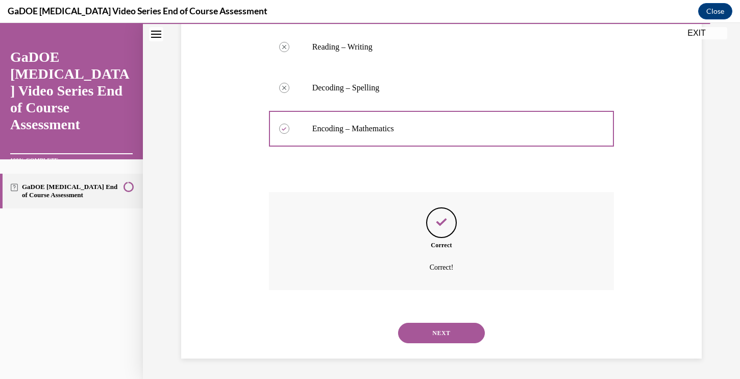
click at [433, 328] on button "NEXT" at bounding box center [441, 333] width 87 height 20
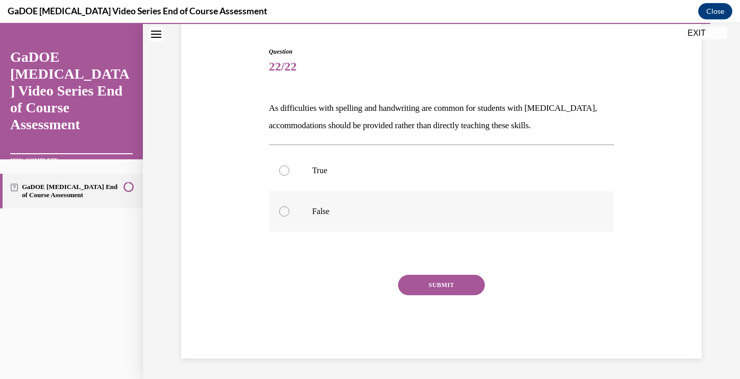
click at [286, 208] on div at bounding box center [284, 211] width 10 height 10
click at [286, 208] on input "False" at bounding box center [284, 211] width 10 height 10
radio input "true"
click at [442, 283] on button "SUBMIT" at bounding box center [441, 285] width 87 height 20
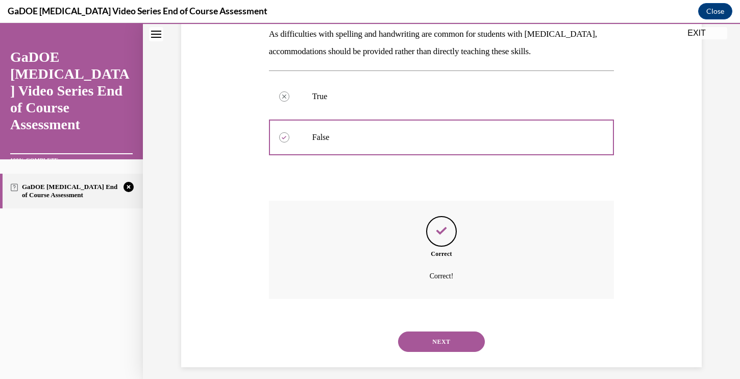
scroll to position [178, 0]
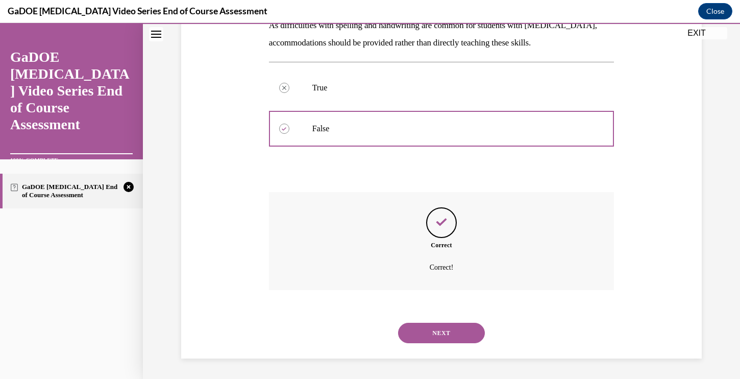
click at [439, 332] on button "NEXT" at bounding box center [441, 333] width 87 height 20
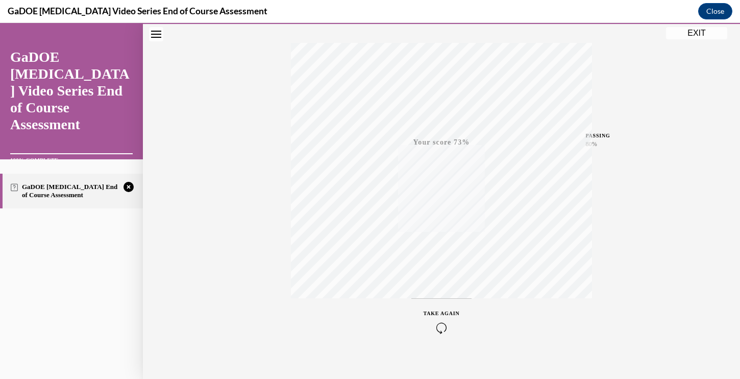
scroll to position [167, 0]
click at [433, 302] on span "TAKE AGAIN" at bounding box center [442, 302] width 36 height 6
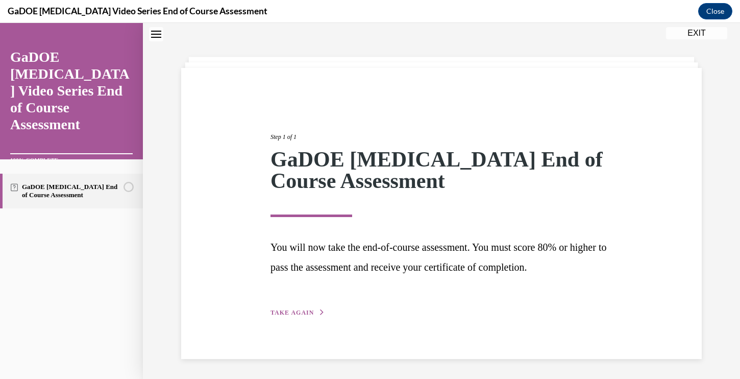
click at [298, 311] on span "TAKE AGAIN" at bounding box center [292, 312] width 43 height 7
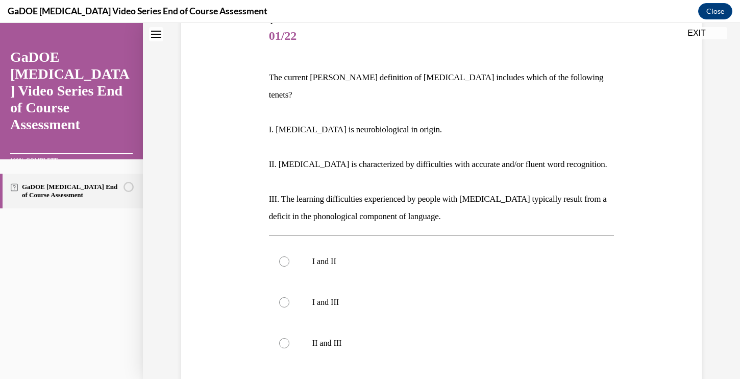
scroll to position [127, 0]
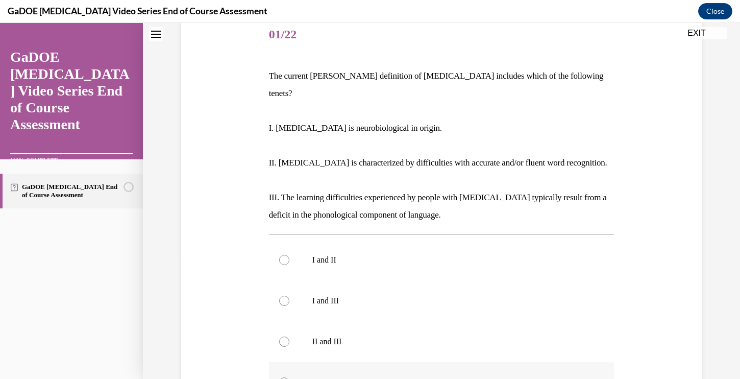
click at [286, 362] on label "I, II, and III" at bounding box center [442, 382] width 346 height 41
click at [286, 377] on input "I, II, and III" at bounding box center [284, 382] width 10 height 10
radio input "true"
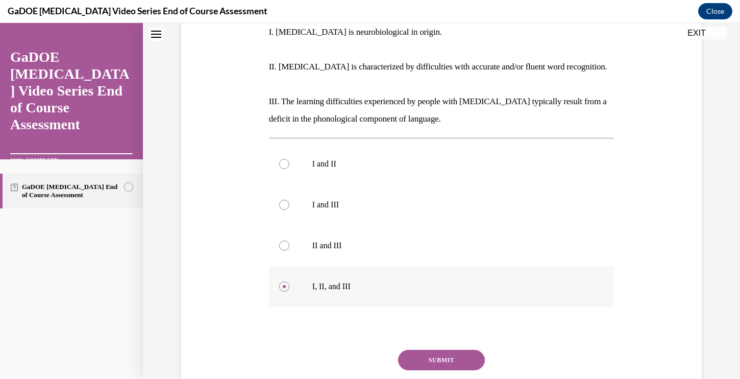
scroll to position [237, 0]
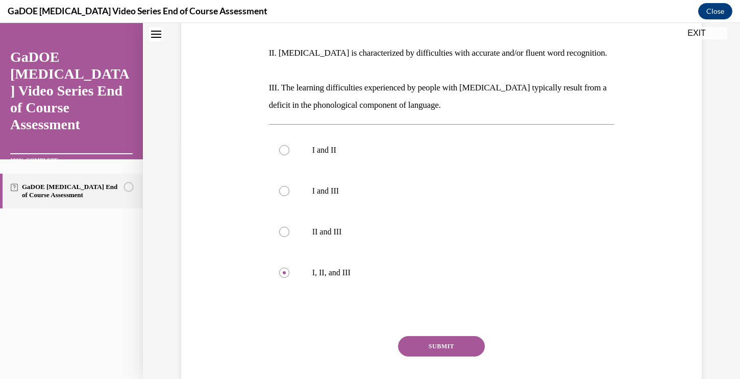
click at [434, 336] on button "SUBMIT" at bounding box center [441, 346] width 87 height 20
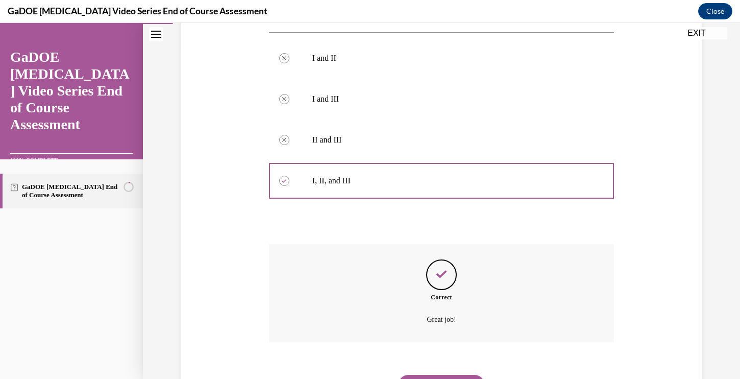
scroll to position [363, 0]
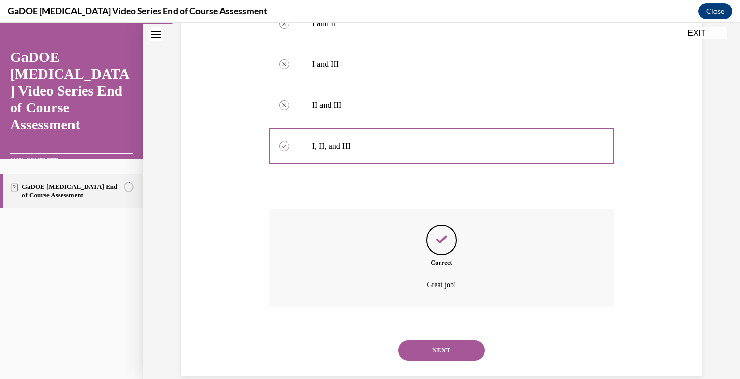
click at [434, 340] on button "NEXT" at bounding box center [441, 350] width 87 height 20
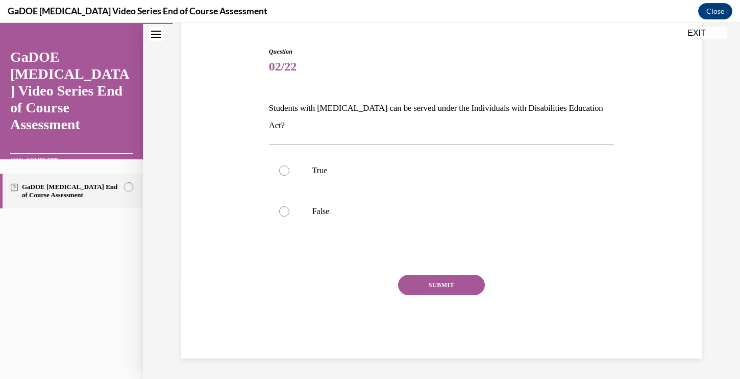
scroll to position [78, 0]
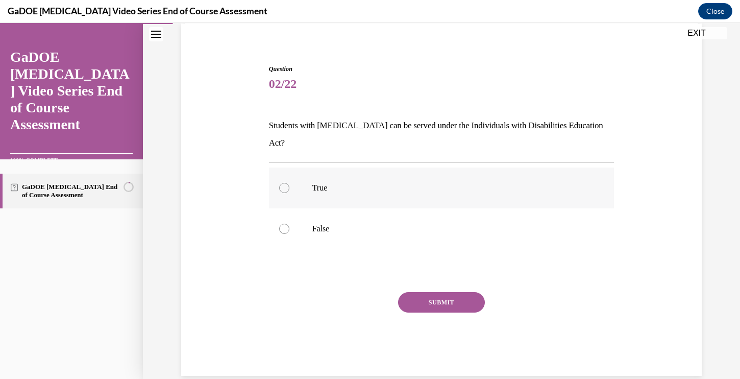
click at [286, 183] on div at bounding box center [284, 188] width 10 height 10
click at [286, 183] on input "True" at bounding box center [284, 188] width 10 height 10
radio input "true"
click at [442, 292] on button "SUBMIT" at bounding box center [441, 302] width 87 height 20
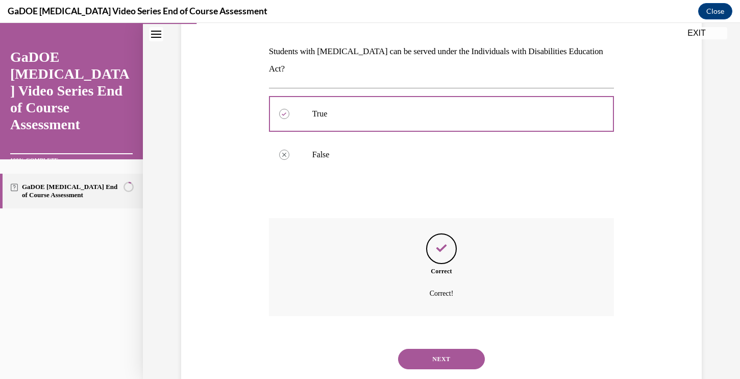
scroll to position [160, 0]
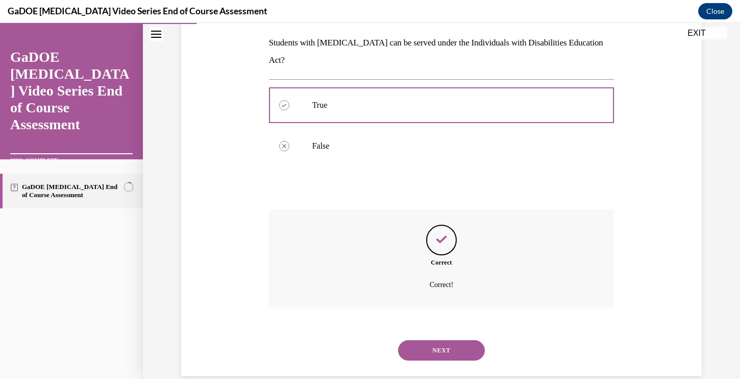
click at [440, 340] on button "NEXT" at bounding box center [441, 350] width 87 height 20
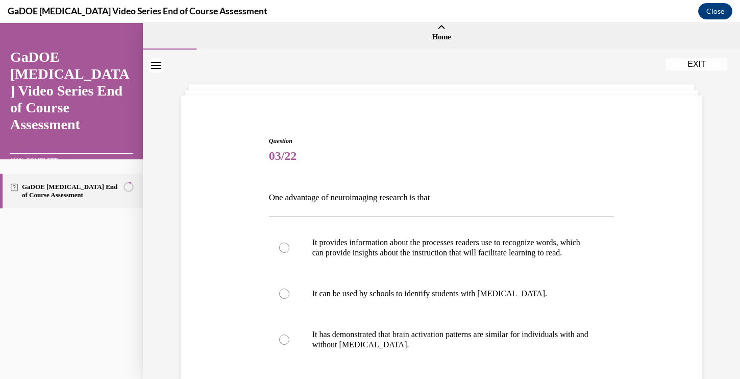
scroll to position [8, 0]
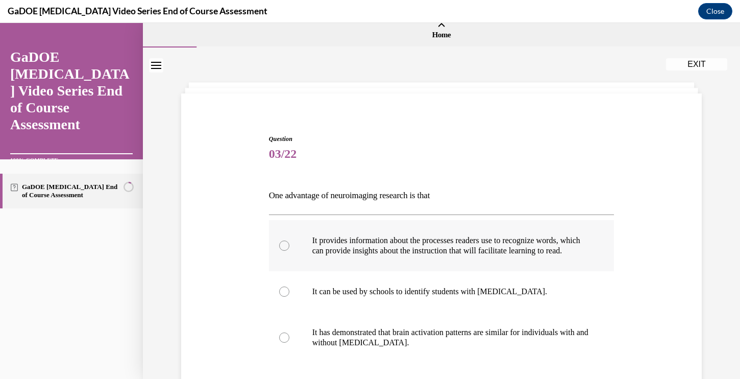
click at [282, 251] on div at bounding box center [284, 245] width 10 height 10
click at [282, 251] on input "It provides information about the processes readers use to recognize words, whi…" at bounding box center [284, 245] width 10 height 10
radio input "true"
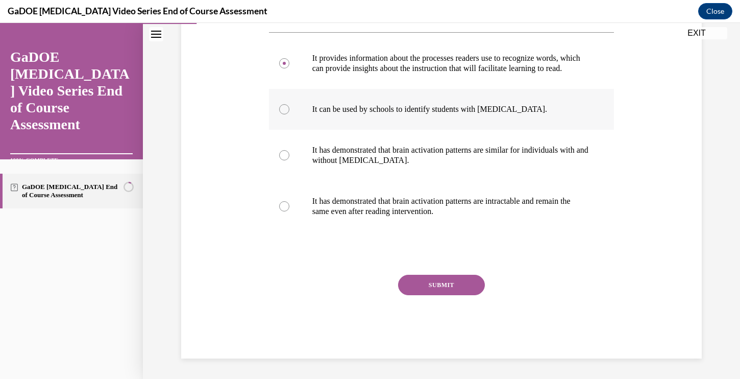
scroll to position [200, 0]
click at [427, 284] on button "SUBMIT" at bounding box center [441, 285] width 87 height 20
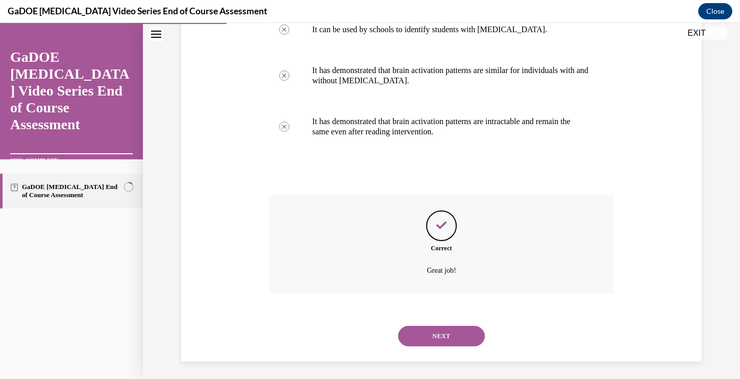
scroll to position [283, 0]
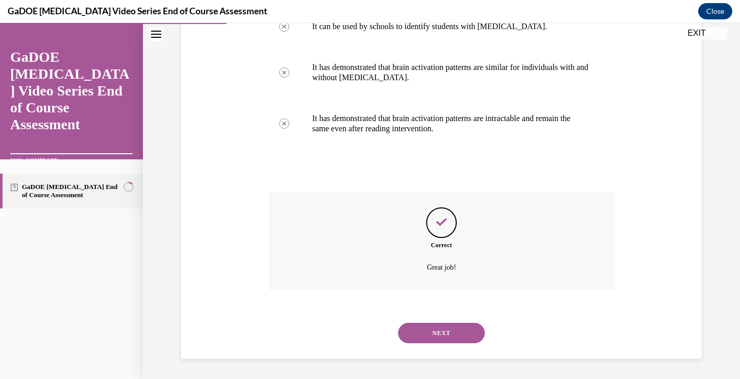
click at [432, 333] on button "NEXT" at bounding box center [441, 333] width 87 height 20
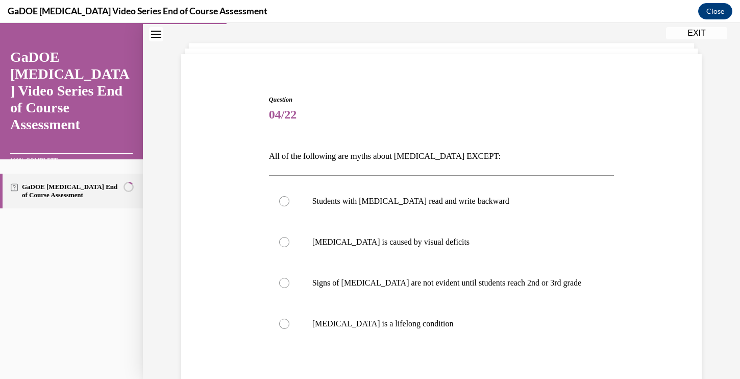
scroll to position [48, 0]
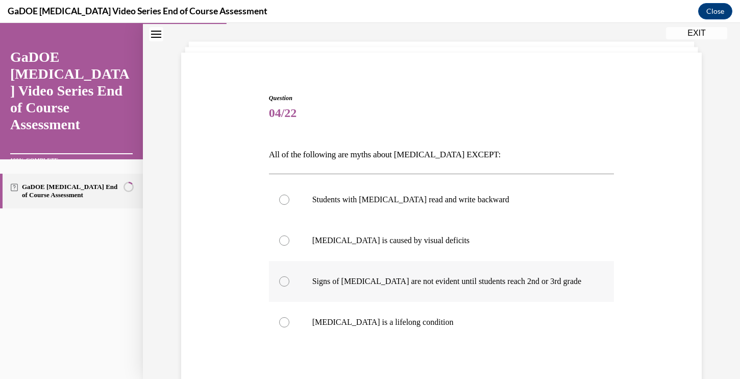
click at [285, 281] on div at bounding box center [284, 281] width 10 height 10
click at [285, 281] on input "Signs of dyslexia are not evident until students reach 2nd or 3rd grade" at bounding box center [284, 281] width 10 height 10
radio input "true"
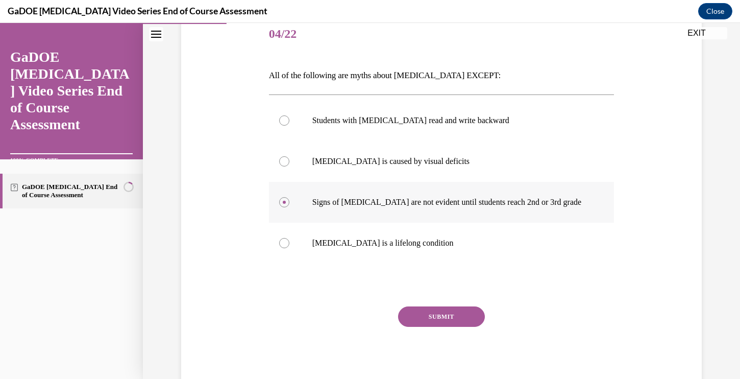
scroll to position [159, 0]
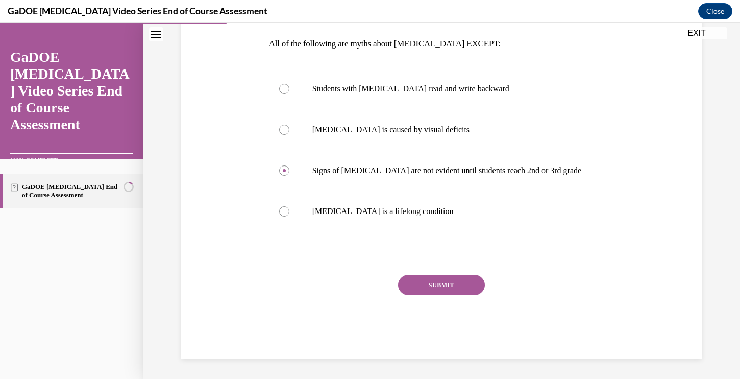
click at [425, 286] on button "SUBMIT" at bounding box center [441, 285] width 87 height 20
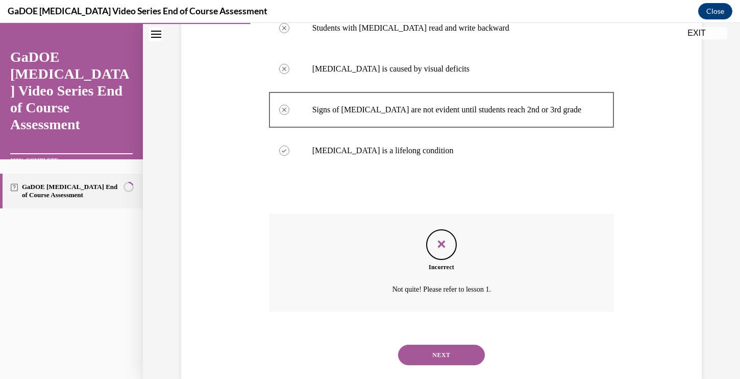
scroll to position [222, 0]
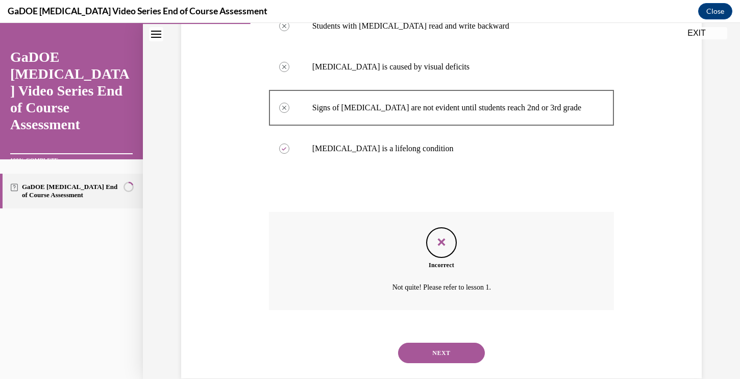
click at [445, 354] on button "NEXT" at bounding box center [441, 352] width 87 height 20
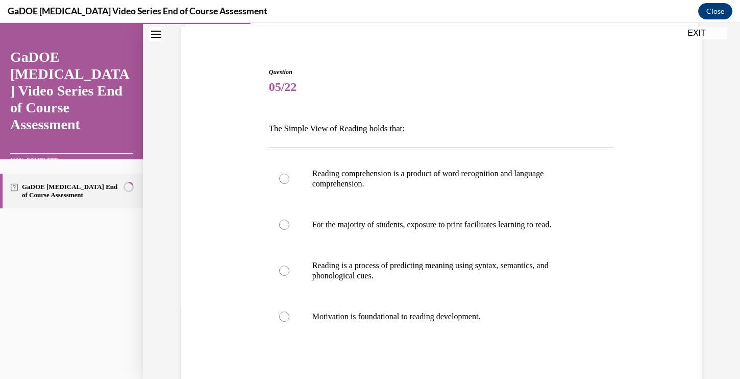
scroll to position [75, 0]
click at [283, 267] on div at bounding box center [284, 270] width 10 height 10
click at [283, 267] on input "Reading is a process of predicting meaning using syntax, semantics, and phonolo…" at bounding box center [284, 270] width 10 height 10
radio input "true"
click at [284, 176] on div at bounding box center [284, 178] width 10 height 10
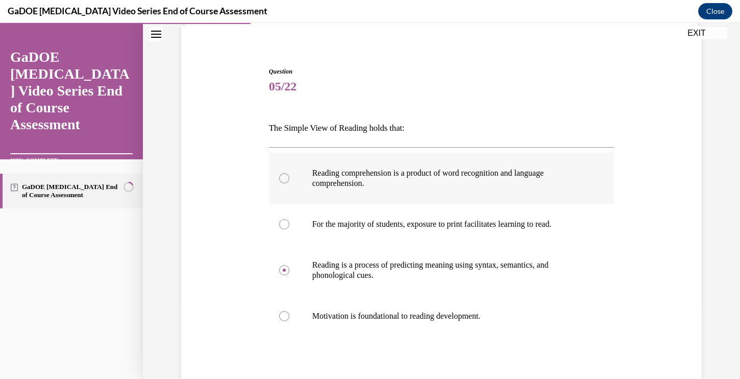
click at [284, 176] on input "Reading comprehension is a product of word recognition and language comprehensi…" at bounding box center [284, 178] width 10 height 10
radio input "true"
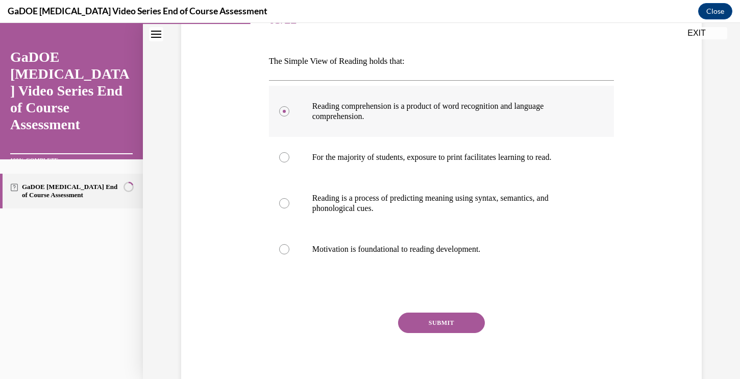
scroll to position [180, 0]
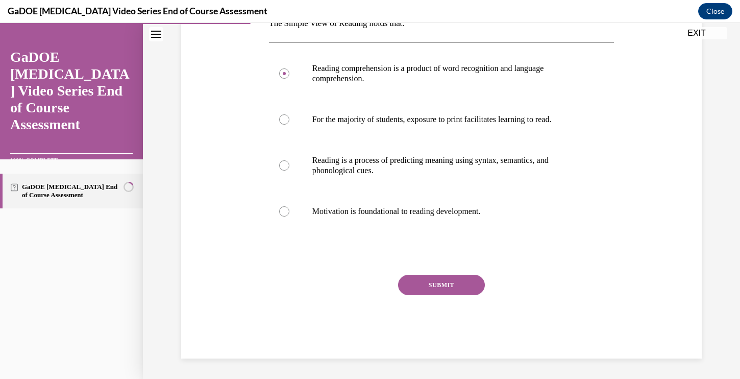
click at [409, 286] on button "SUBMIT" at bounding box center [441, 285] width 87 height 20
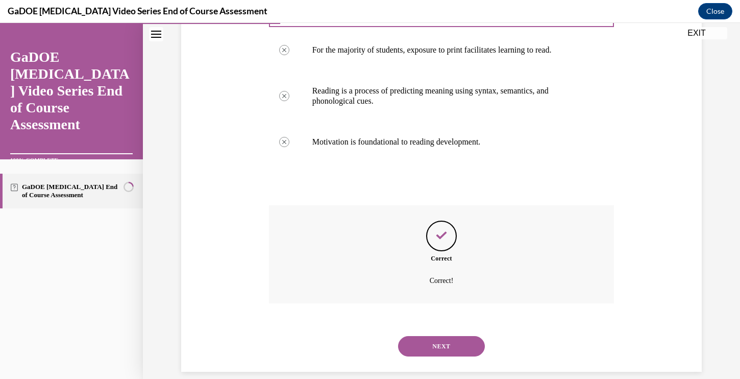
scroll to position [262, 0]
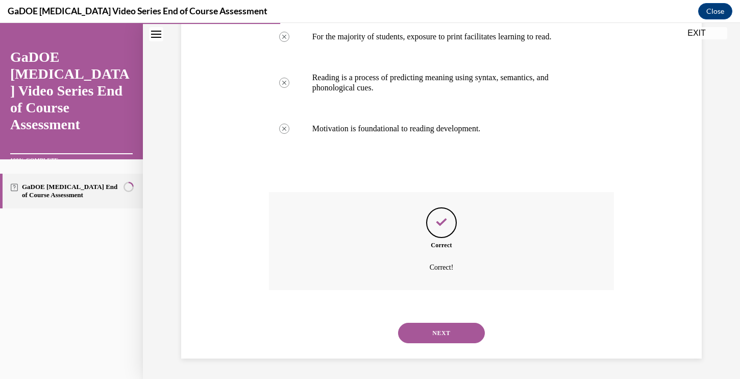
click at [435, 326] on button "NEXT" at bounding box center [441, 333] width 87 height 20
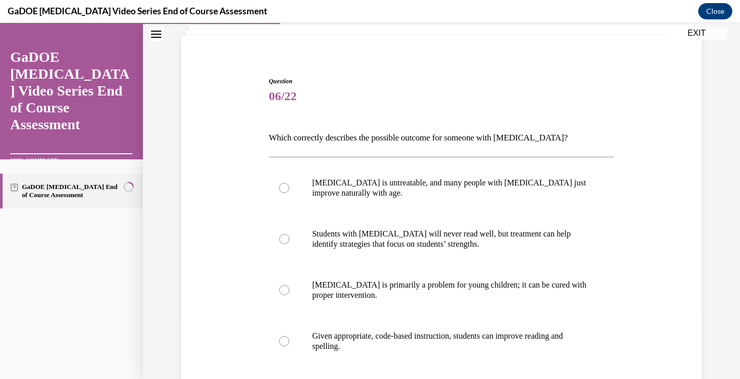
scroll to position [66, 0]
click at [283, 342] on div at bounding box center [284, 340] width 10 height 10
click at [283, 342] on input "Given appropriate, code-based instruction, students can improve reading and spe…" at bounding box center [284, 340] width 10 height 10
radio input "true"
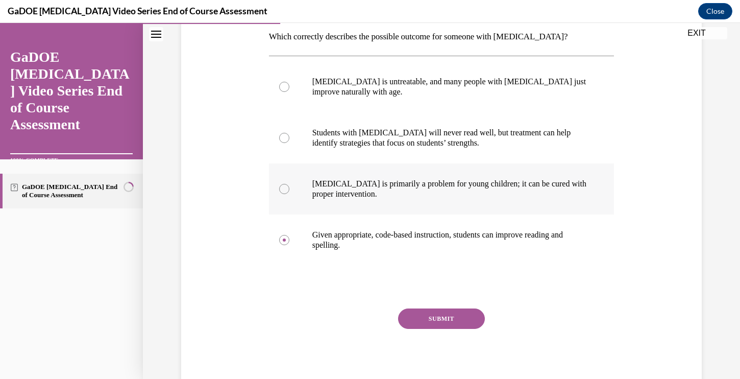
scroll to position [200, 0]
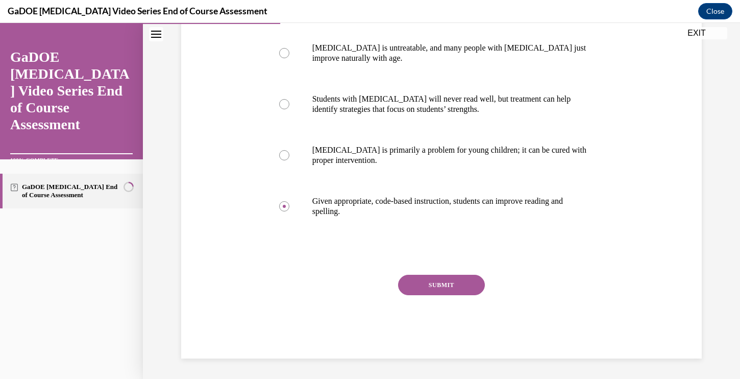
click at [419, 286] on button "SUBMIT" at bounding box center [441, 285] width 87 height 20
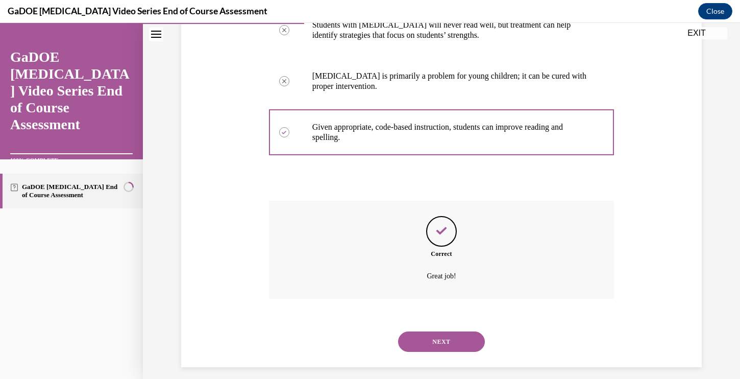
scroll to position [283, 0]
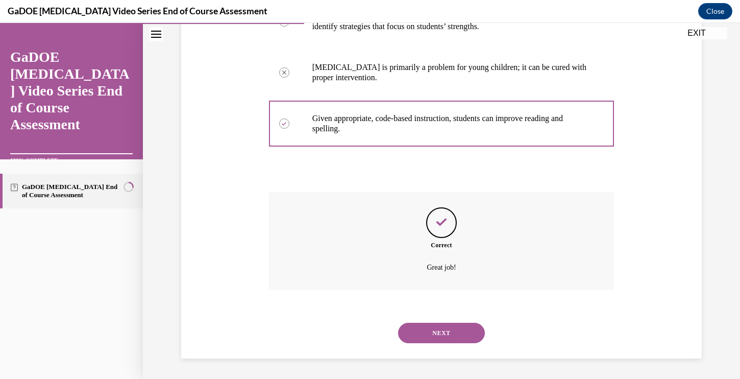
click at [428, 332] on button "NEXT" at bounding box center [441, 333] width 87 height 20
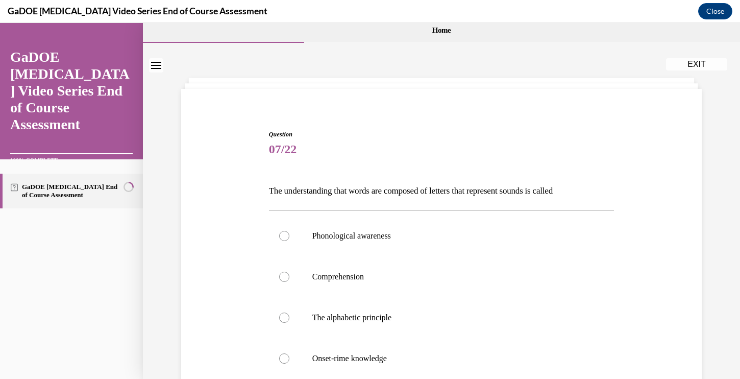
scroll to position [13, 0]
click at [284, 236] on div at bounding box center [284, 235] width 10 height 10
click at [284, 236] on input "Phonological awareness" at bounding box center [284, 235] width 10 height 10
radio input "true"
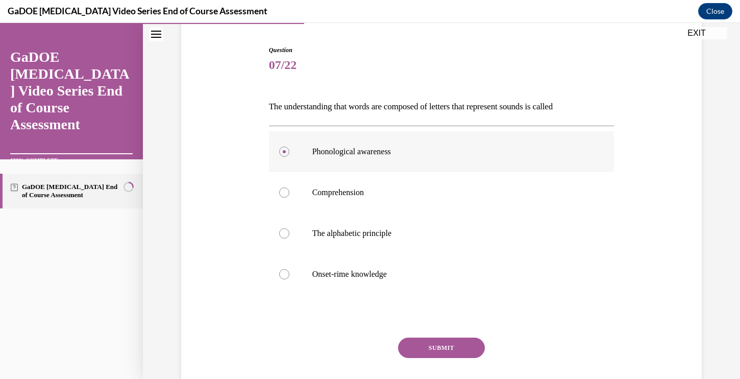
scroll to position [159, 0]
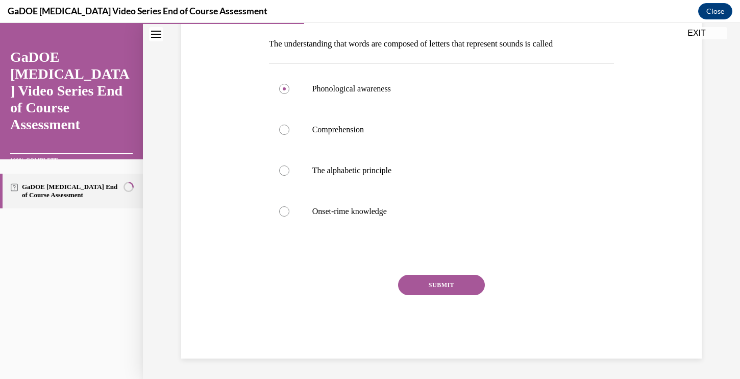
click at [462, 286] on button "SUBMIT" at bounding box center [441, 285] width 87 height 20
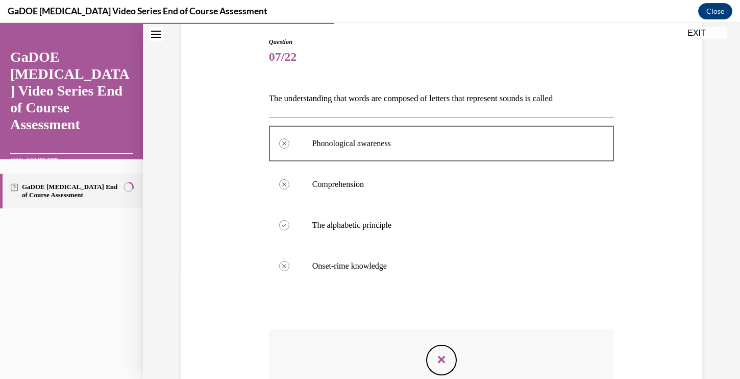
scroll to position [101, 0]
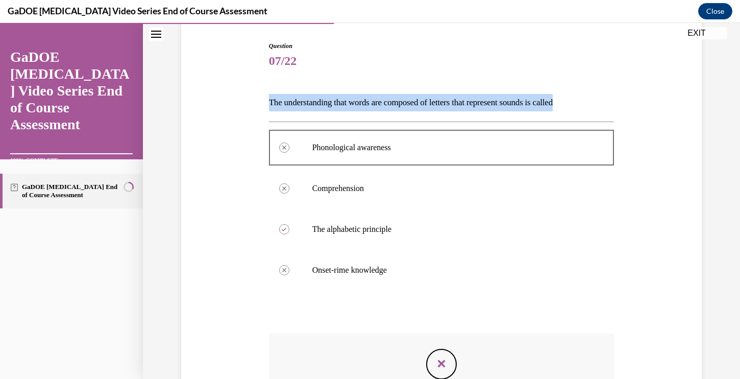
drag, startPoint x: 582, startPoint y: 103, endPoint x: 264, endPoint y: 105, distance: 318.5
click at [264, 105] on div "Question 07/22 The understanding that words are composed of letters that repres…" at bounding box center [442, 255] width 526 height 489
copy p "The understanding that words are composed of letters that represent sounds is c…"
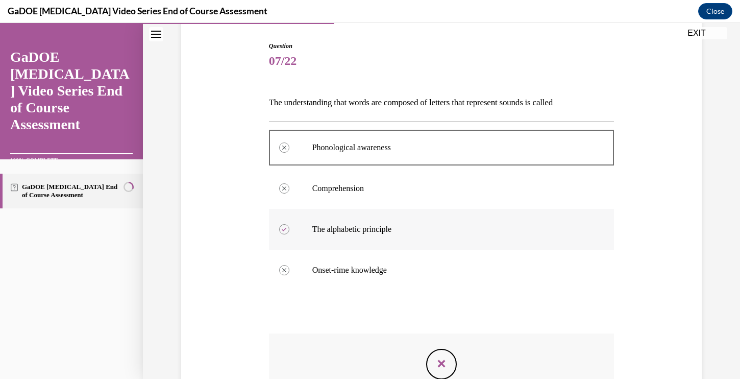
click at [287, 229] on div at bounding box center [284, 229] width 10 height 10
click at [280, 229] on div at bounding box center [284, 229] width 10 height 10
click at [442, 358] on icon "Feedback" at bounding box center [441, 363] width 15 height 15
click at [440, 363] on icon "Feedback" at bounding box center [441, 363] width 15 height 15
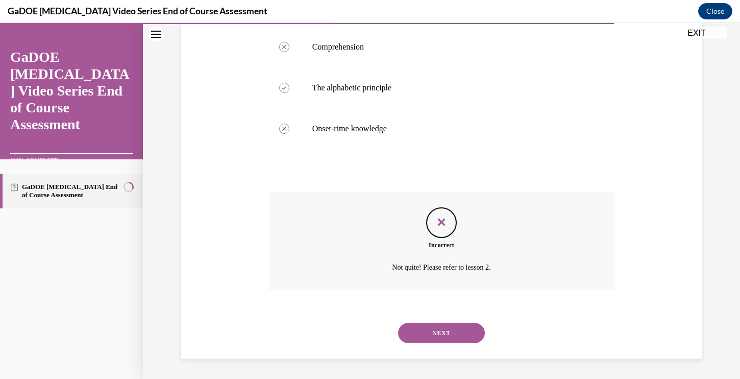
scroll to position [241, 0]
click at [439, 336] on button "NEXT" at bounding box center [441, 333] width 87 height 20
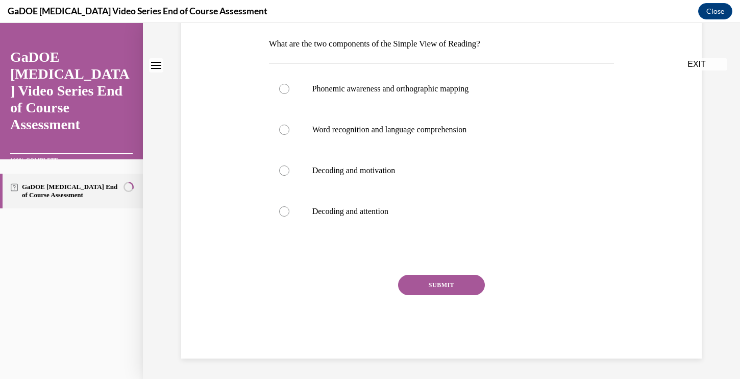
scroll to position [0, 0]
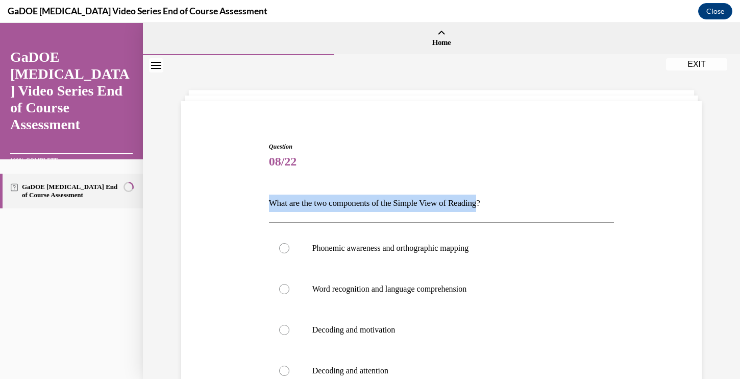
drag, startPoint x: 496, startPoint y: 203, endPoint x: 269, endPoint y: 196, distance: 226.7
click at [269, 196] on p "What are the two components of the Simple View of Reading?" at bounding box center [442, 202] width 346 height 17
copy p "What are the two components of the Simple View of Reading"
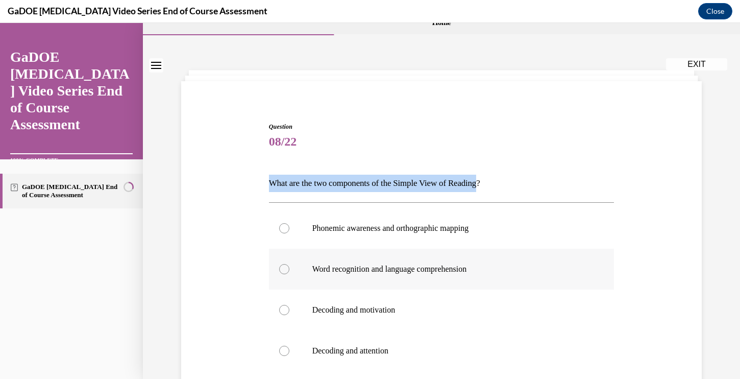
scroll to position [20, 0]
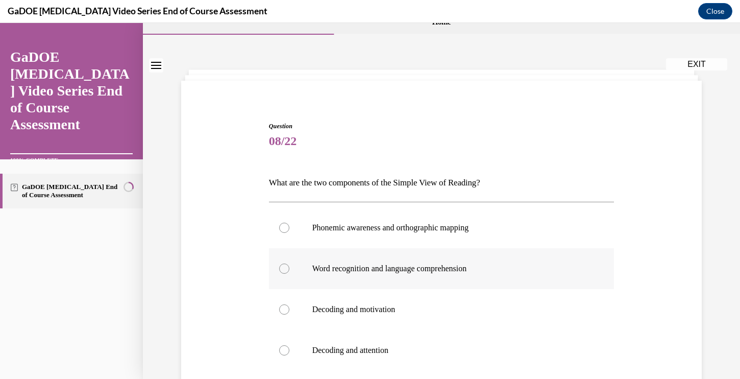
click at [284, 266] on div at bounding box center [284, 268] width 10 height 10
click at [284, 266] on input "Word recognition and language comprehension" at bounding box center [284, 268] width 10 height 10
radio input "true"
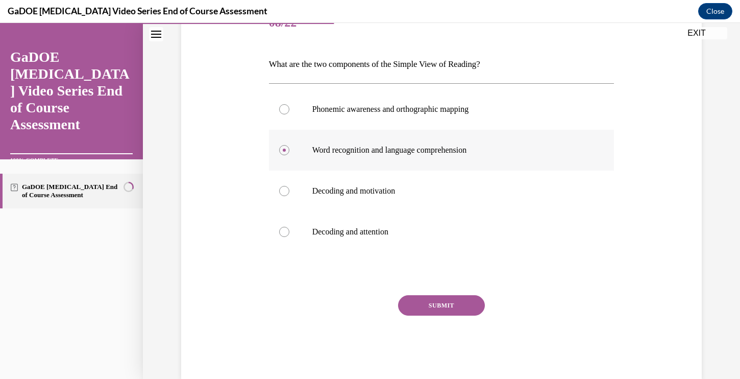
scroll to position [159, 0]
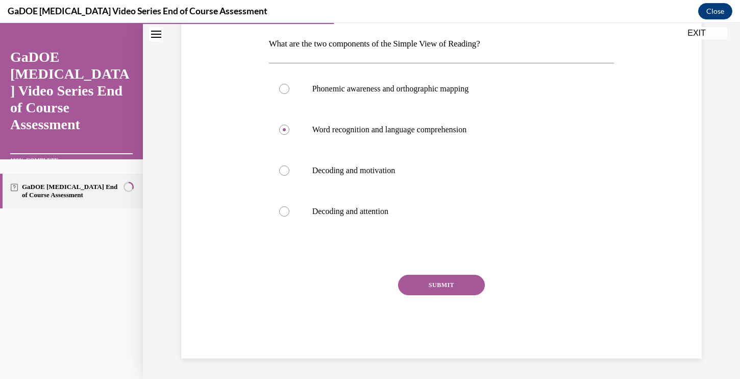
click at [425, 286] on button "SUBMIT" at bounding box center [441, 285] width 87 height 20
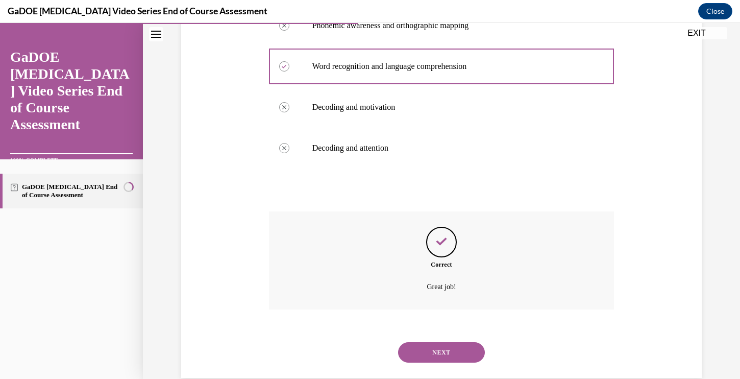
scroll to position [242, 0]
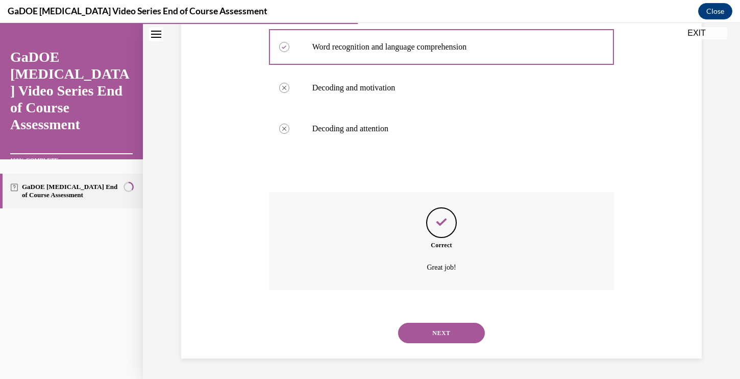
click at [433, 330] on button "NEXT" at bounding box center [441, 333] width 87 height 20
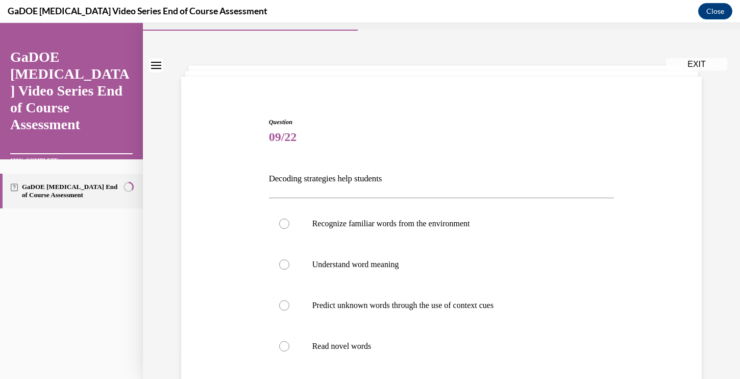
scroll to position [26, 0]
click at [286, 222] on div at bounding box center [284, 222] width 10 height 10
click at [286, 222] on input "Recognize familiar words from the environment" at bounding box center [284, 222] width 10 height 10
radio input "true"
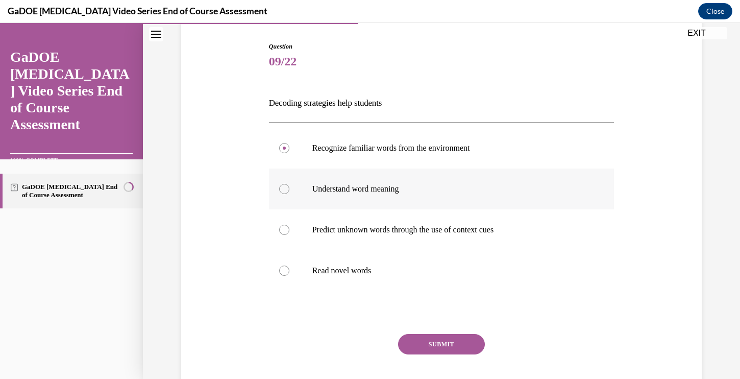
scroll to position [159, 0]
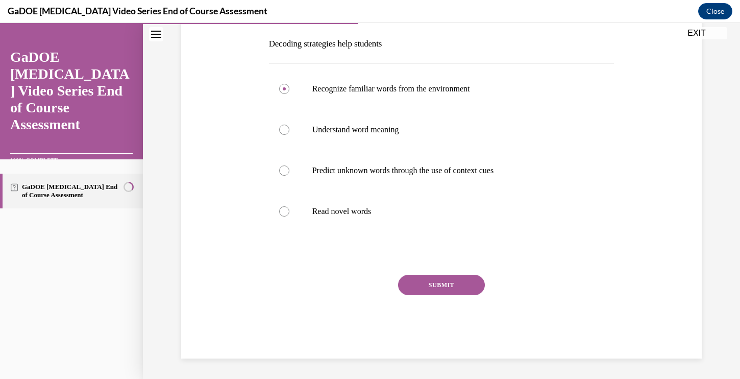
click at [438, 283] on button "SUBMIT" at bounding box center [441, 285] width 87 height 20
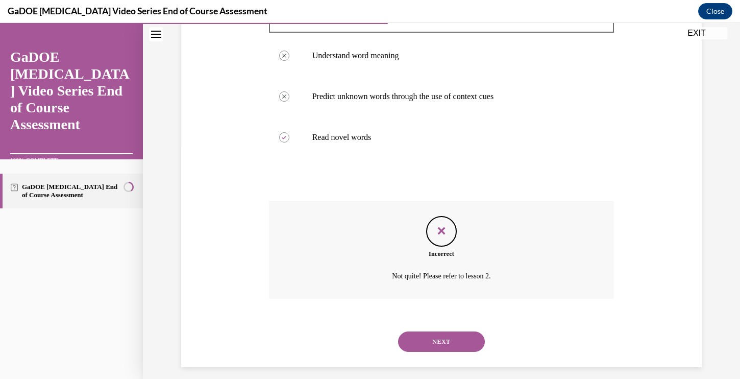
scroll to position [242, 0]
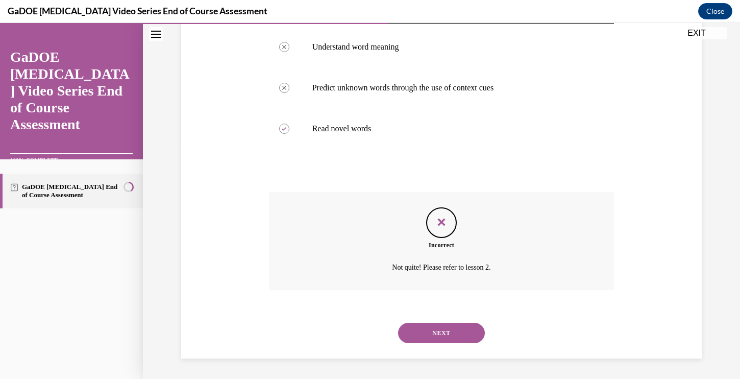
click at [436, 323] on button "NEXT" at bounding box center [441, 333] width 87 height 20
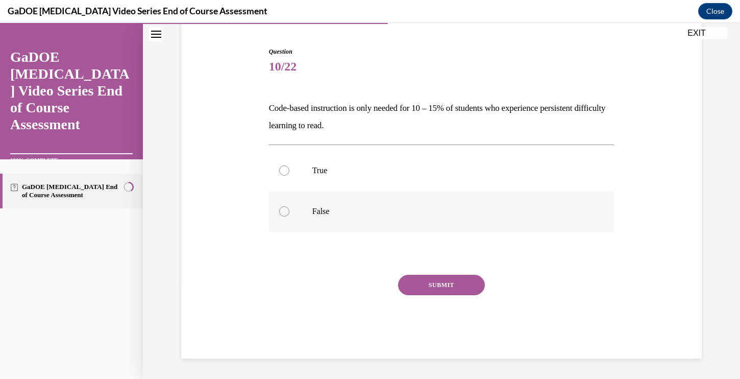
click at [342, 201] on label "False" at bounding box center [442, 211] width 346 height 41
click at [289, 206] on input "False" at bounding box center [284, 211] width 10 height 10
radio input "true"
click at [419, 286] on button "SUBMIT" at bounding box center [441, 285] width 87 height 20
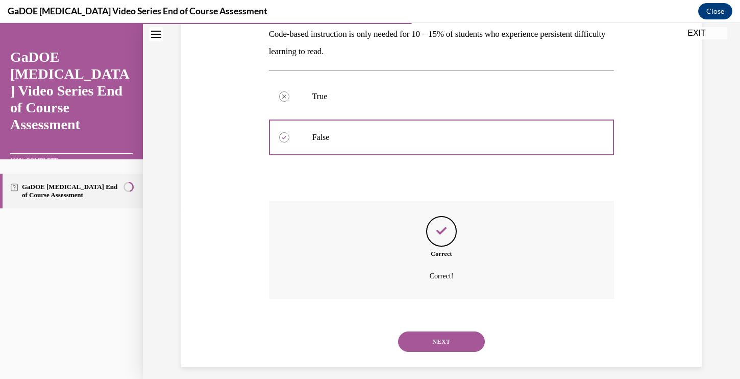
scroll to position [178, 0]
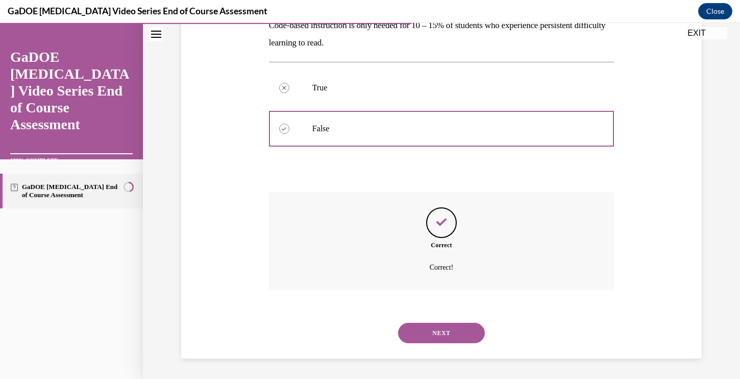
click at [432, 335] on button "NEXT" at bounding box center [441, 333] width 87 height 20
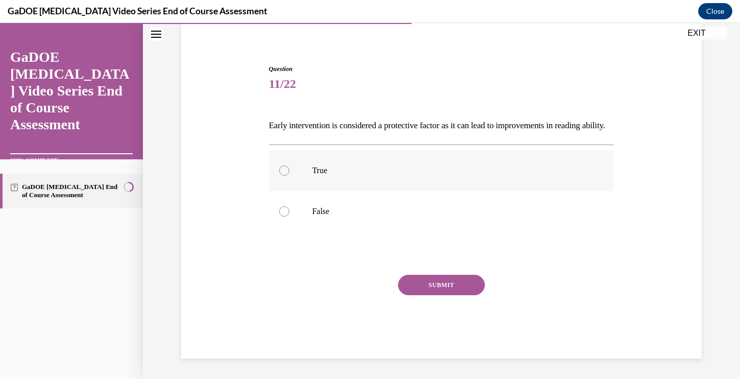
click at [282, 171] on div at bounding box center [284, 170] width 10 height 10
click at [282, 171] on input "True" at bounding box center [284, 170] width 10 height 10
radio input "true"
click at [436, 286] on button "SUBMIT" at bounding box center [441, 285] width 87 height 20
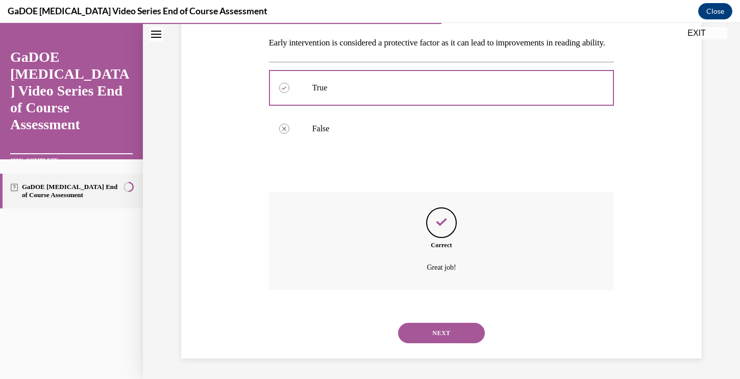
scroll to position [178, 0]
click at [428, 337] on button "NEXT" at bounding box center [441, 333] width 87 height 20
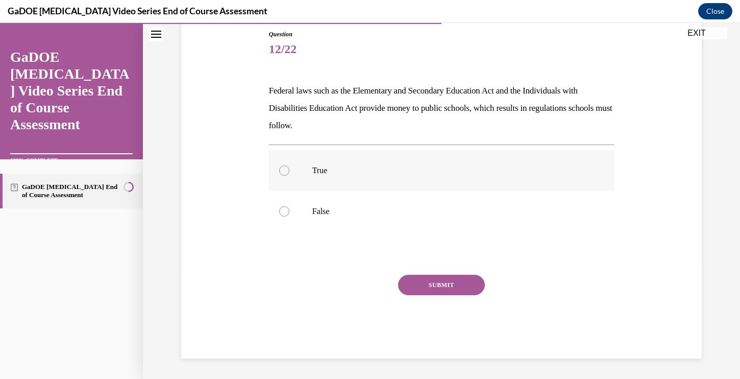
click at [286, 169] on div at bounding box center [284, 170] width 10 height 10
click at [286, 169] on input "True" at bounding box center [284, 170] width 10 height 10
radio input "true"
click at [439, 284] on button "SUBMIT" at bounding box center [441, 285] width 87 height 20
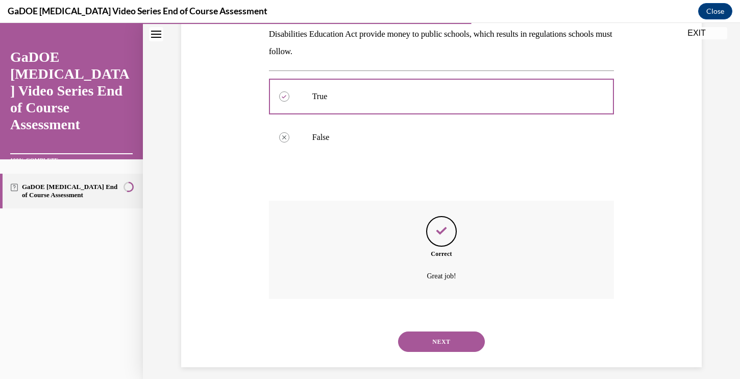
scroll to position [195, 0]
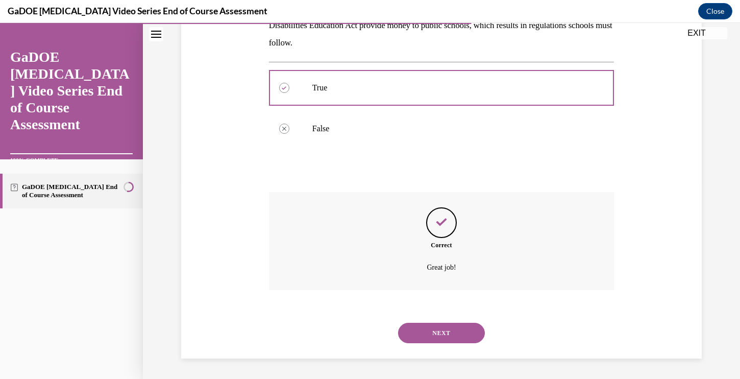
click at [424, 335] on button "NEXT" at bounding box center [441, 333] width 87 height 20
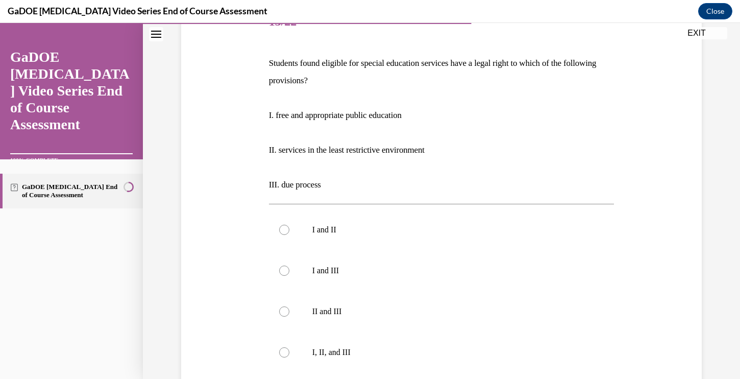
scroll to position [140, 0]
click at [285, 349] on div at bounding box center [284, 352] width 10 height 10
click at [285, 349] on input "I, II, and III" at bounding box center [284, 352] width 10 height 10
radio input "true"
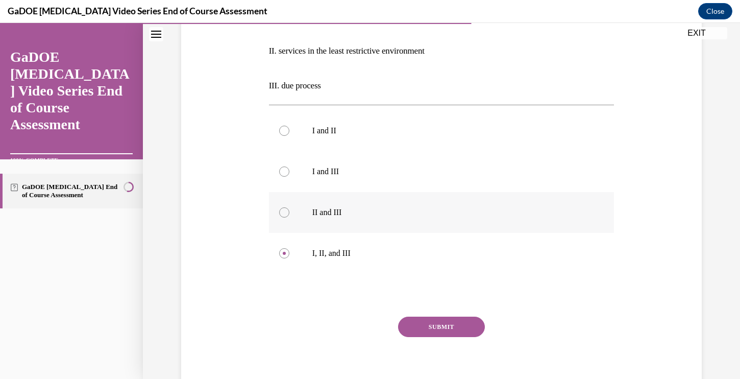
scroll to position [281, 0]
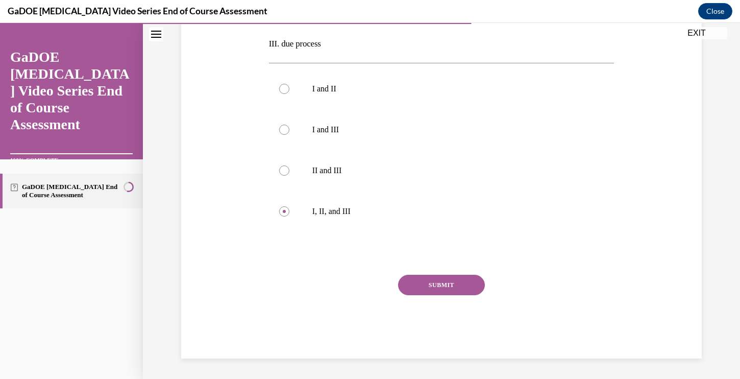
click at [448, 281] on button "SUBMIT" at bounding box center [441, 285] width 87 height 20
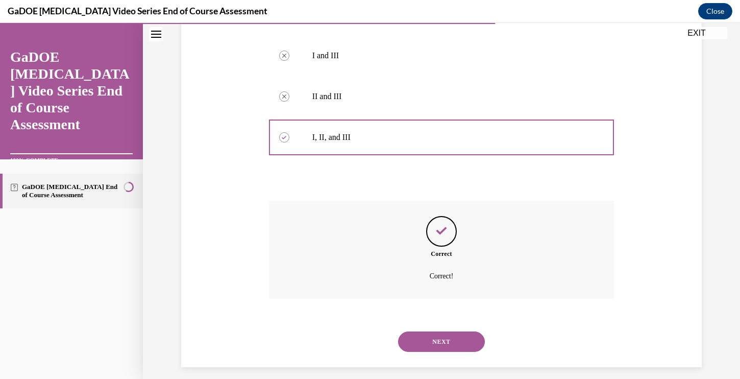
scroll to position [363, 0]
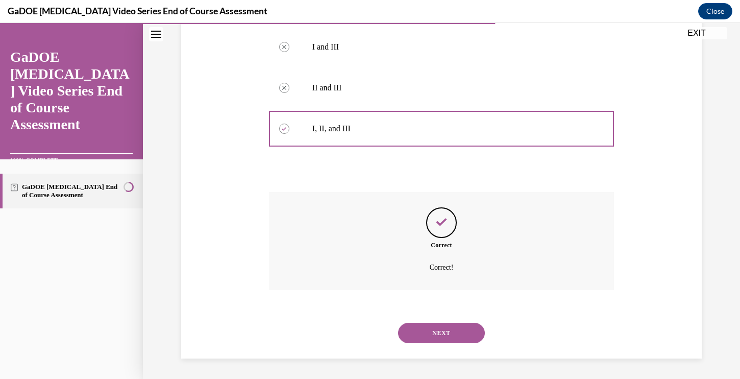
click at [431, 332] on button "NEXT" at bounding box center [441, 333] width 87 height 20
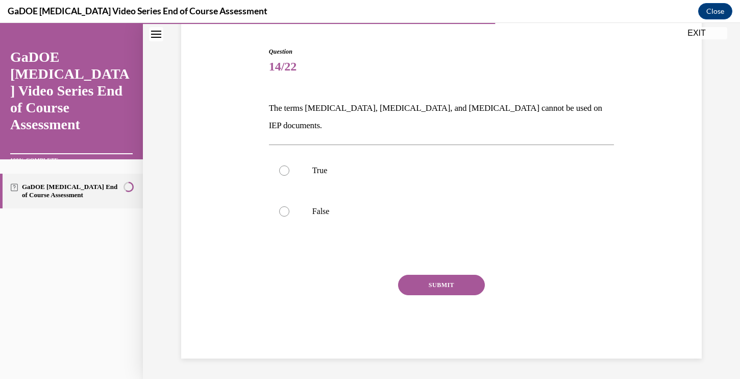
scroll to position [78, 0]
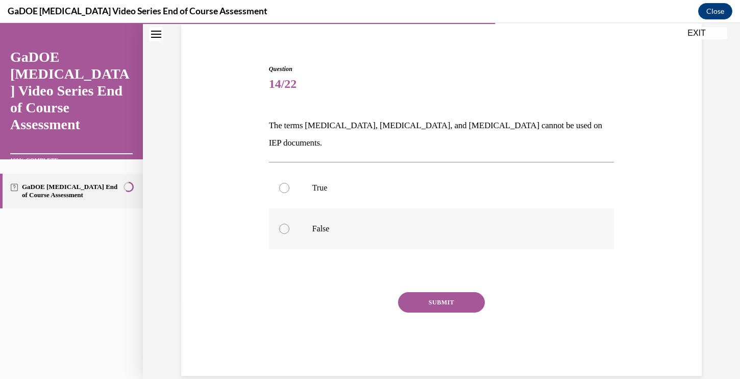
click at [283, 224] on div at bounding box center [284, 229] width 10 height 10
click at [283, 224] on input "False" at bounding box center [284, 229] width 10 height 10
radio input "true"
click at [455, 292] on button "SUBMIT" at bounding box center [441, 302] width 87 height 20
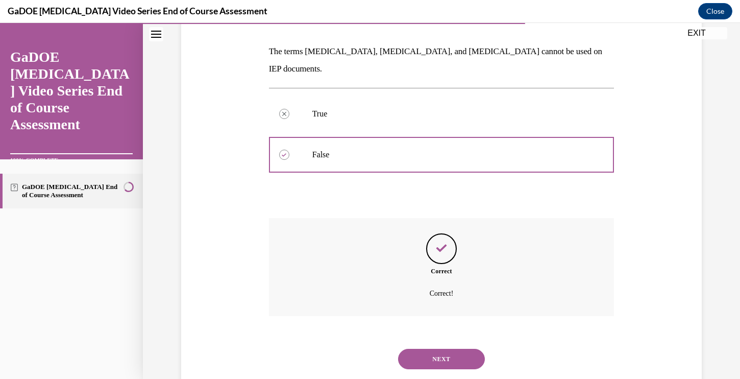
scroll to position [160, 0]
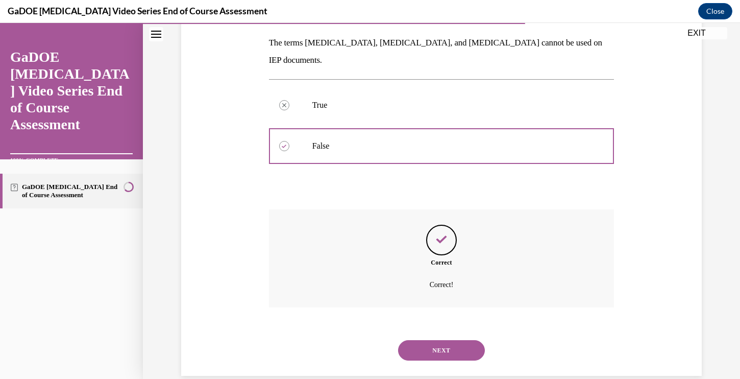
click at [430, 340] on button "NEXT" at bounding box center [441, 350] width 87 height 20
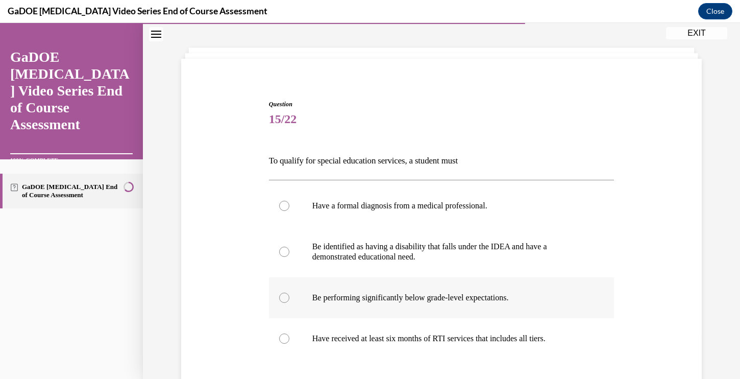
scroll to position [45, 0]
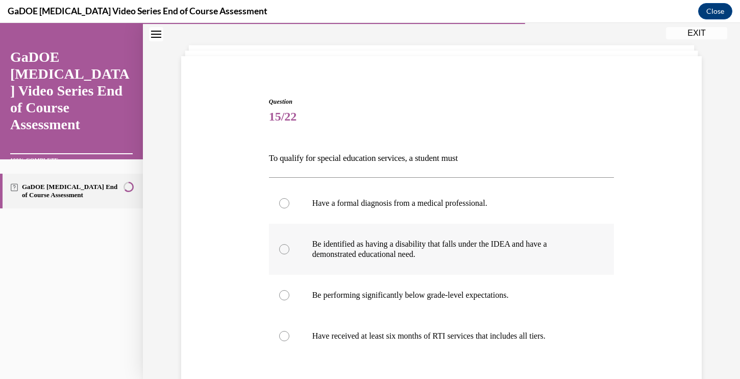
click at [284, 248] on div at bounding box center [284, 249] width 10 height 10
click at [284, 248] on input "Be identified as having a disability that falls under the IDEA and have a demon…" at bounding box center [284, 249] width 10 height 10
radio input "true"
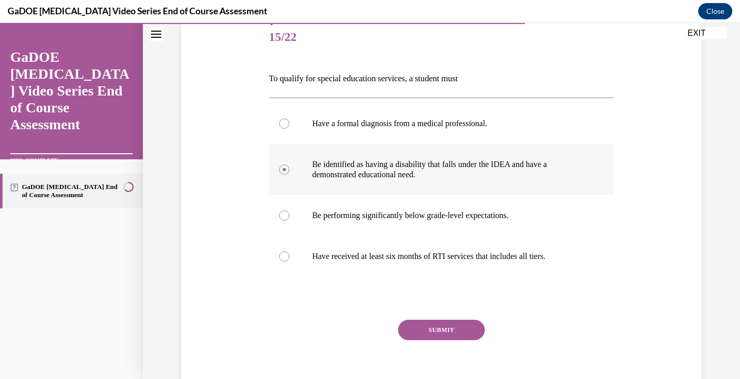
scroll to position [169, 0]
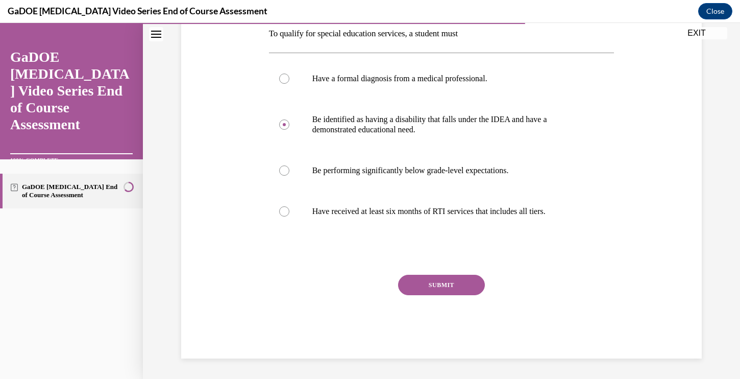
click at [433, 289] on button "SUBMIT" at bounding box center [441, 285] width 87 height 20
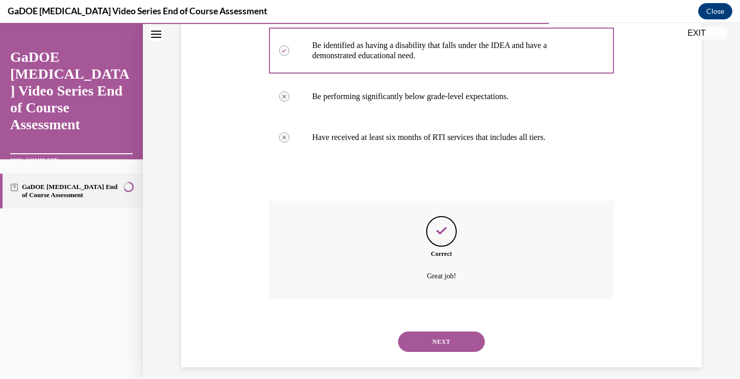
scroll to position [252, 0]
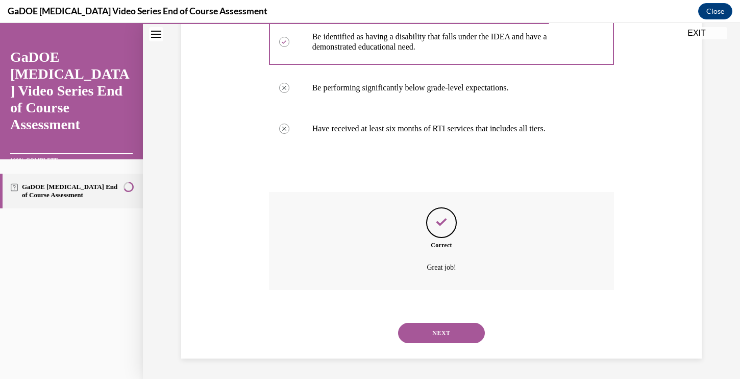
click at [432, 331] on button "NEXT" at bounding box center [441, 333] width 87 height 20
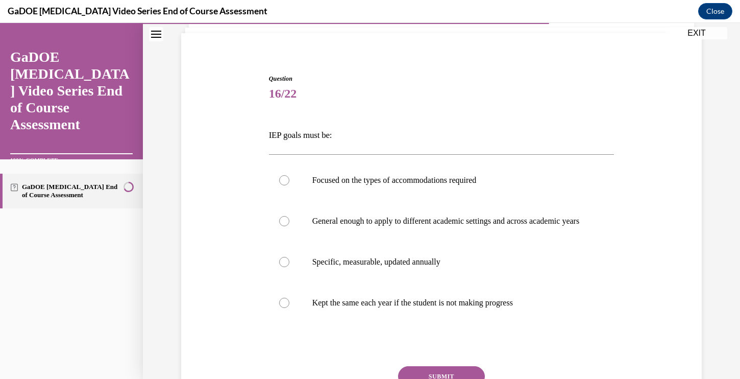
scroll to position [72, 0]
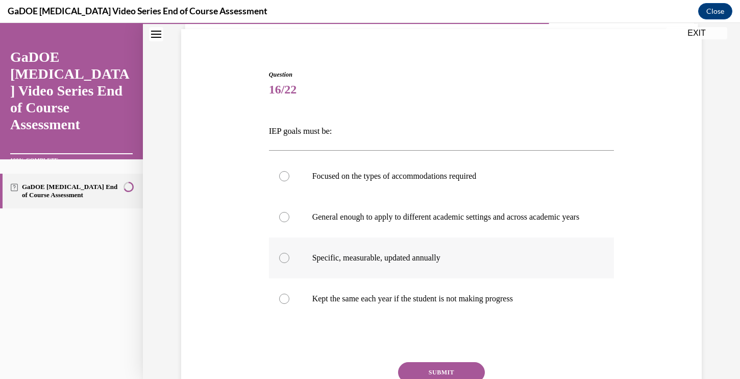
click at [286, 263] on div at bounding box center [284, 258] width 10 height 10
click at [286, 263] on input "Specific, measurable, updated annually" at bounding box center [284, 258] width 10 height 10
radio input "true"
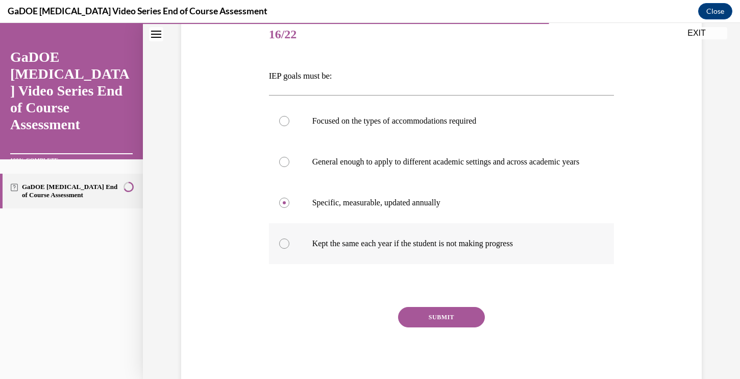
scroll to position [129, 0]
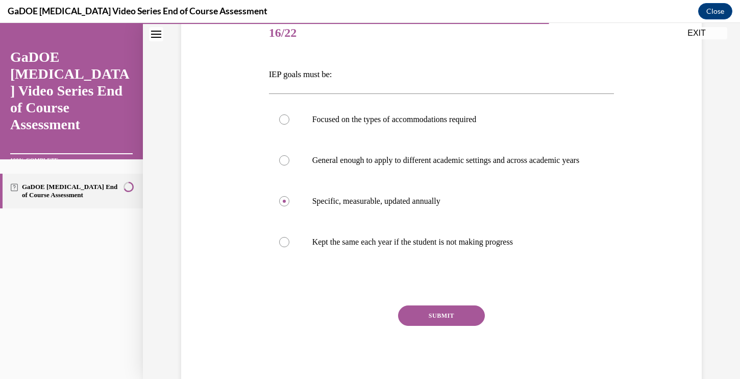
click at [448, 326] on button "SUBMIT" at bounding box center [441, 315] width 87 height 20
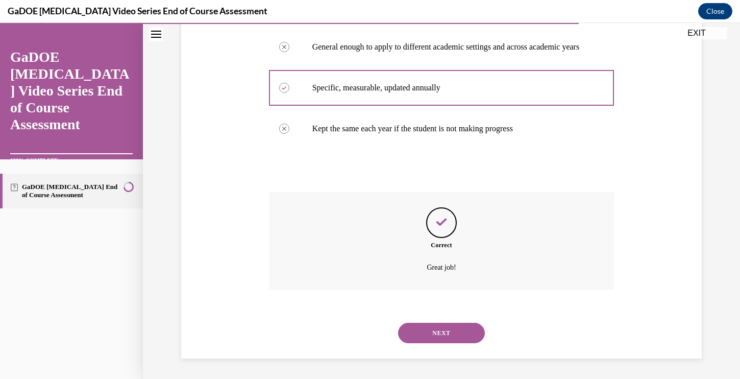
scroll to position [252, 0]
click at [448, 331] on button "NEXT" at bounding box center [441, 333] width 87 height 20
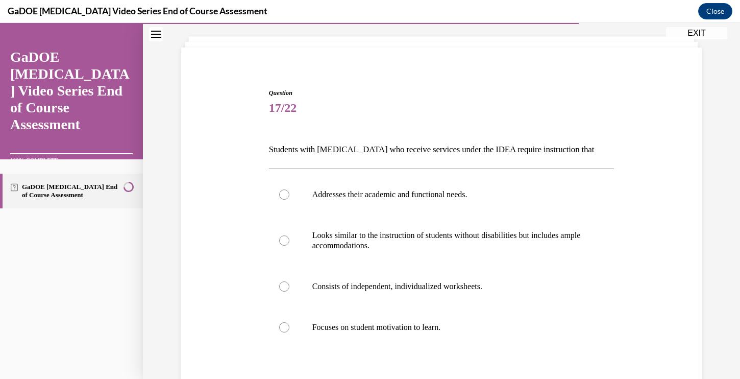
scroll to position [58, 0]
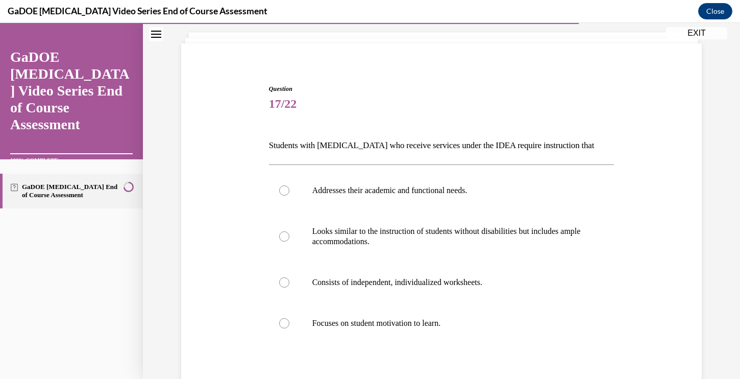
click at [556, 148] on p "Students with dyslexia who receive services under the IDEA require instruction …" at bounding box center [442, 145] width 346 height 17
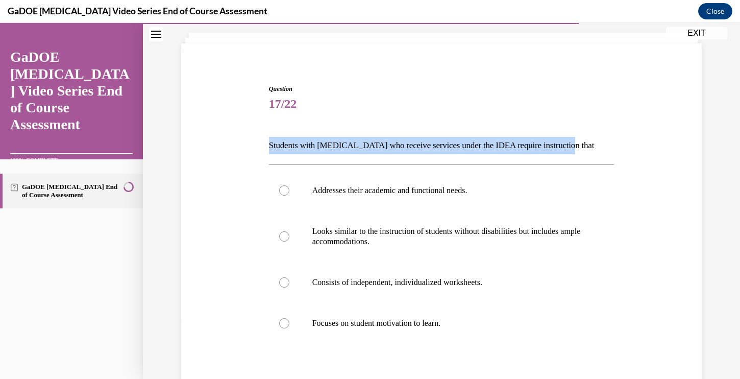
drag, startPoint x: 576, startPoint y: 146, endPoint x: 262, endPoint y: 139, distance: 314.5
click at [262, 139] on div "Question 17/22 Students with dyslexia who receive services under the IDEA requi…" at bounding box center [442, 262] width 526 height 416
copy p "Students with dyslexia who receive services under the IDEA require instruction …"
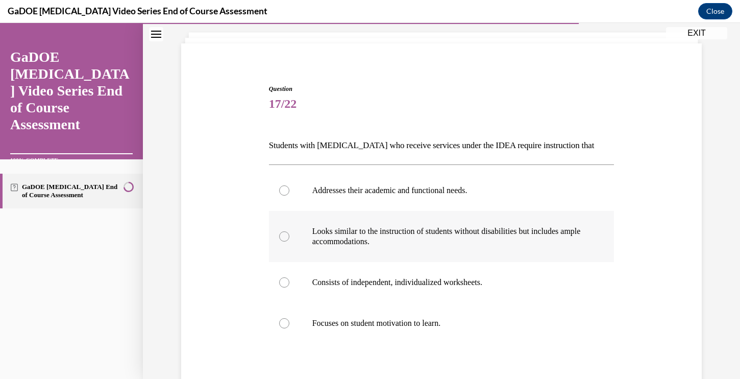
click at [284, 238] on div at bounding box center [284, 236] width 10 height 10
click at [284, 238] on input "Looks similar to the instruction of students without disabilities but includes …" at bounding box center [284, 236] width 10 height 10
radio input "true"
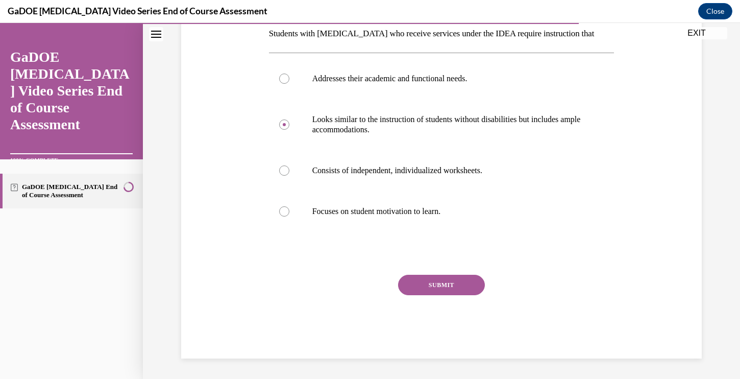
click at [450, 284] on button "SUBMIT" at bounding box center [441, 285] width 87 height 20
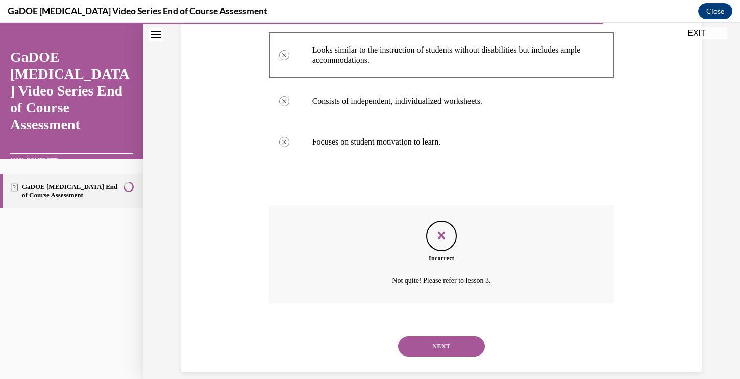
scroll to position [252, 0]
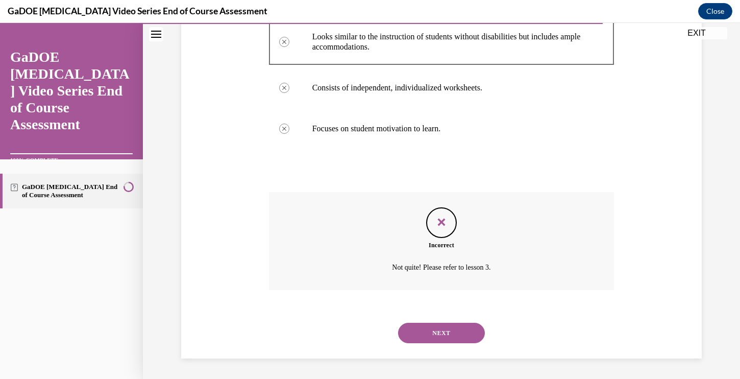
click at [432, 327] on button "NEXT" at bounding box center [441, 333] width 87 height 20
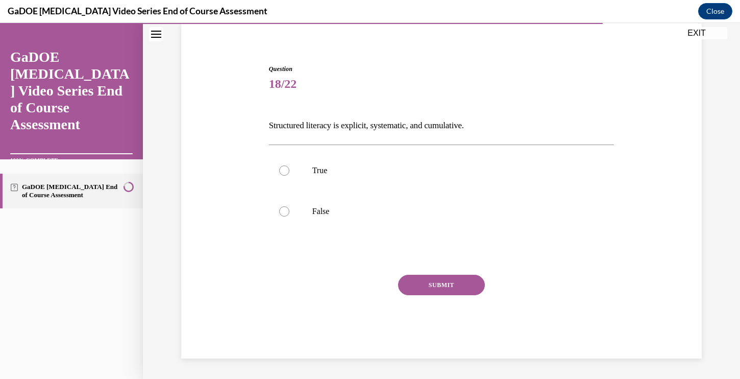
scroll to position [78, 0]
click at [284, 170] on div at bounding box center [284, 170] width 10 height 10
click at [284, 170] on input "True" at bounding box center [284, 170] width 10 height 10
radio input "true"
click at [421, 284] on button "SUBMIT" at bounding box center [441, 285] width 87 height 20
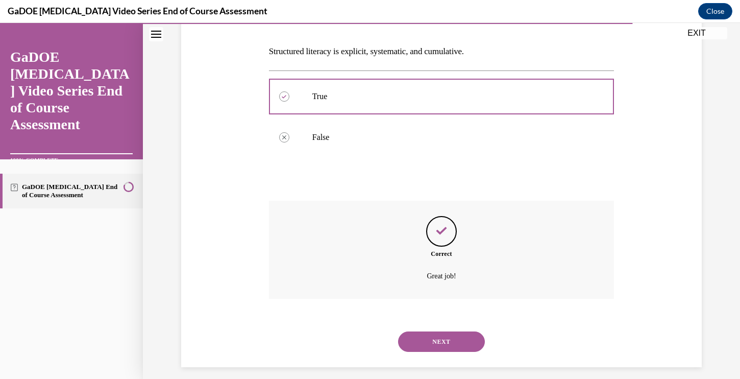
scroll to position [160, 0]
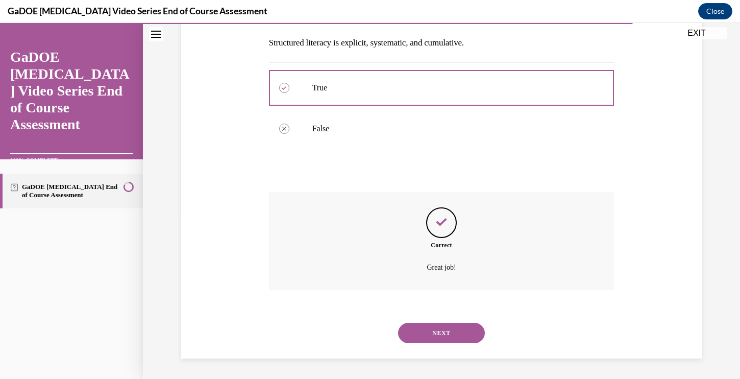
click at [426, 334] on button "NEXT" at bounding box center [441, 333] width 87 height 20
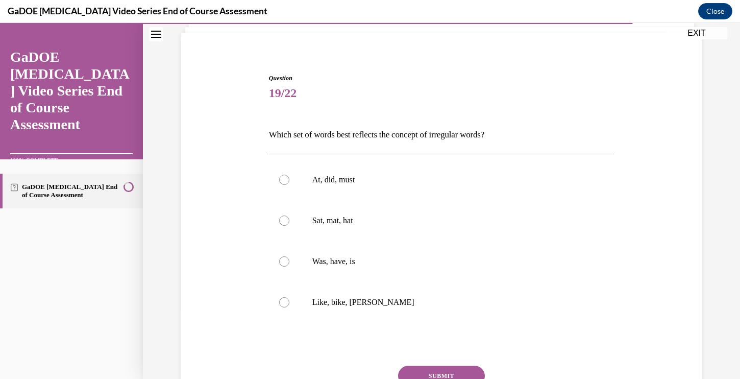
scroll to position [70, 0]
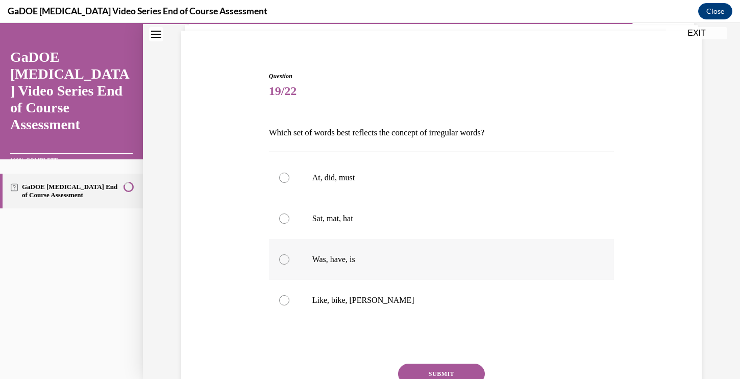
click at [283, 257] on div at bounding box center [284, 259] width 10 height 10
click at [283, 257] on input "Was, have, is" at bounding box center [284, 259] width 10 height 10
radio input "true"
click at [448, 371] on button "SUBMIT" at bounding box center [441, 373] width 87 height 20
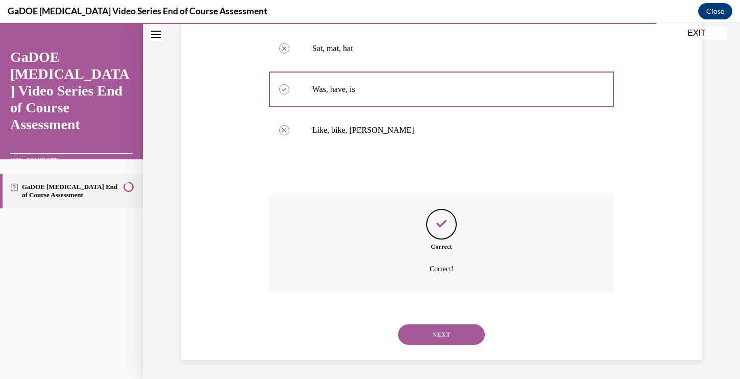
scroll to position [242, 0]
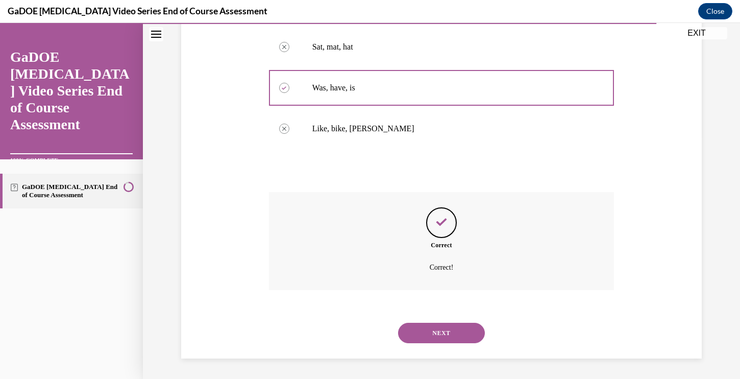
click at [434, 331] on button "NEXT" at bounding box center [441, 333] width 87 height 20
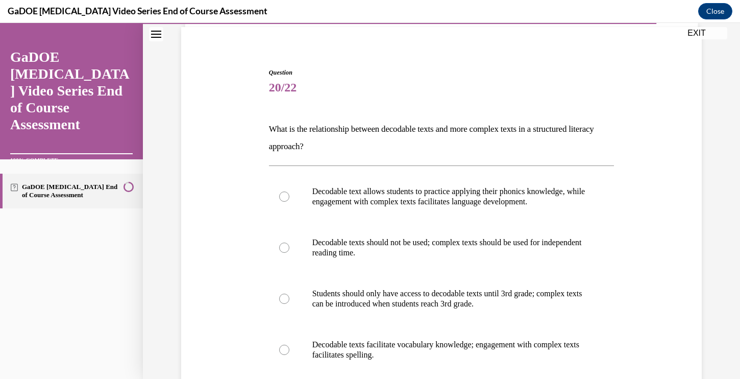
scroll to position [75, 0]
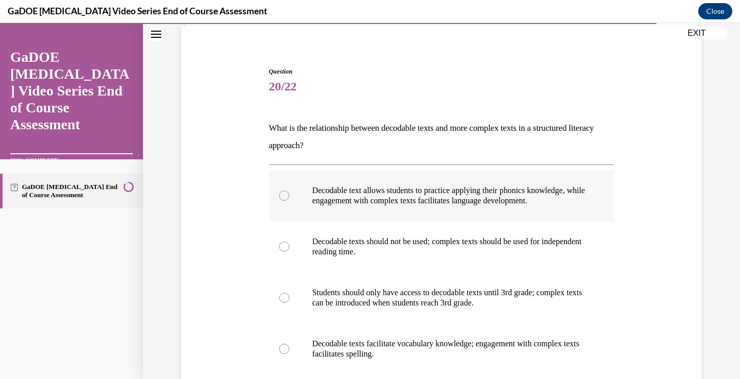
click at [283, 197] on div at bounding box center [284, 195] width 10 height 10
click at [283, 197] on input "Decodable text allows students to practice applying their phonics knowledge, wh…" at bounding box center [284, 195] width 10 height 10
radio input "true"
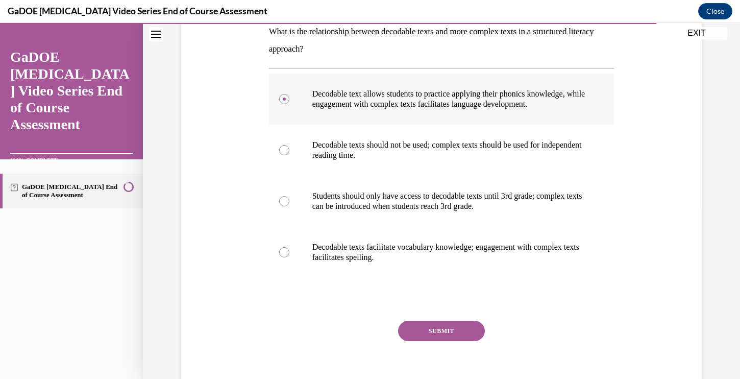
scroll to position [217, 0]
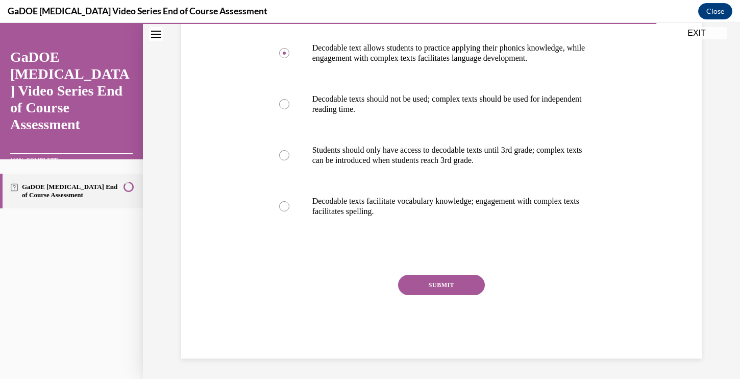
click at [422, 282] on button "SUBMIT" at bounding box center [441, 285] width 87 height 20
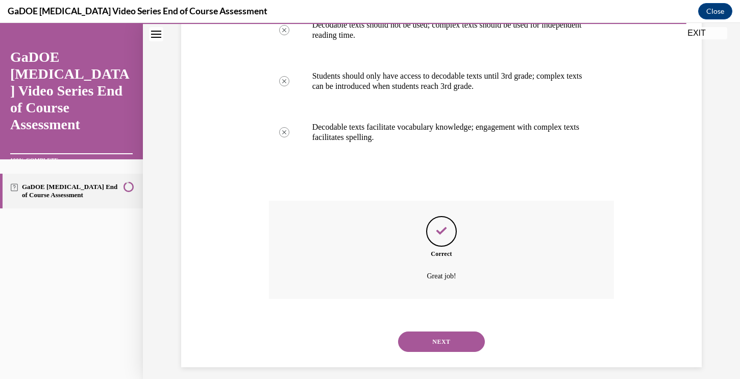
scroll to position [300, 0]
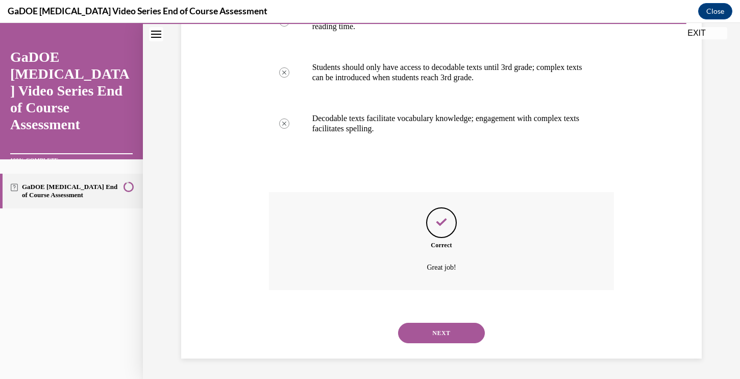
click at [419, 331] on button "NEXT" at bounding box center [441, 333] width 87 height 20
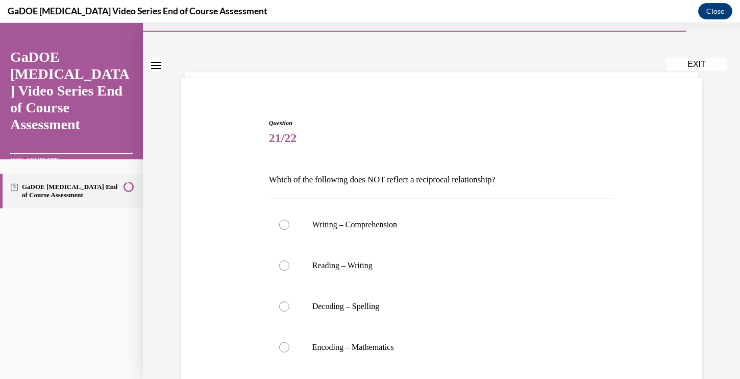
scroll to position [24, 0]
click at [283, 347] on div at bounding box center [284, 346] width 10 height 10
click at [283, 347] on input "Encoding – Mathematics" at bounding box center [284, 346] width 10 height 10
radio input "true"
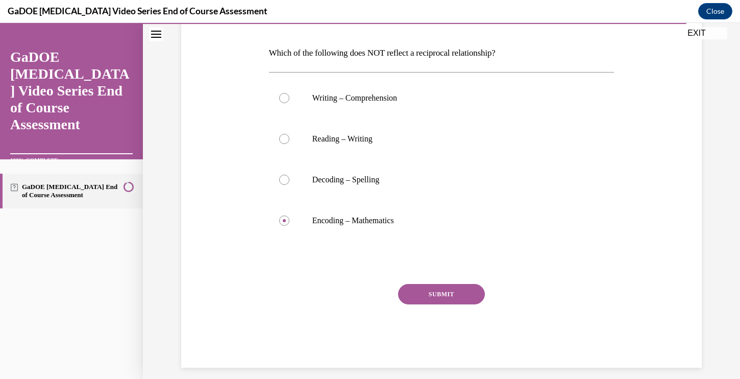
scroll to position [159, 0]
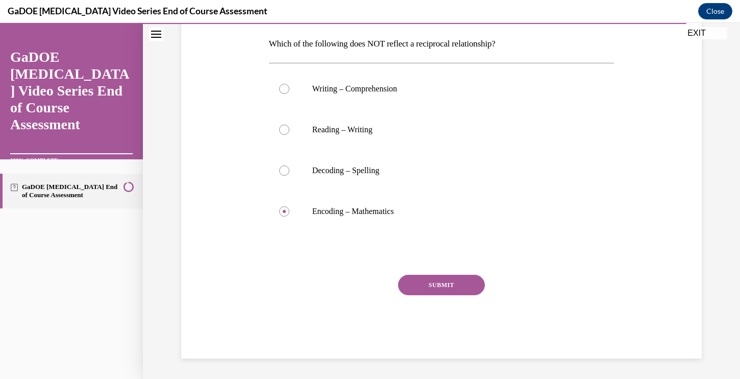
click at [429, 284] on button "SUBMIT" at bounding box center [441, 285] width 87 height 20
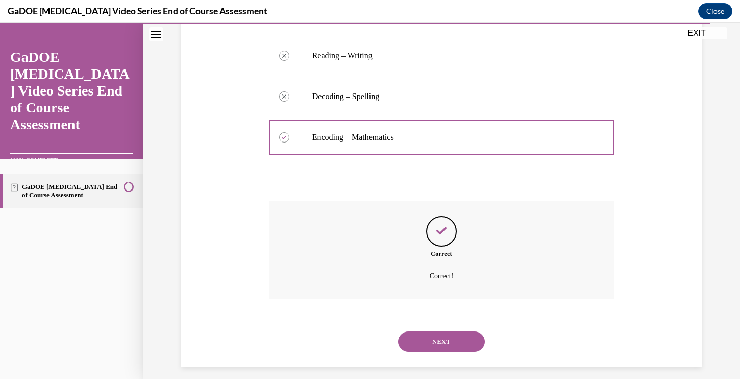
scroll to position [242, 0]
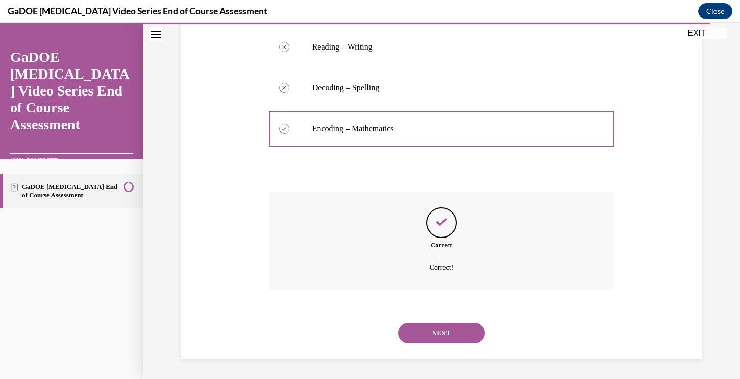
click at [435, 333] on button "NEXT" at bounding box center [441, 333] width 87 height 20
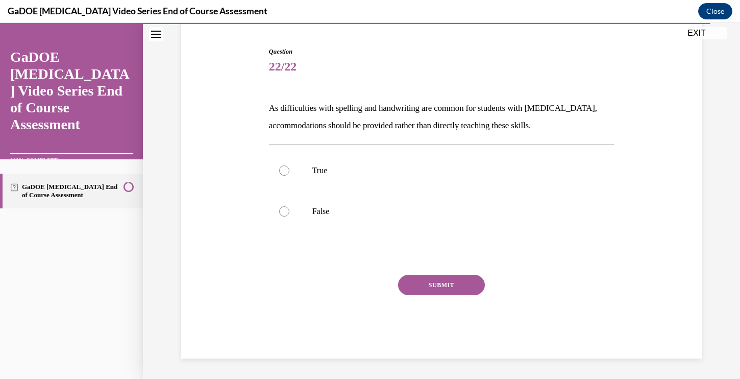
scroll to position [95, 0]
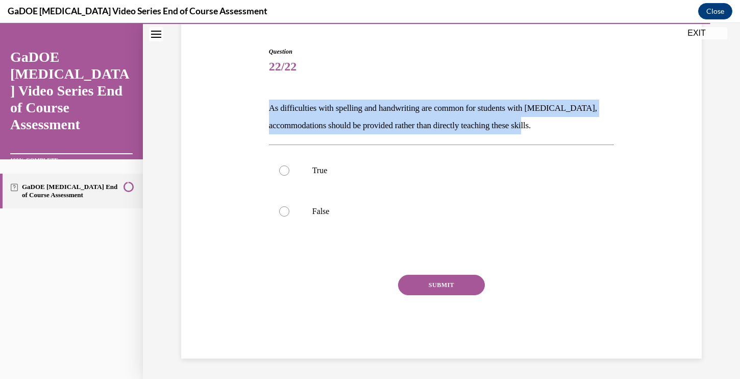
drag, startPoint x: 558, startPoint y: 125, endPoint x: 263, endPoint y: 107, distance: 295.6
click at [263, 107] on div "Question 22/22 As difficulties with spelling and handwriting are common for stu…" at bounding box center [442, 187] width 526 height 342
copy p "As difficulties with spelling and handwriting are common for students with dysl…"
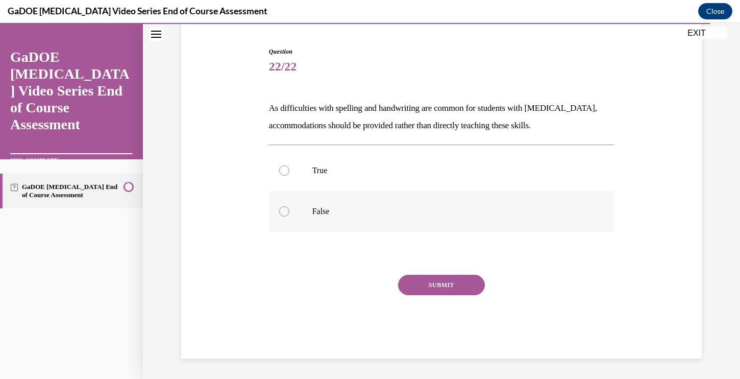
click at [282, 207] on div at bounding box center [284, 211] width 10 height 10
click at [282, 207] on input "False" at bounding box center [284, 211] width 10 height 10
radio input "true"
click at [419, 286] on button "SUBMIT" at bounding box center [441, 285] width 87 height 20
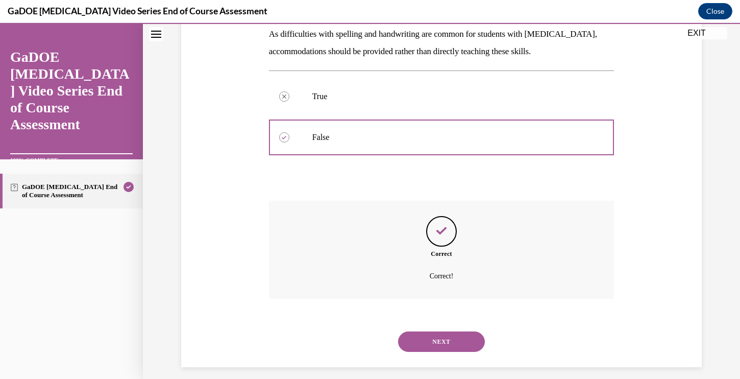
scroll to position [178, 0]
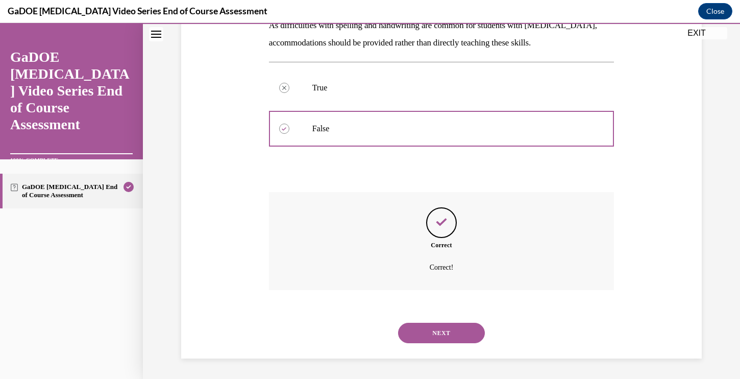
click at [427, 334] on button "NEXT" at bounding box center [441, 333] width 87 height 20
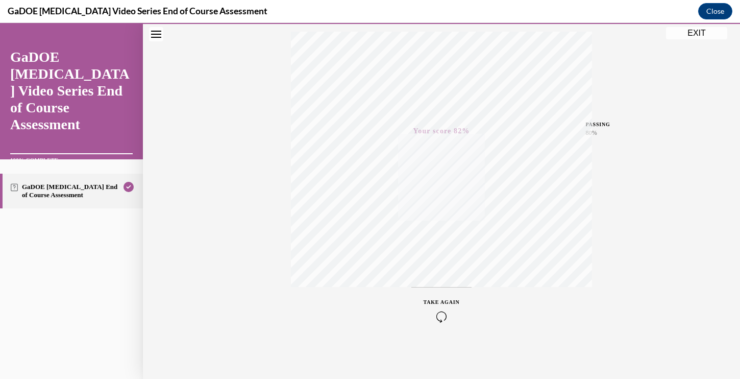
scroll to position [166, 0]
click at [696, 36] on button "EXIT" at bounding box center [696, 33] width 61 height 12
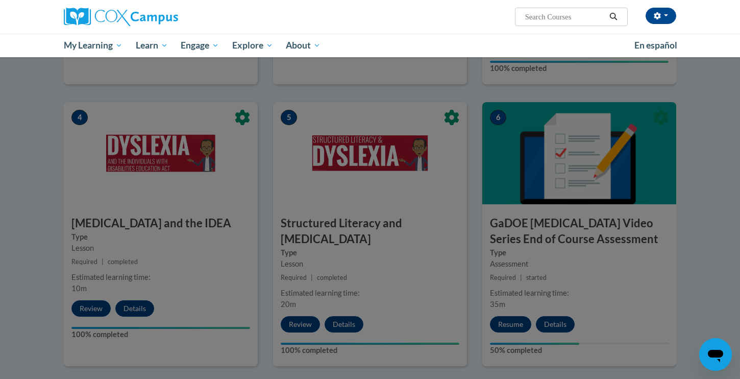
click at [503, 310] on div at bounding box center [370, 189] width 740 height 379
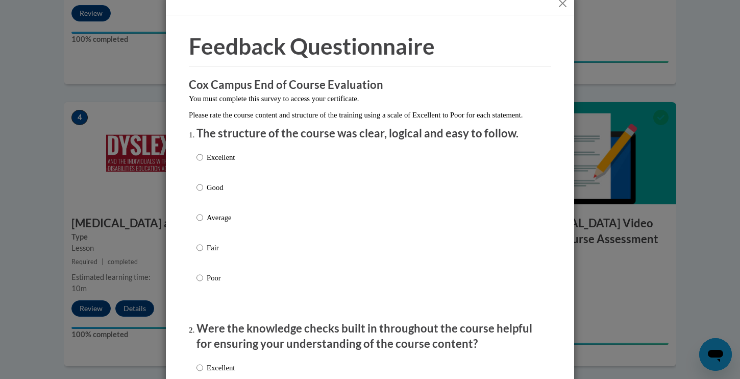
scroll to position [19, 0]
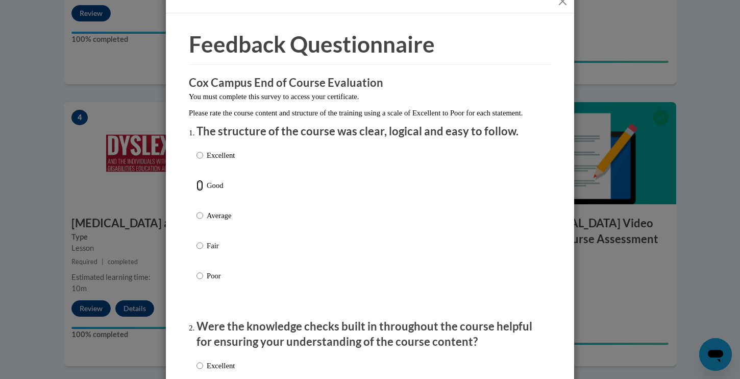
click at [200, 191] on input "Good" at bounding box center [200, 185] width 7 height 11
radio input "true"
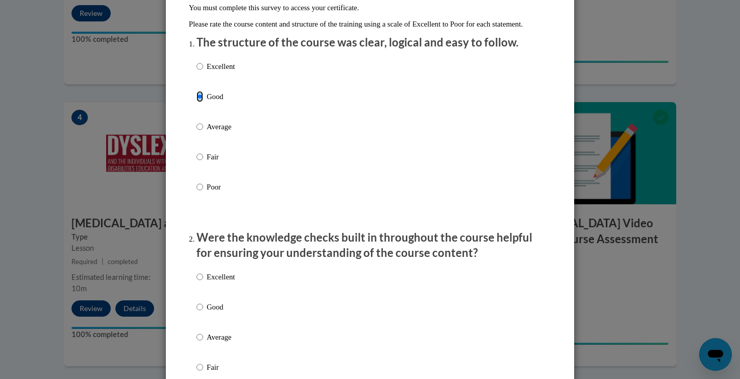
scroll to position [126, 0]
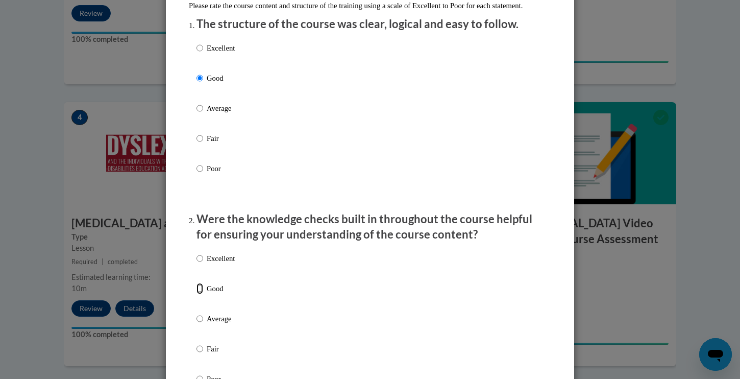
click at [200, 294] on input "Good" at bounding box center [200, 288] width 7 height 11
radio input "true"
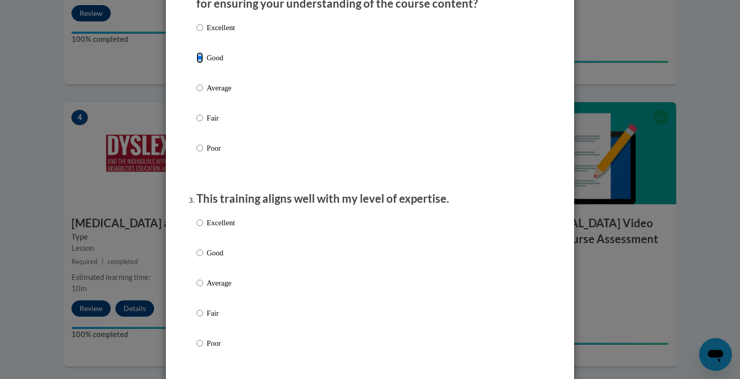
scroll to position [358, 0]
click at [198, 257] on input "Good" at bounding box center [200, 251] width 7 height 11
radio input "true"
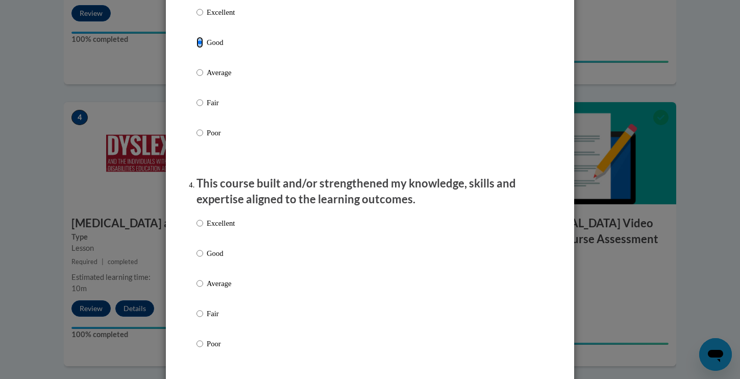
scroll to position [570, 0]
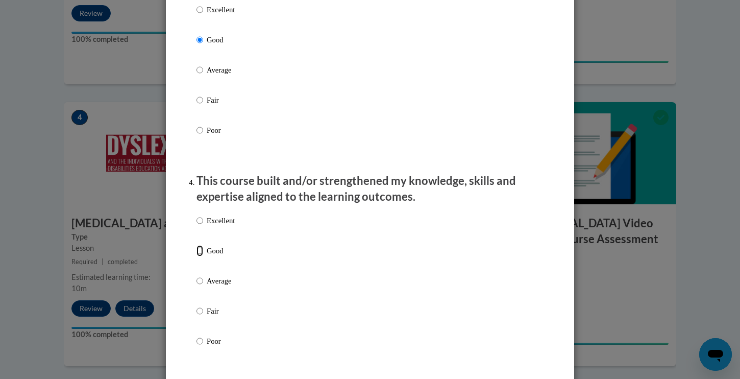
click at [200, 256] on input "Good" at bounding box center [200, 250] width 7 height 11
radio input "true"
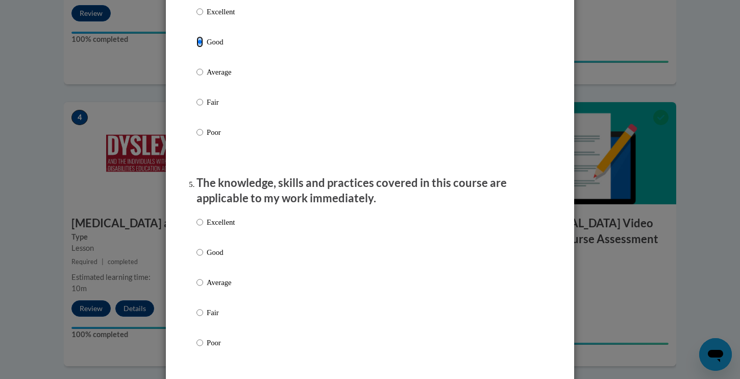
scroll to position [780, 0]
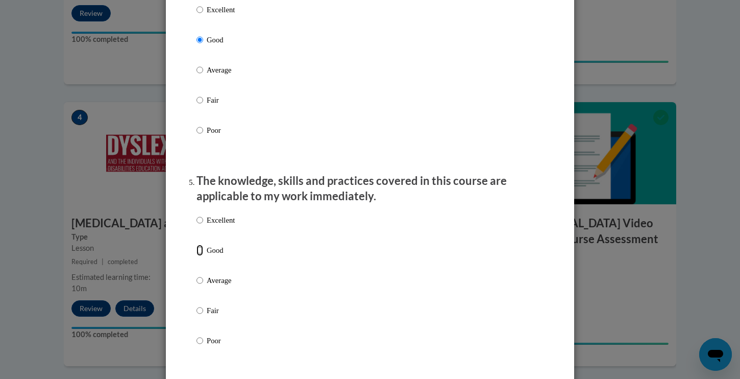
click at [200, 256] on input "Good" at bounding box center [200, 249] width 7 height 11
radio input "true"
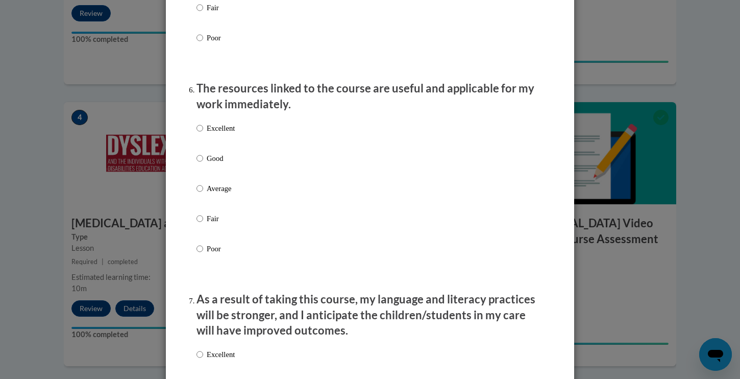
scroll to position [1085, 0]
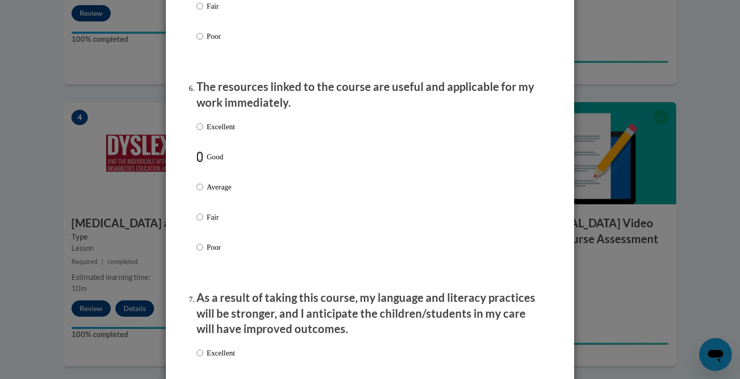
click at [199, 162] on input "Good" at bounding box center [200, 156] width 7 height 11
radio input "true"
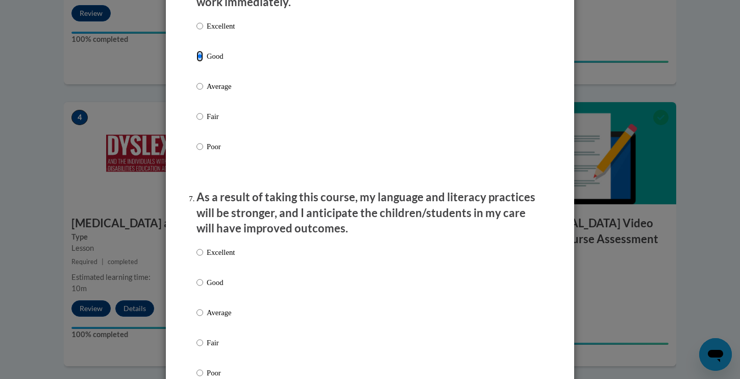
scroll to position [1188, 0]
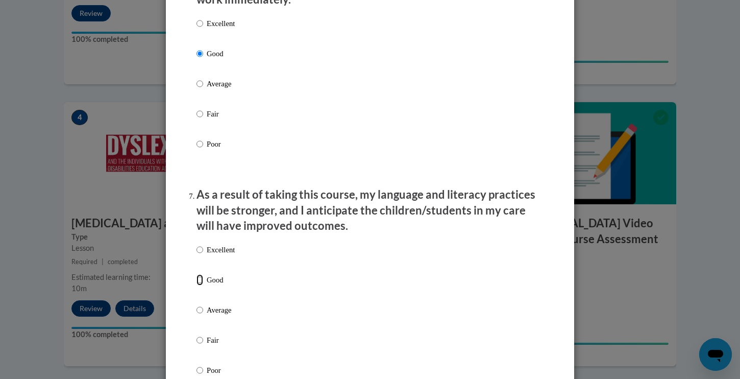
click at [200, 285] on input "Good" at bounding box center [200, 279] width 7 height 11
radio input "true"
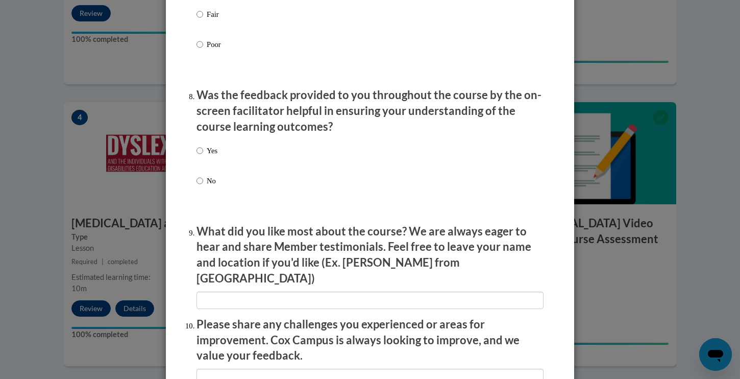
scroll to position [1514, 0]
click at [200, 156] on input "Yes" at bounding box center [200, 149] width 7 height 11
radio input "true"
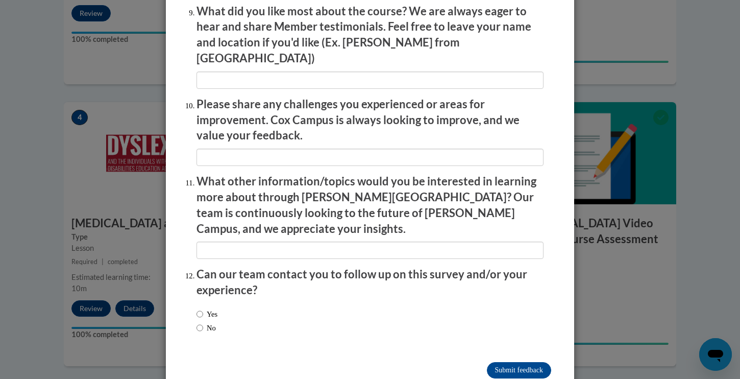
scroll to position [1745, 0]
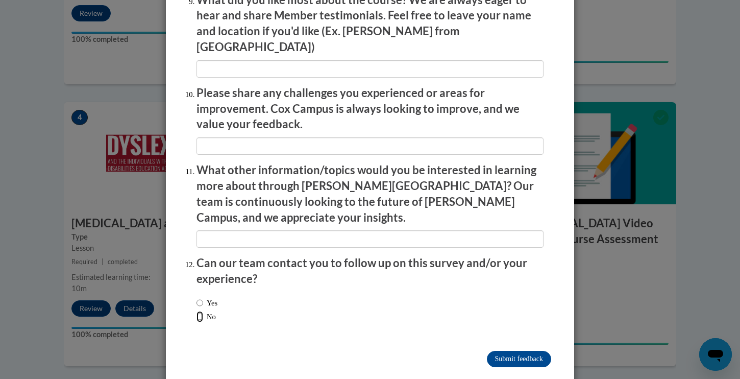
click at [199, 311] on input "No" at bounding box center [200, 316] width 7 height 11
radio input "true"
click at [497, 351] on input "Submit feedback" at bounding box center [519, 359] width 64 height 16
click at [492, 351] on input "Submitting" at bounding box center [519, 359] width 64 height 16
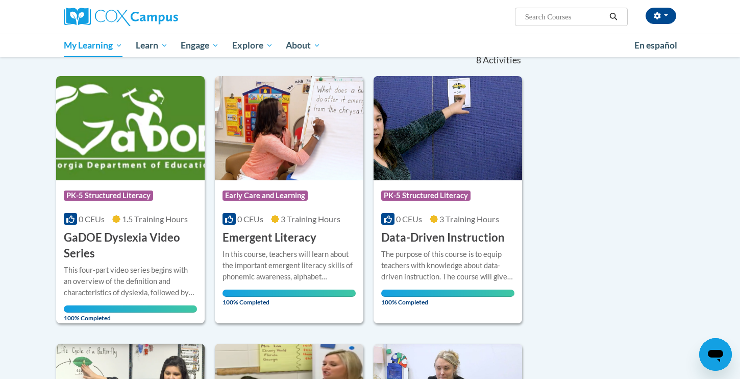
scroll to position [104, 0]
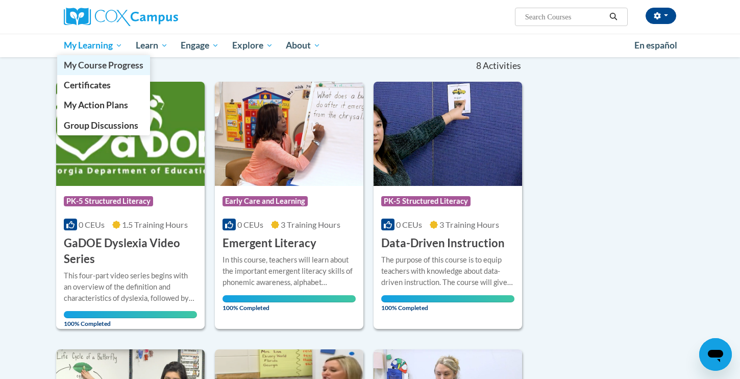
click at [92, 64] on span "My Course Progress" at bounding box center [104, 65] width 80 height 11
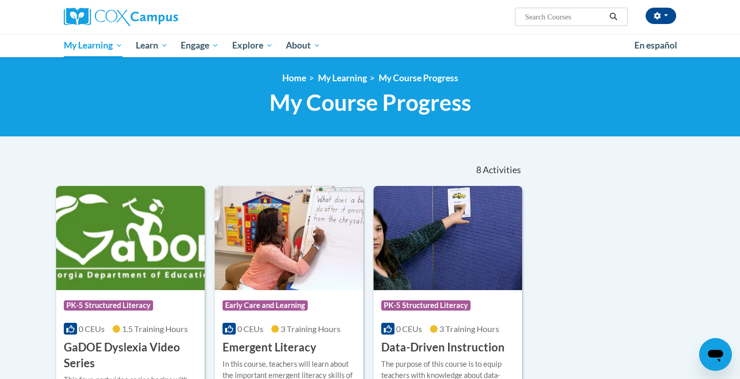
click at [531, 20] on input "Search..." at bounding box center [565, 17] width 82 height 12
type input "response to intervention"
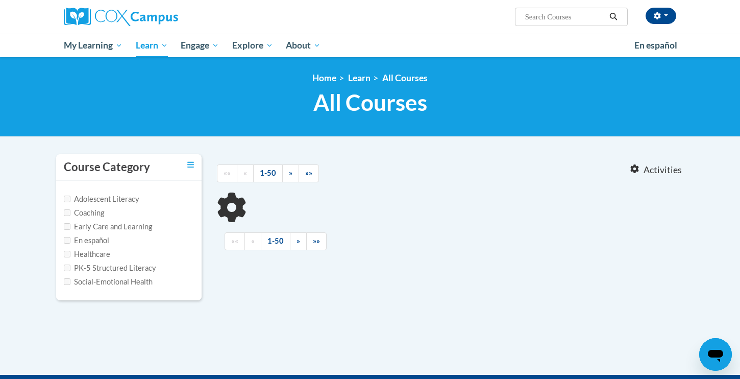
type input "response to intervention"
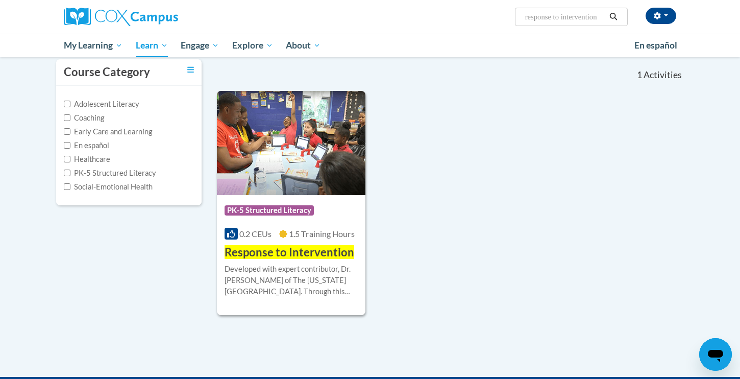
scroll to position [98, 0]
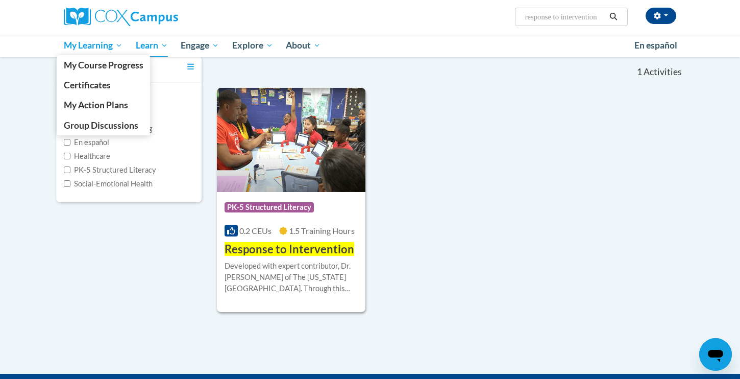
click at [78, 46] on span "My Learning" at bounding box center [93, 45] width 59 height 12
click at [76, 87] on span "Certificates" at bounding box center [87, 85] width 47 height 11
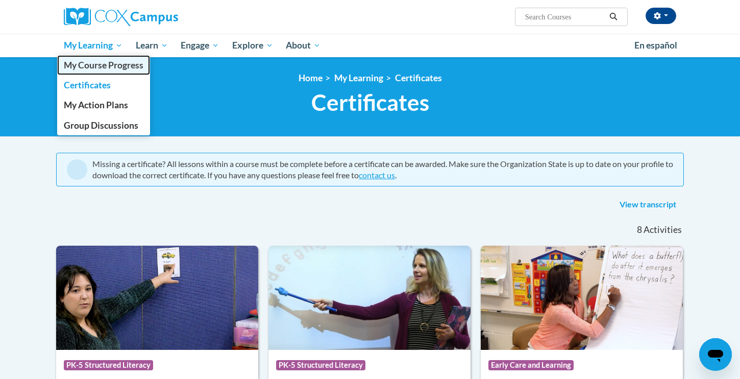
click at [81, 66] on span "My Course Progress" at bounding box center [104, 65] width 80 height 11
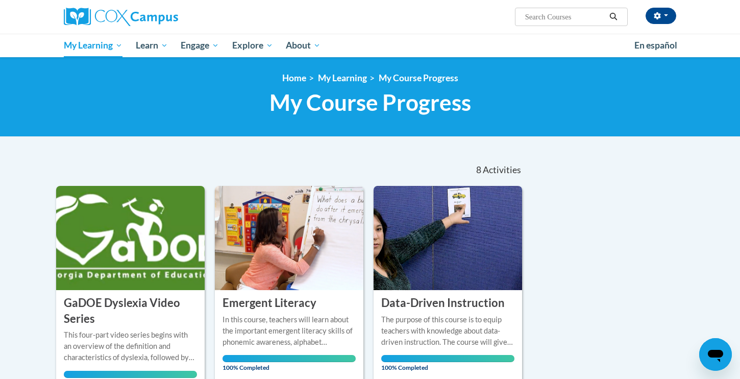
click at [535, 17] on input "Search..." at bounding box center [565, 17] width 82 height 12
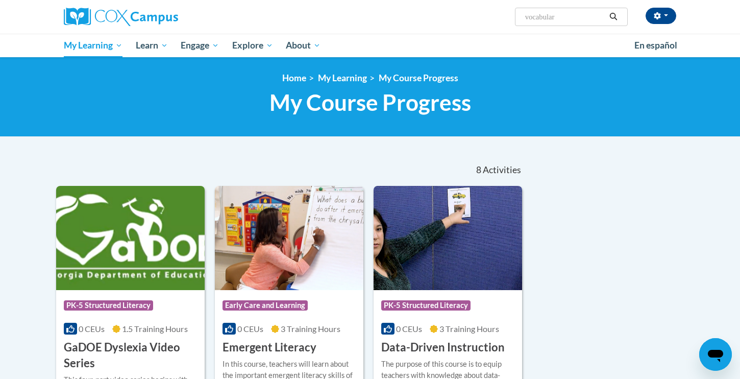
type input "vocabulary"
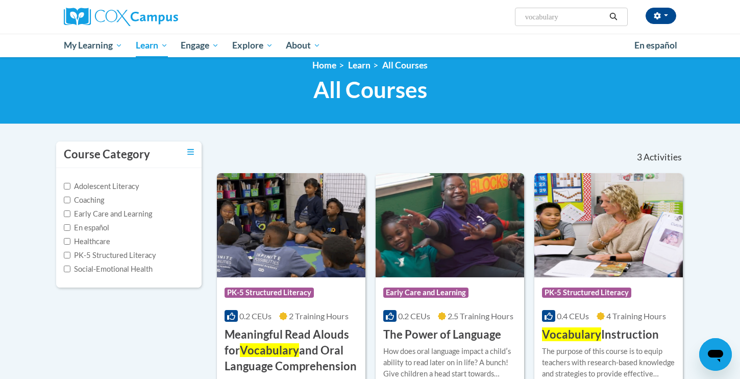
scroll to position [16, 0]
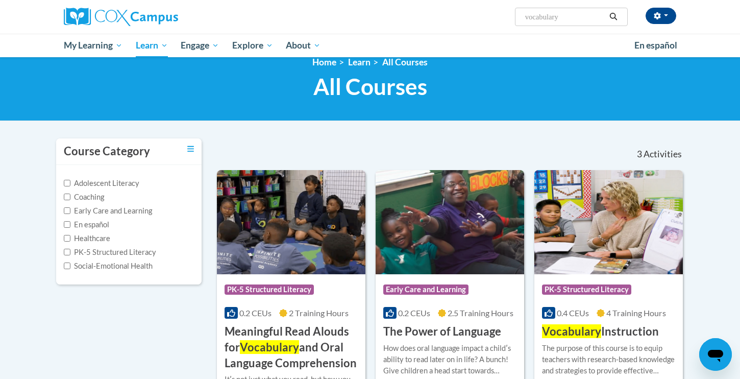
click at [529, 20] on input "vocabulary" at bounding box center [565, 17] width 82 height 12
drag, startPoint x: 565, startPoint y: 18, endPoint x: 510, endPoint y: 16, distance: 54.6
click at [510, 16] on div "[PERSON_NAME] ([GEOGRAPHIC_DATA]/[GEOGRAPHIC_DATA] UTC-05:00) My Profile Inbox …" at bounding box center [474, 13] width 419 height 26
type input "response to intervvnetion"
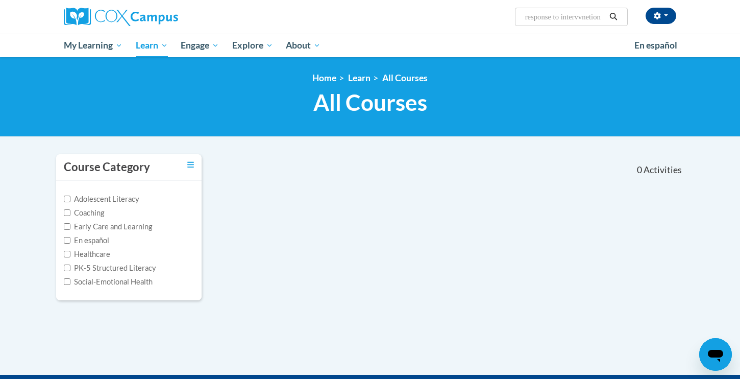
click at [575, 18] on input "response to intervvnetion" at bounding box center [565, 17] width 82 height 12
click at [586, 19] on input "response to intervvnetion" at bounding box center [565, 17] width 82 height 12
drag, startPoint x: 603, startPoint y: 18, endPoint x: 582, endPoint y: 18, distance: 21.4
click at [582, 18] on input "response to intervvnetion" at bounding box center [565, 17] width 82 height 12
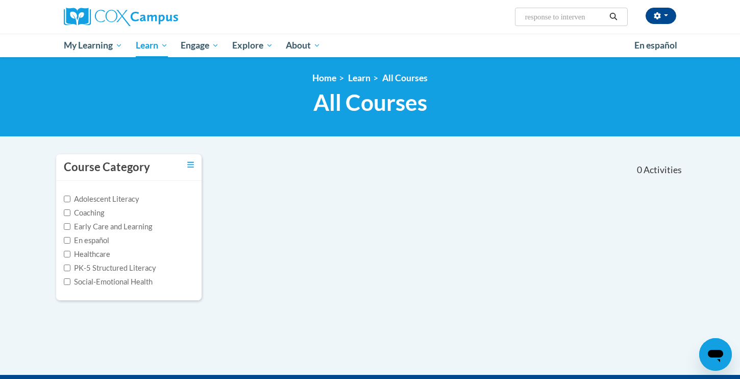
scroll to position [0, 0]
type input "response to interventionn"
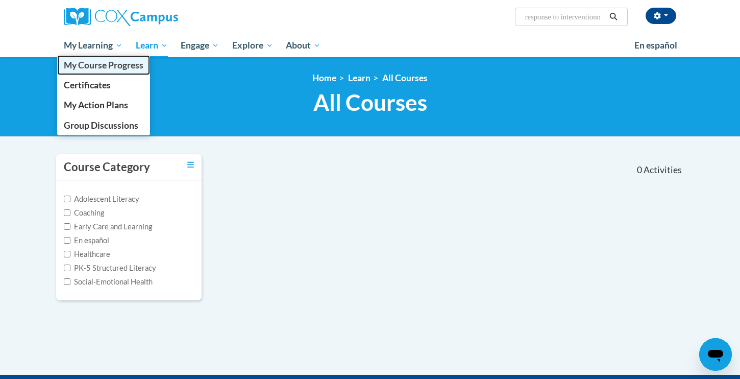
click at [88, 66] on span "My Course Progress" at bounding box center [104, 65] width 80 height 11
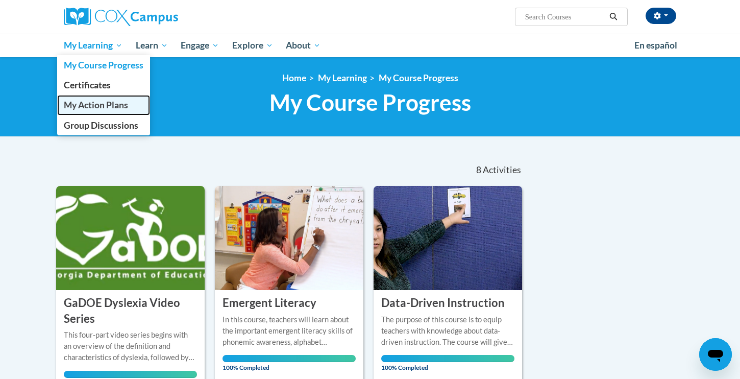
click at [88, 106] on span "My Action Plans" at bounding box center [96, 105] width 64 height 11
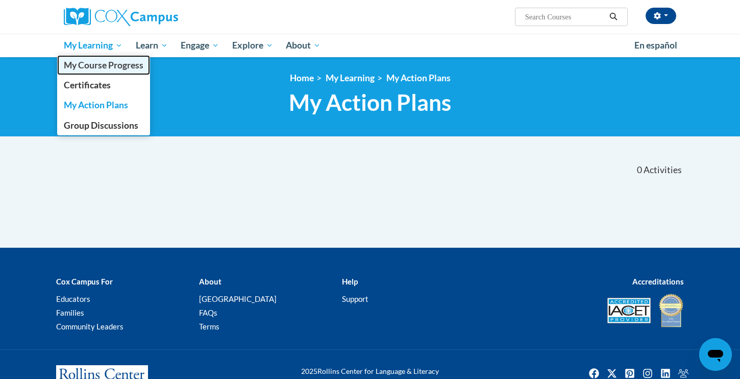
click at [93, 65] on span "My Course Progress" at bounding box center [104, 65] width 80 height 11
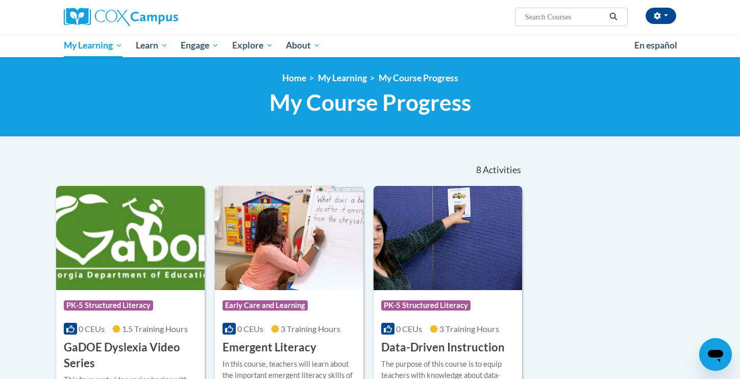
click at [551, 20] on input "Search..." at bounding box center [565, 17] width 82 height 12
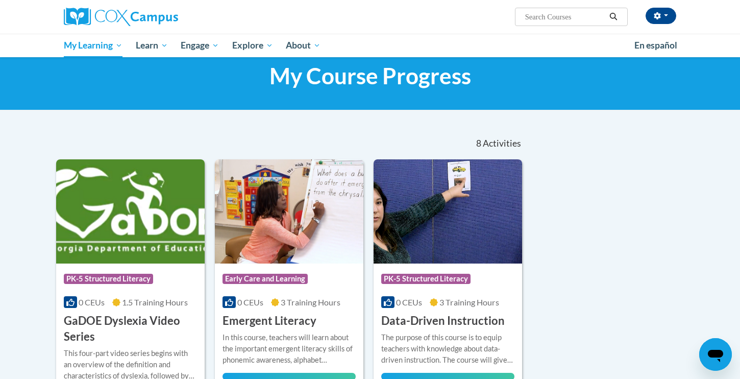
scroll to position [23, 0]
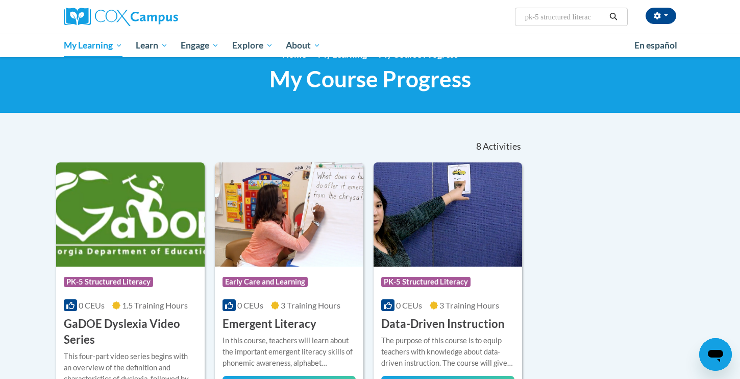
type input "pk-5 structured literacy"
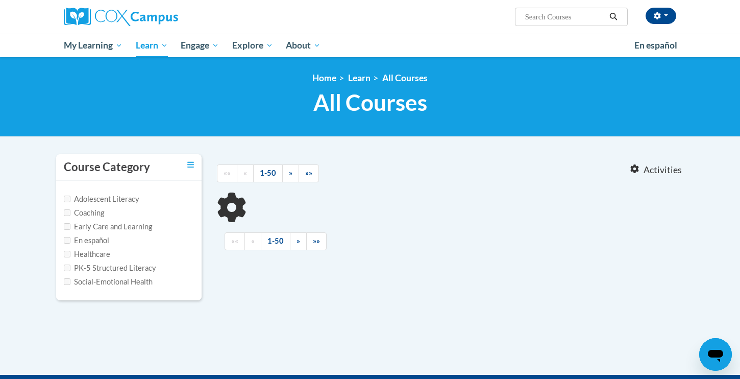
type input "pk-5 structured literacy"
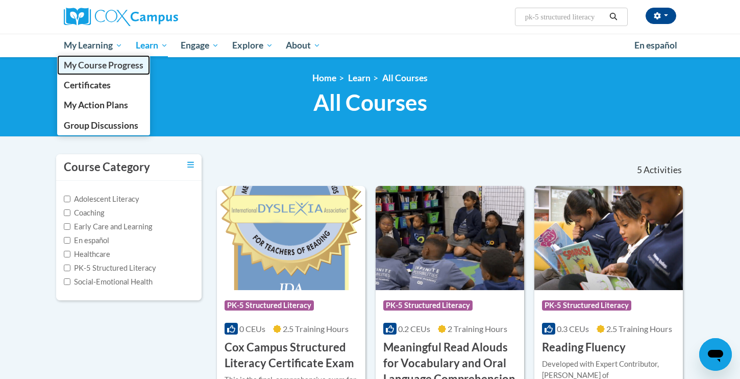
click at [79, 66] on span "My Course Progress" at bounding box center [104, 65] width 80 height 11
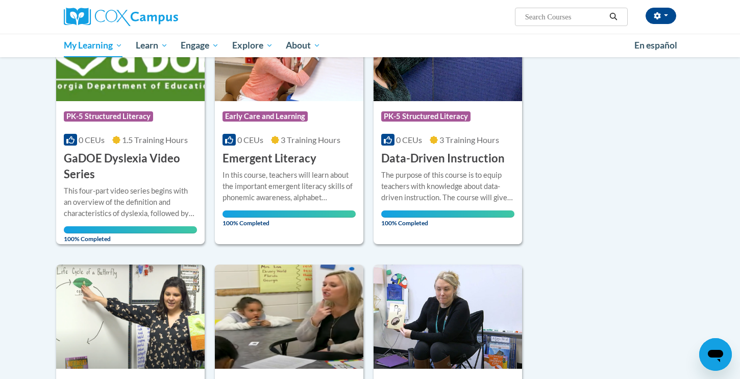
scroll to position [166, 0]
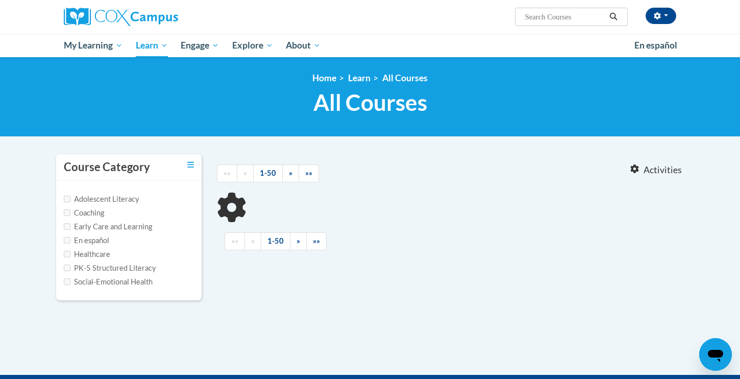
type input "pk-5 structured literacy"
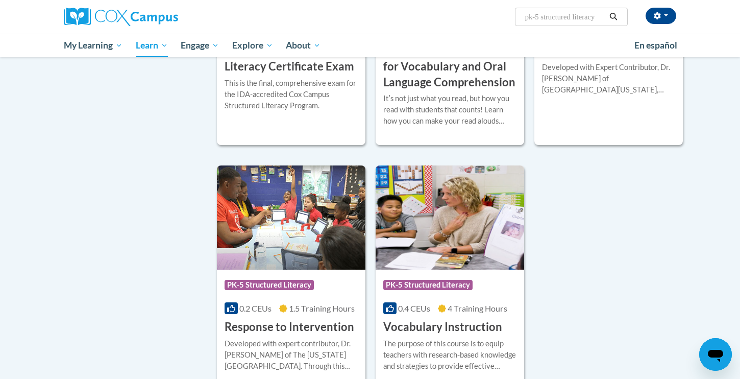
scroll to position [298, 0]
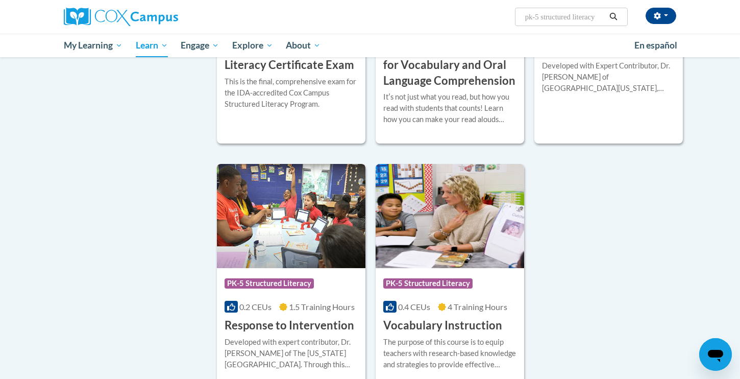
click at [276, 323] on h3 "Response to Intervention" at bounding box center [290, 325] width 130 height 16
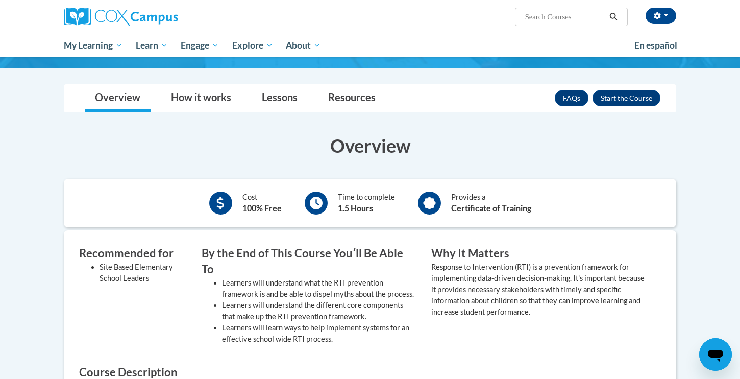
scroll to position [144, 0]
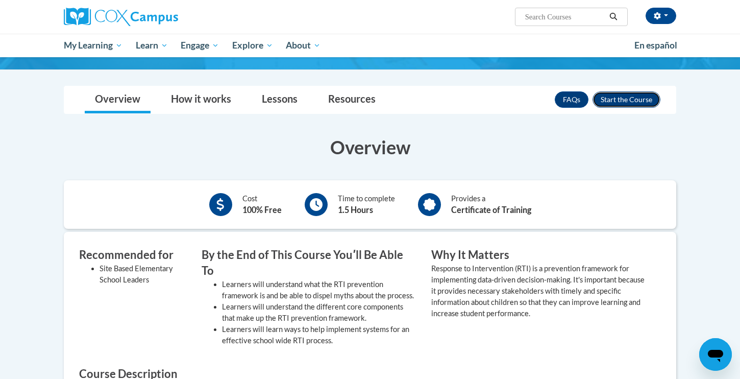
click at [624, 101] on button "Enroll" at bounding box center [627, 99] width 68 height 16
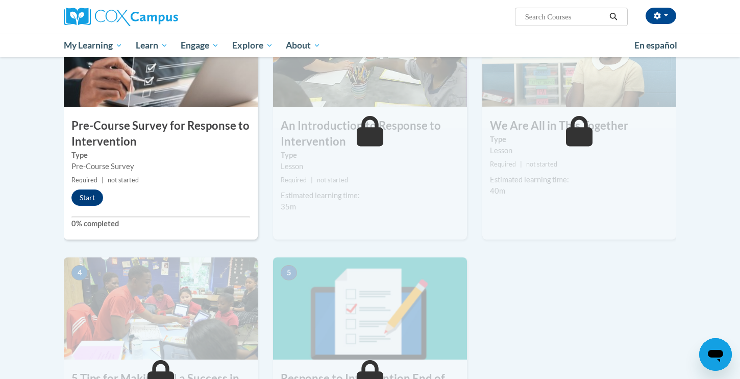
scroll to position [268, 0]
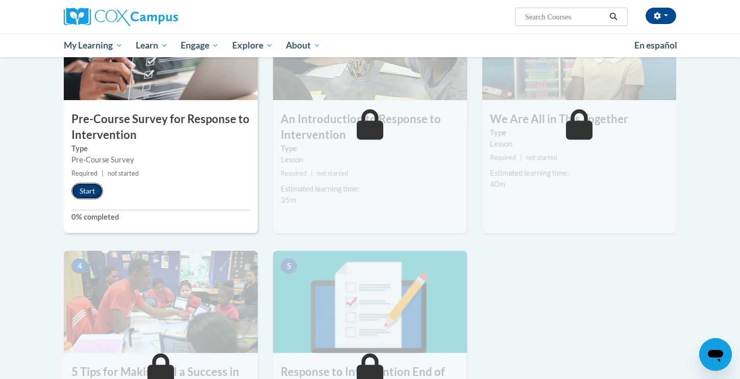
click at [84, 188] on button "Start" at bounding box center [87, 191] width 32 height 16
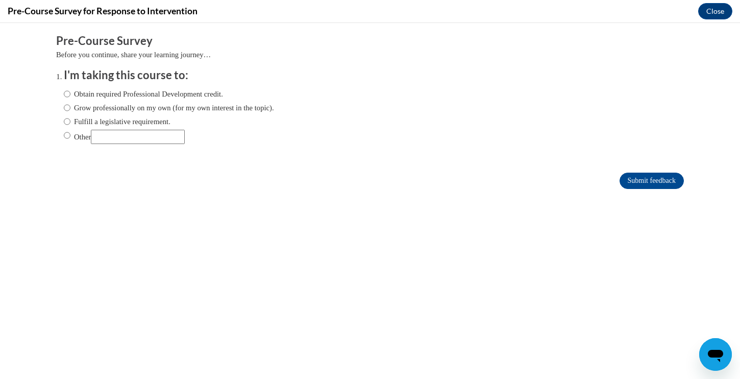
scroll to position [0, 0]
click at [66, 107] on input "Grow professionally on my own (for my own interest in the topic)." at bounding box center [67, 107] width 7 height 11
radio input "true"
click at [64, 95] on input "Obtain required Professional Development credit." at bounding box center [67, 93] width 7 height 11
radio input "true"
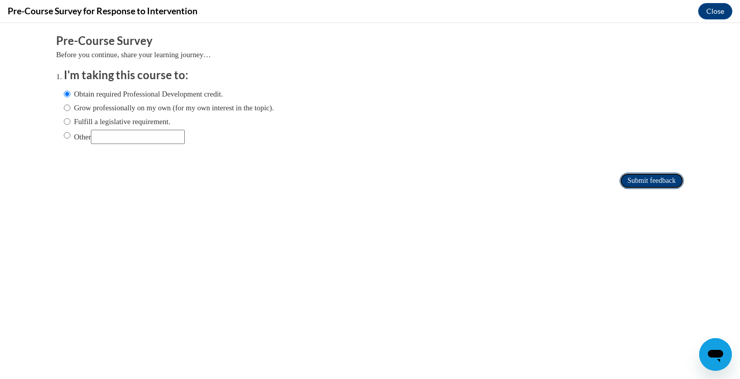
click at [628, 179] on input "Submit feedback" at bounding box center [652, 181] width 64 height 16
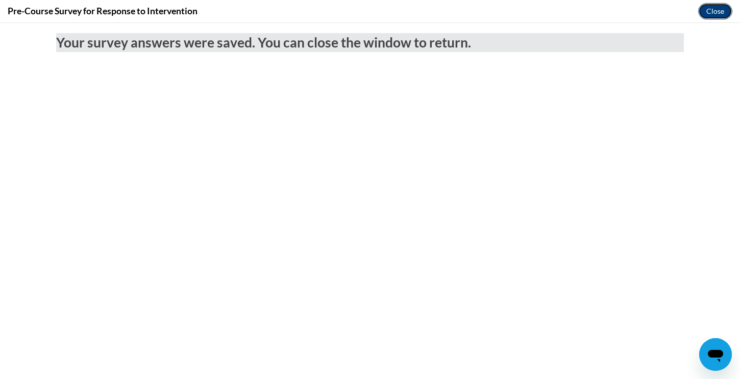
click at [704, 9] on button "Close" at bounding box center [715, 11] width 34 height 16
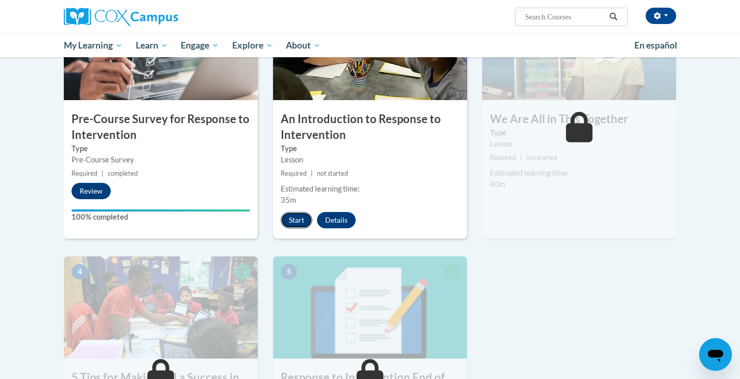
click at [294, 217] on button "Start" at bounding box center [297, 220] width 32 height 16
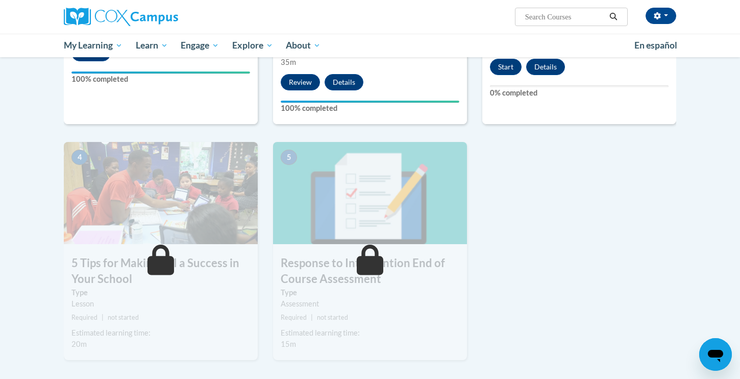
scroll to position [490, 0]
